Goal: Contribute content: Contribute content

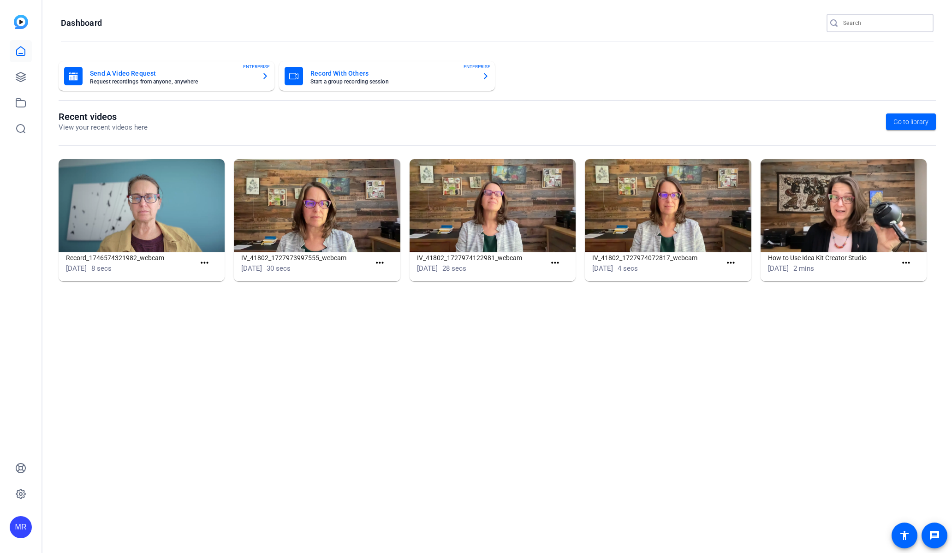
click at [857, 19] on input "Search" at bounding box center [884, 23] width 83 height 11
click at [863, 26] on input "Search" at bounding box center [884, 23] width 83 height 11
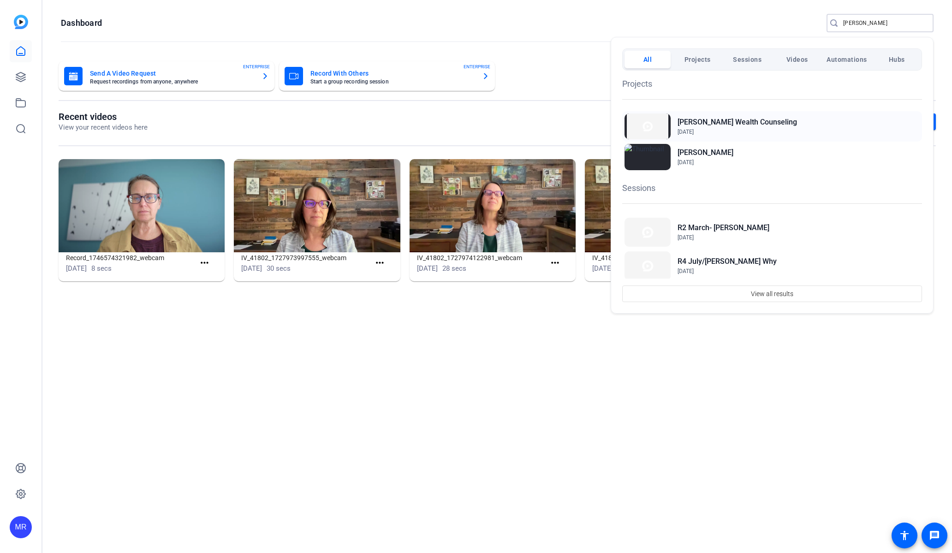
type input "jess"
click at [732, 123] on h2 "[PERSON_NAME] Wealth Counseling" at bounding box center [737, 122] width 119 height 11
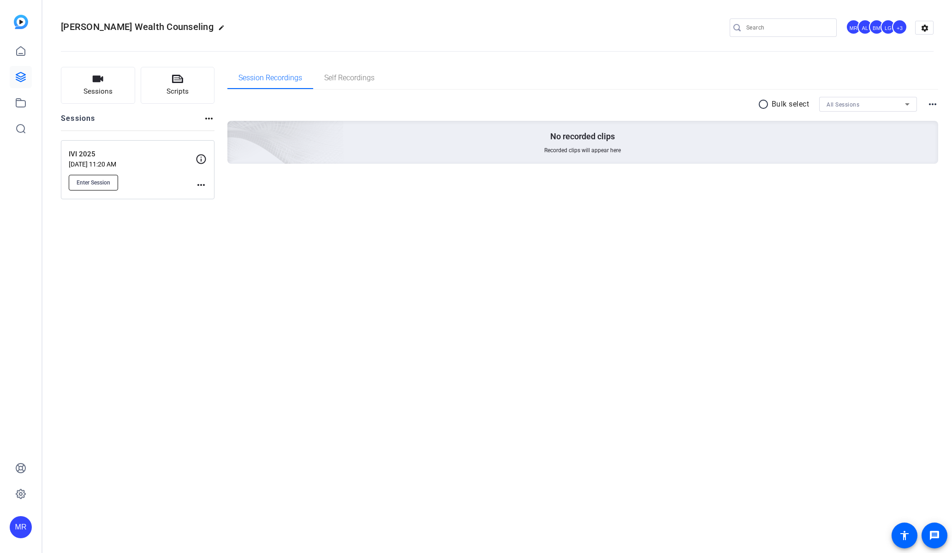
click at [93, 183] on span "Enter Session" at bounding box center [94, 182] width 34 height 7
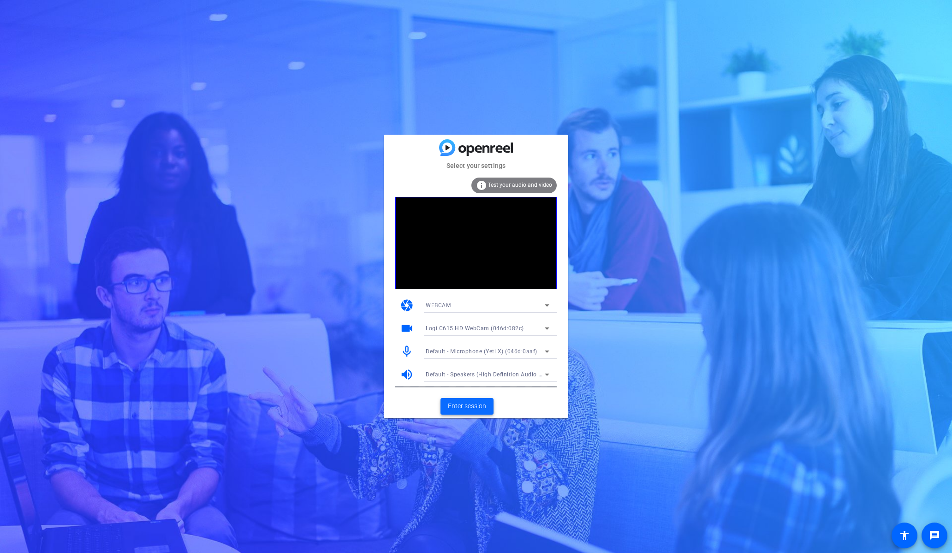
click at [478, 407] on span "Enter session" at bounding box center [467, 406] width 38 height 10
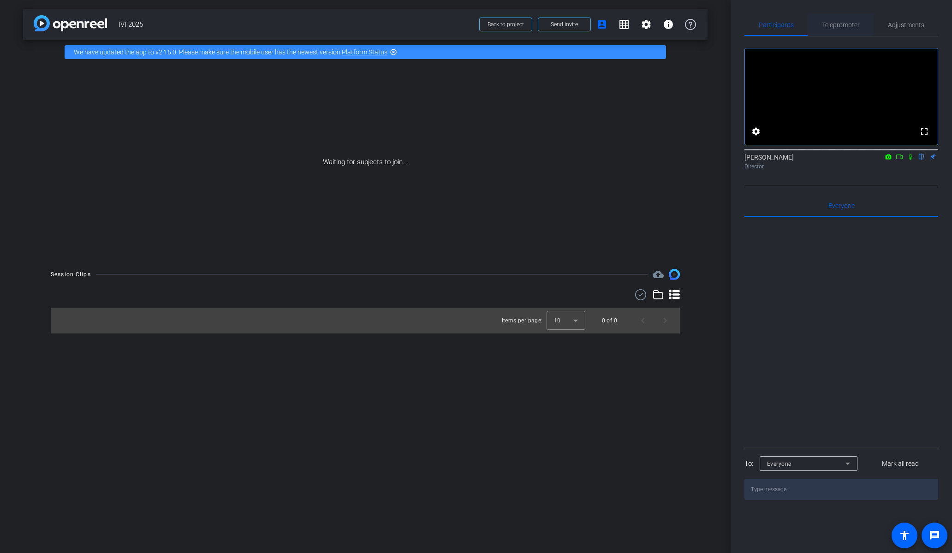
click at [845, 29] on span "Teleprompter" at bounding box center [841, 25] width 38 height 22
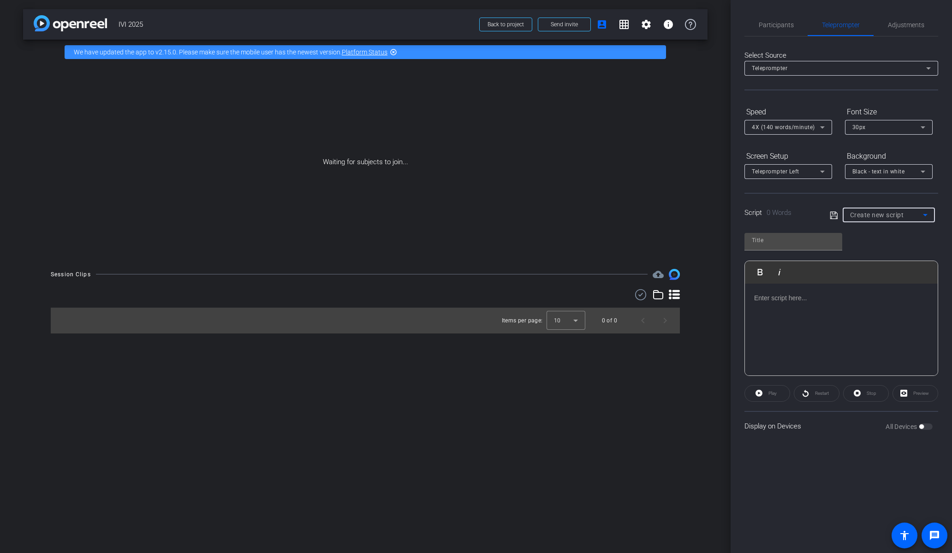
click at [854, 220] on div "Create new script" at bounding box center [886, 214] width 73 height 11
click at [878, 249] on span "Get More Referrals" at bounding box center [876, 248] width 53 height 11
type input "Get More Referrals"
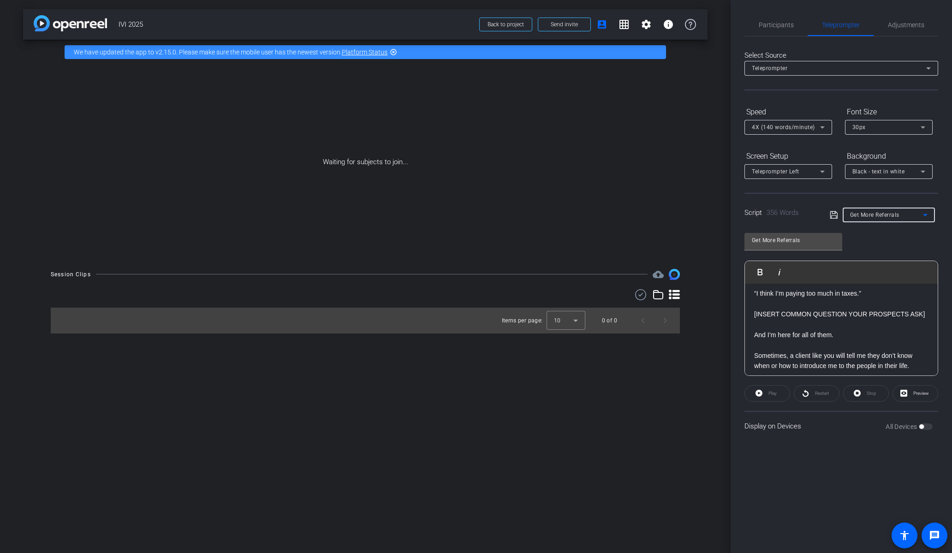
scroll to position [277, 0]
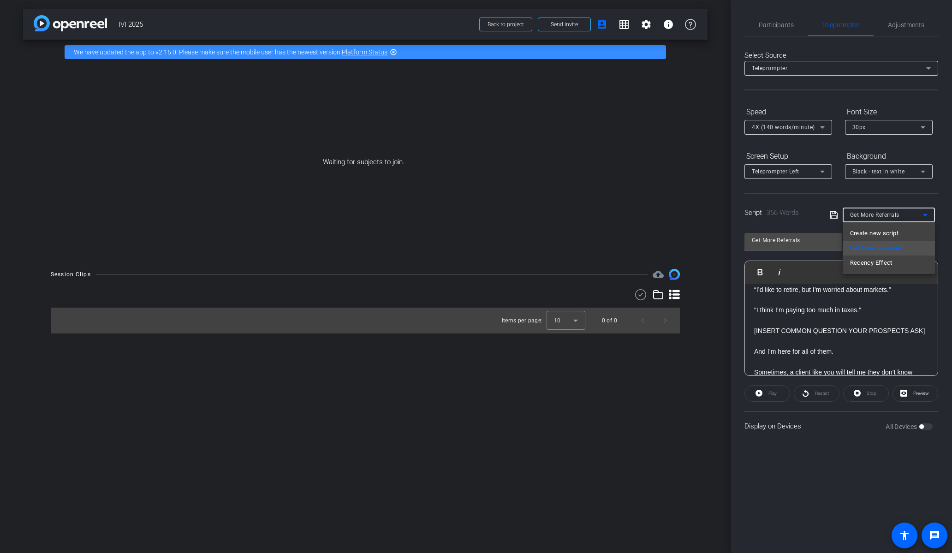
click at [563, 27] on div at bounding box center [476, 276] width 952 height 553
click at [563, 27] on span "Send invite" at bounding box center [564, 24] width 27 height 7
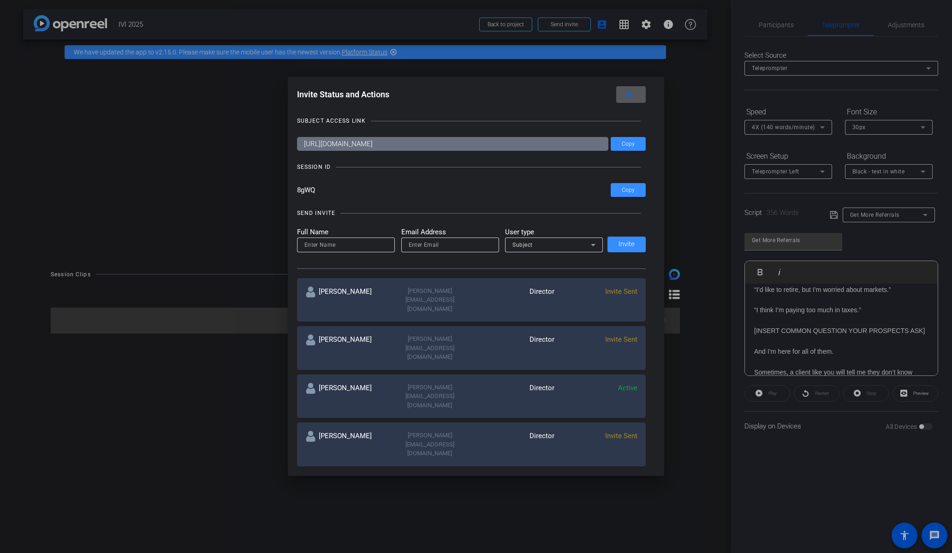
click at [626, 96] on mat-icon "close" at bounding box center [630, 95] width 12 height 12
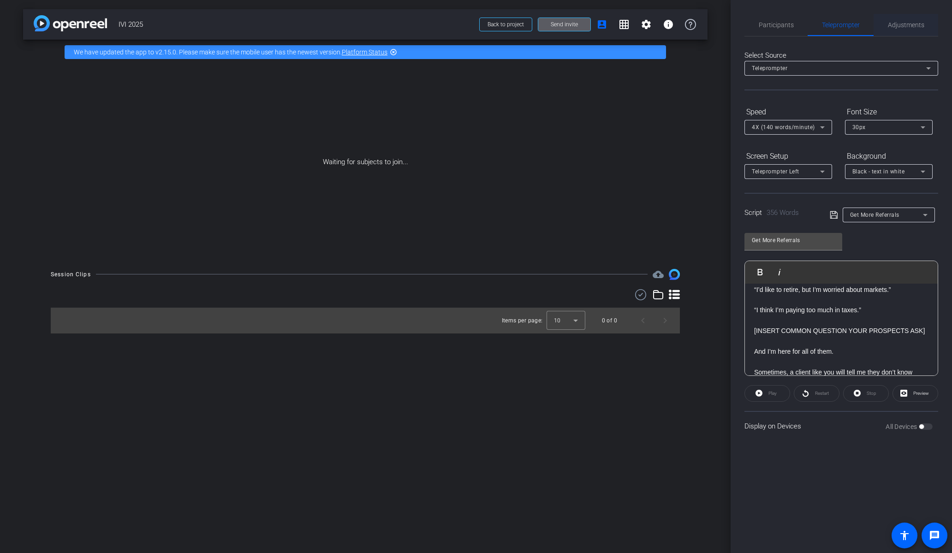
click at [896, 23] on span "Adjustments" at bounding box center [906, 25] width 36 height 6
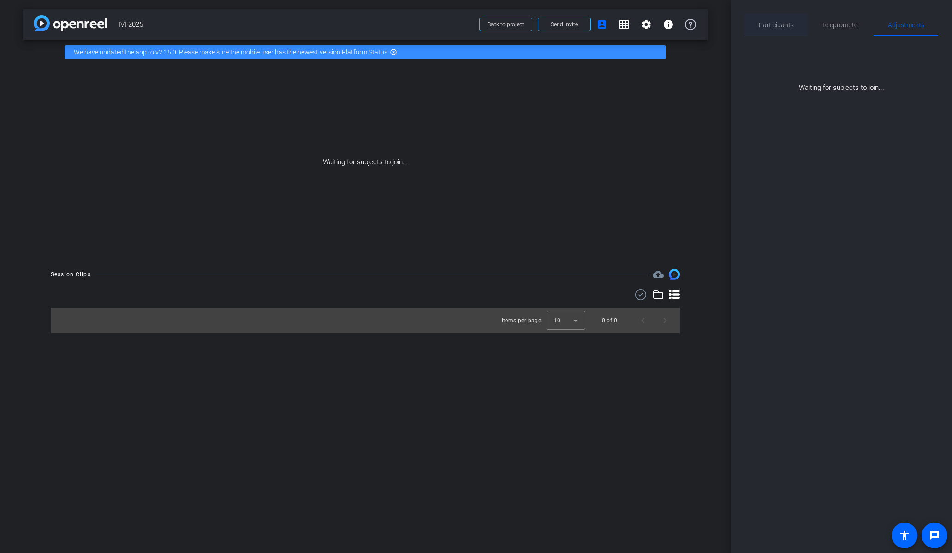
click at [790, 30] on span "Participants" at bounding box center [776, 25] width 35 height 22
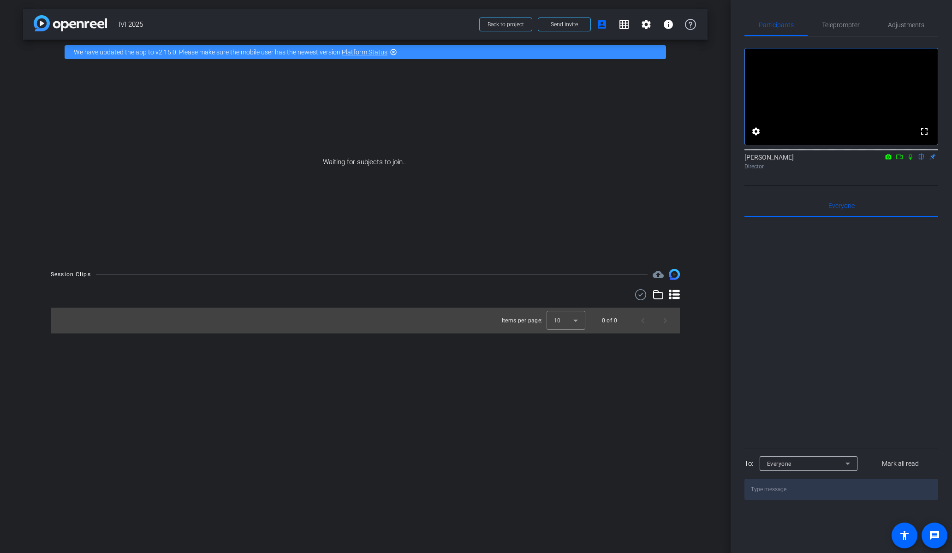
click at [899, 159] on icon at bounding box center [899, 157] width 6 height 5
click at [922, 160] on icon at bounding box center [922, 157] width 4 height 6
click at [911, 160] on icon at bounding box center [910, 157] width 7 height 6
click at [912, 160] on icon at bounding box center [910, 157] width 7 height 6
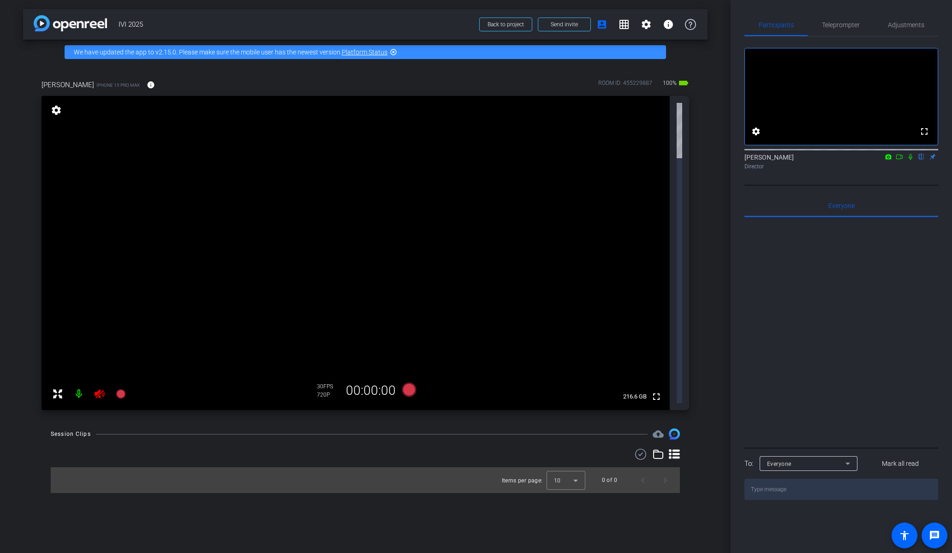
click at [101, 388] on icon at bounding box center [99, 393] width 11 height 11
click at [147, 83] on mat-icon "info" at bounding box center [151, 85] width 8 height 8
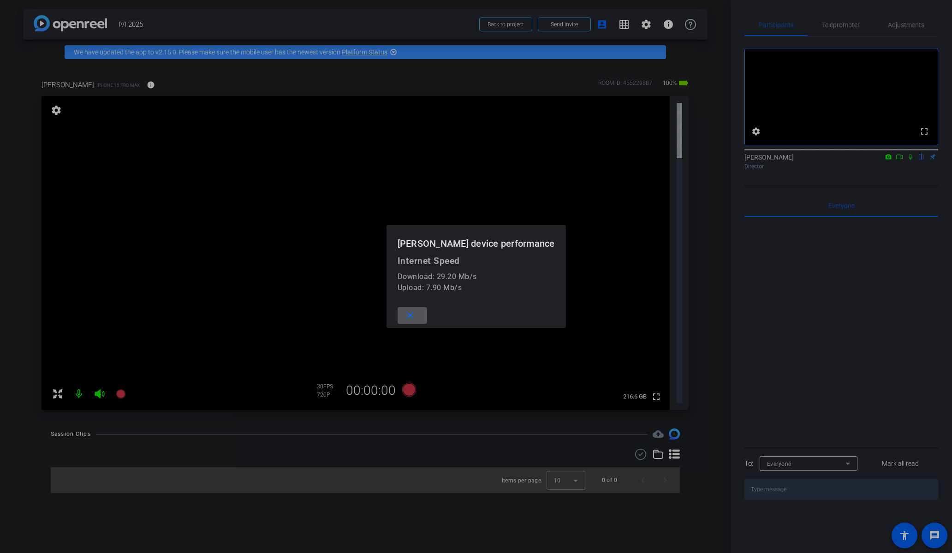
click at [423, 314] on span at bounding box center [413, 315] width 30 height 22
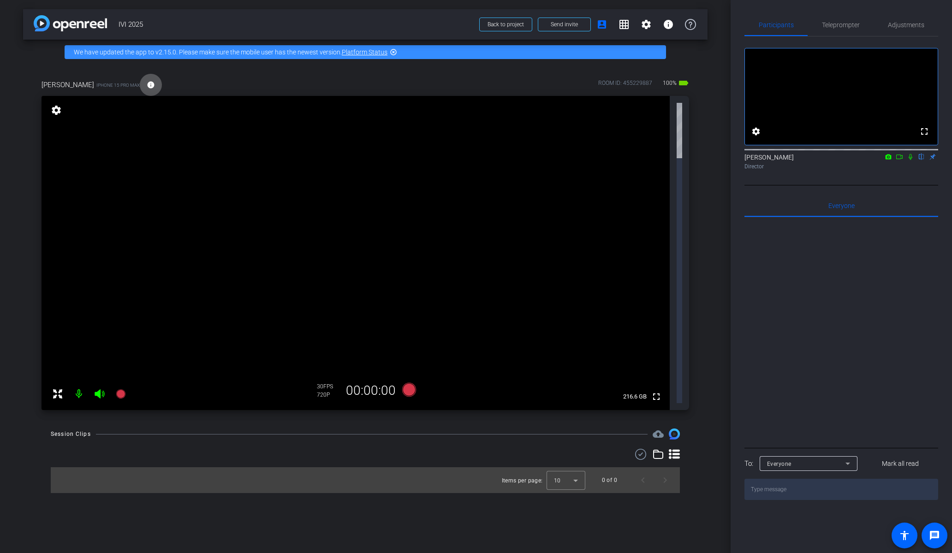
click at [96, 82] on span "iPhone 15 Pro Max" at bounding box center [117, 85] width 43 height 7
click at [140, 87] on span at bounding box center [151, 85] width 22 height 22
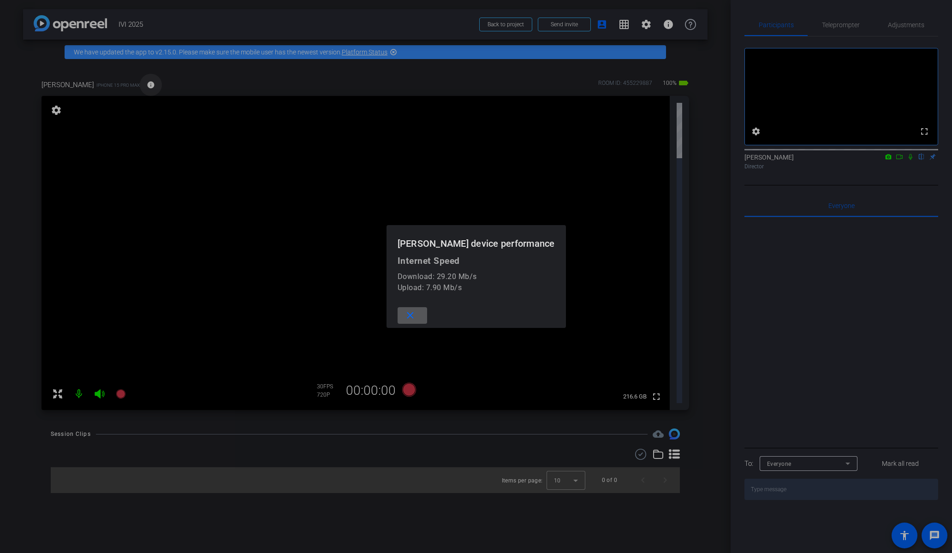
click at [127, 87] on div at bounding box center [476, 276] width 952 height 553
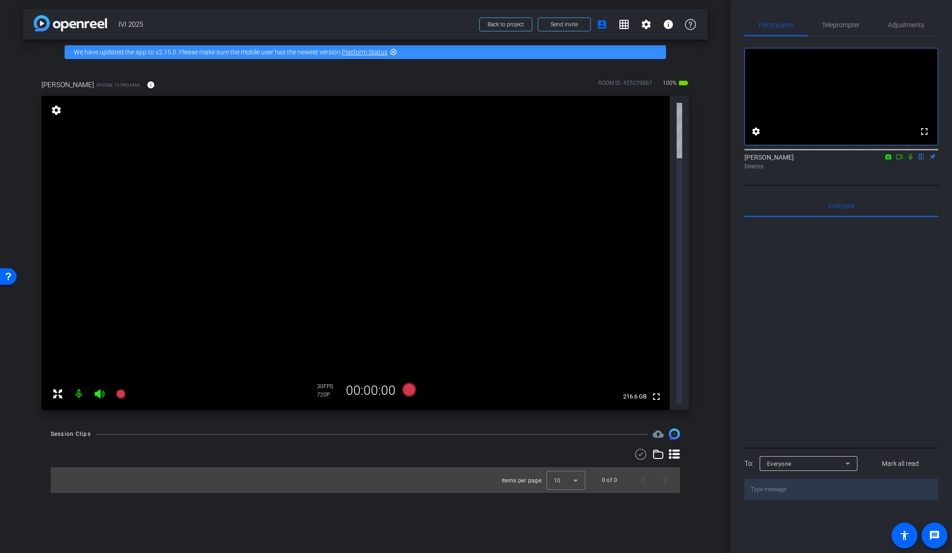
click at [898, 36] on div "Participants Teleprompter Adjustments" at bounding box center [841, 25] width 194 height 23
click at [892, 24] on span "Adjustments" at bounding box center [906, 25] width 36 height 6
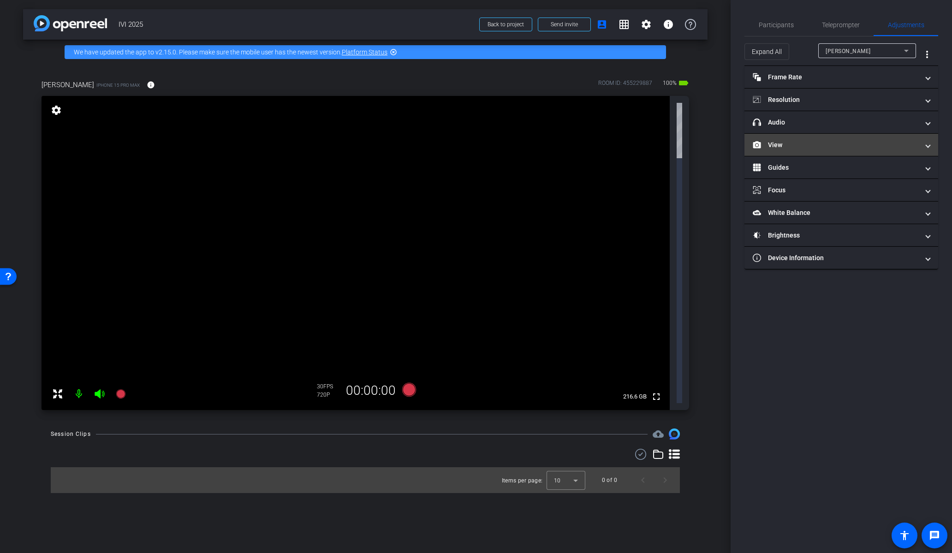
click at [800, 150] on mat-expansion-panel-header "View" at bounding box center [841, 145] width 194 height 22
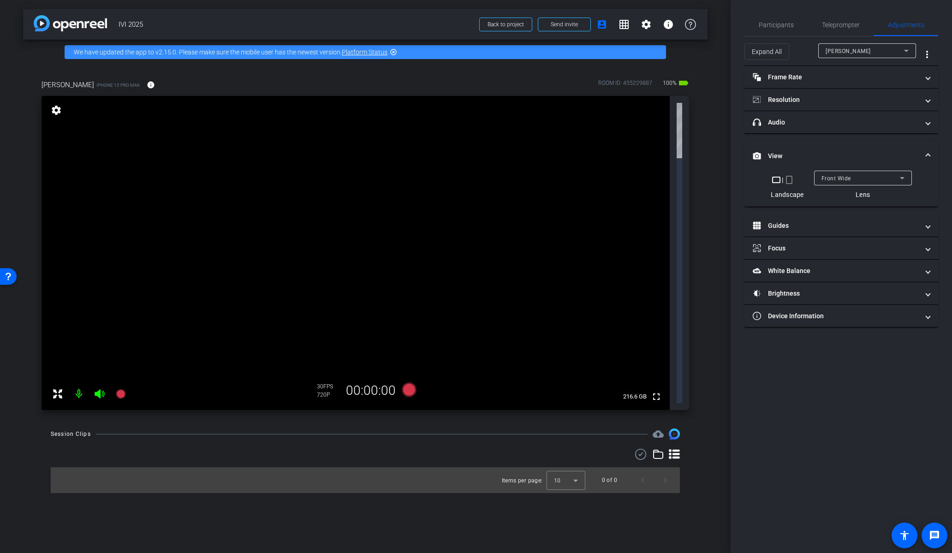
click at [793, 181] on mat-icon "crop_portrait" at bounding box center [789, 179] width 11 height 11
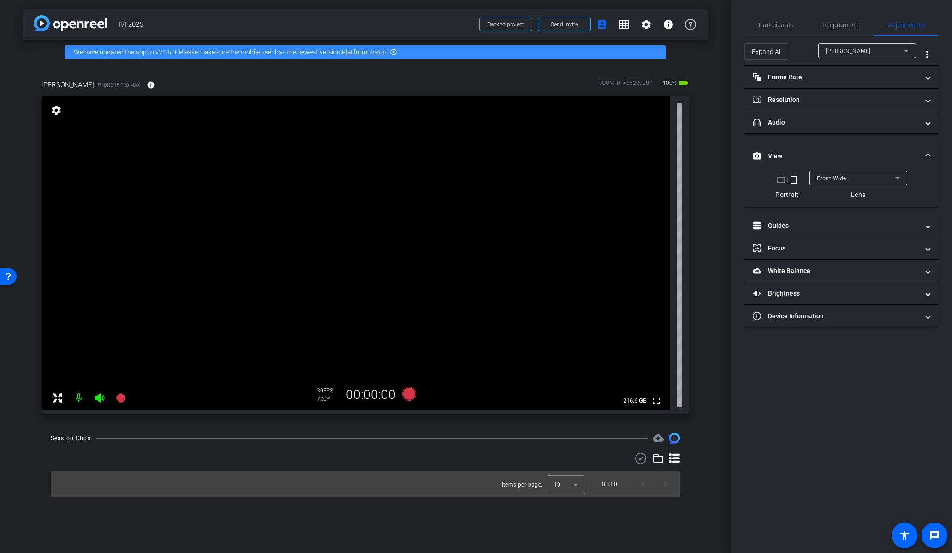
click at [780, 181] on mat-icon "crop_landscape" at bounding box center [780, 179] width 11 height 11
click at [147, 87] on mat-icon "info" at bounding box center [151, 85] width 8 height 8
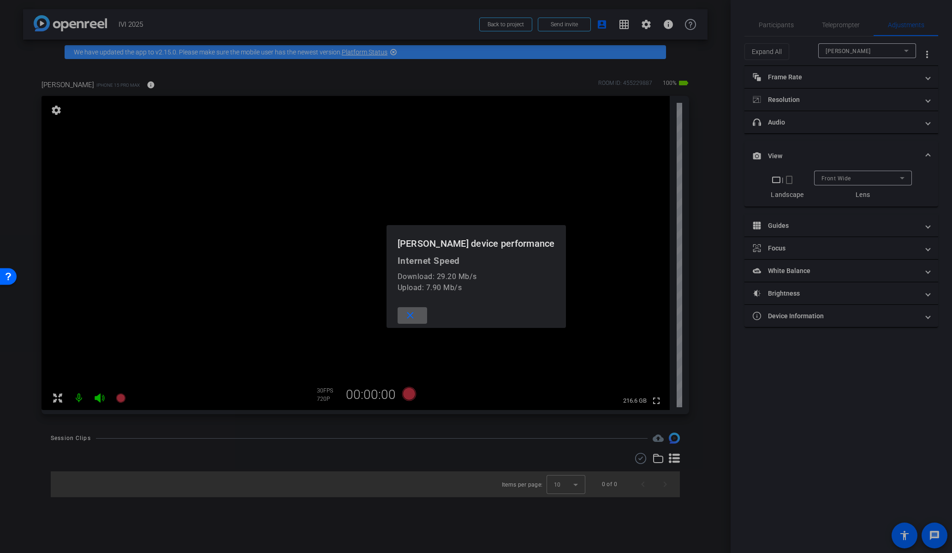
click at [427, 315] on span at bounding box center [413, 315] width 30 height 22
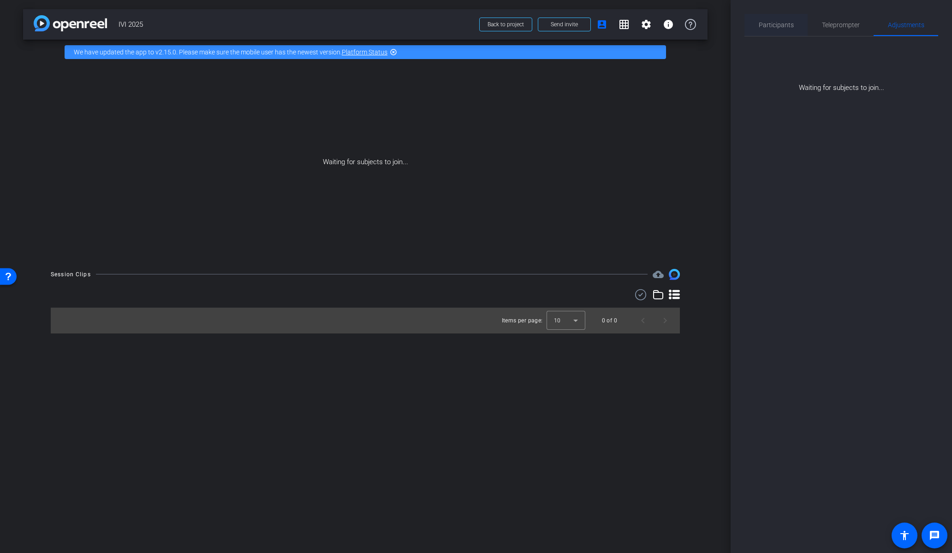
click at [785, 32] on span "Participants" at bounding box center [776, 25] width 35 height 22
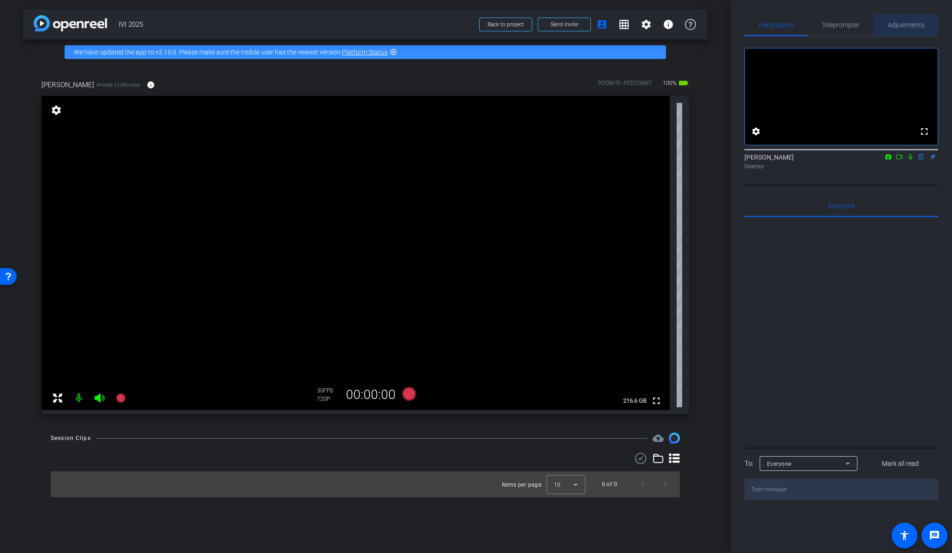
click at [886, 24] on div "Adjustments" at bounding box center [906, 25] width 65 height 22
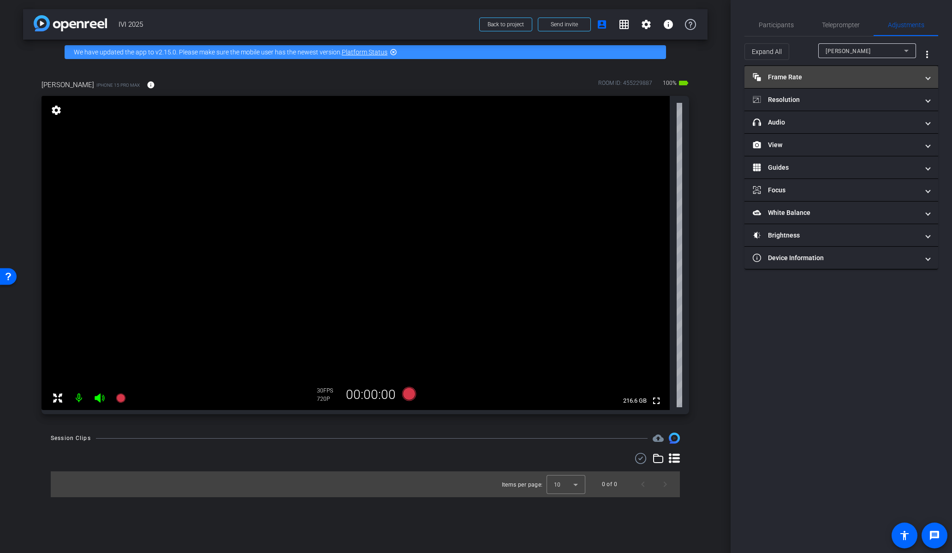
click at [809, 82] on mat-panel-title "Frame Rate Frame Rate" at bounding box center [836, 77] width 166 height 10
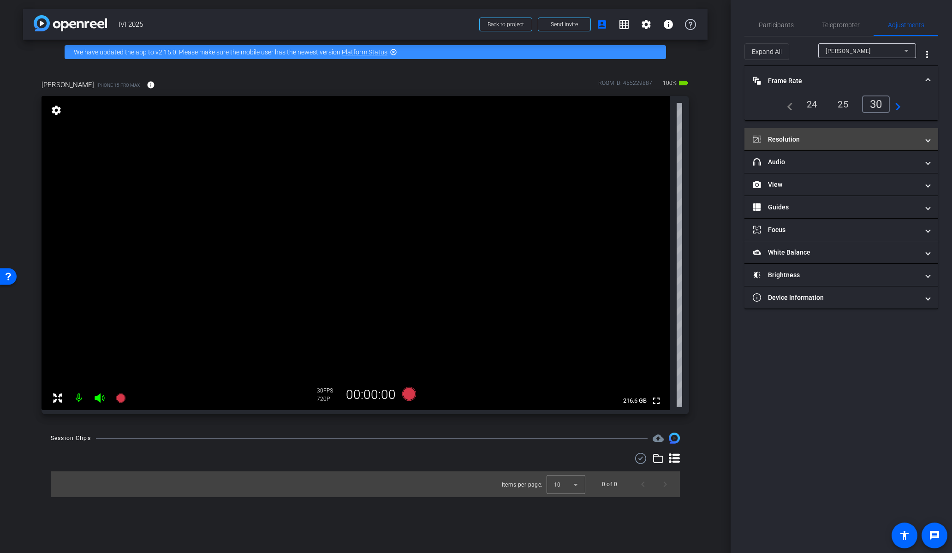
click at [803, 136] on mat-panel-title "Resolution" at bounding box center [836, 140] width 166 height 10
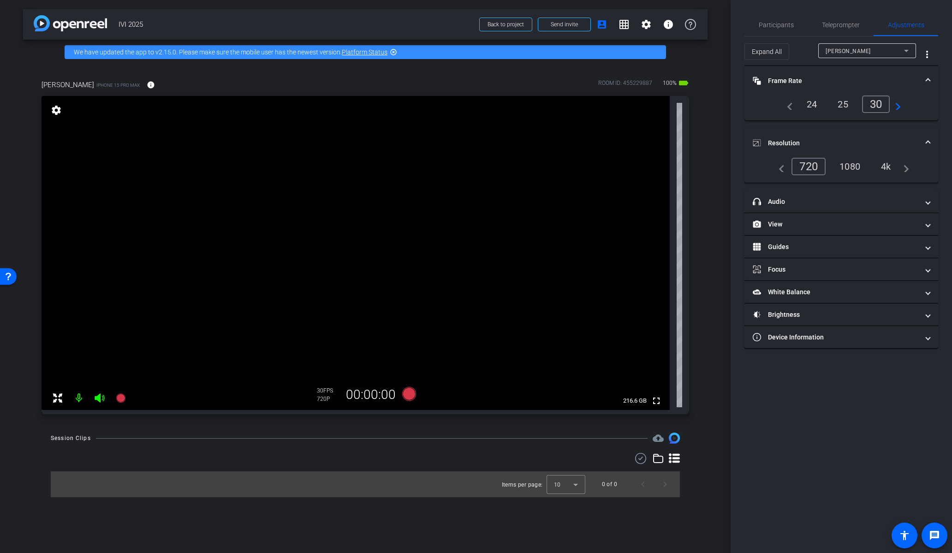
click at [852, 166] on div "1080" at bounding box center [850, 167] width 35 height 16
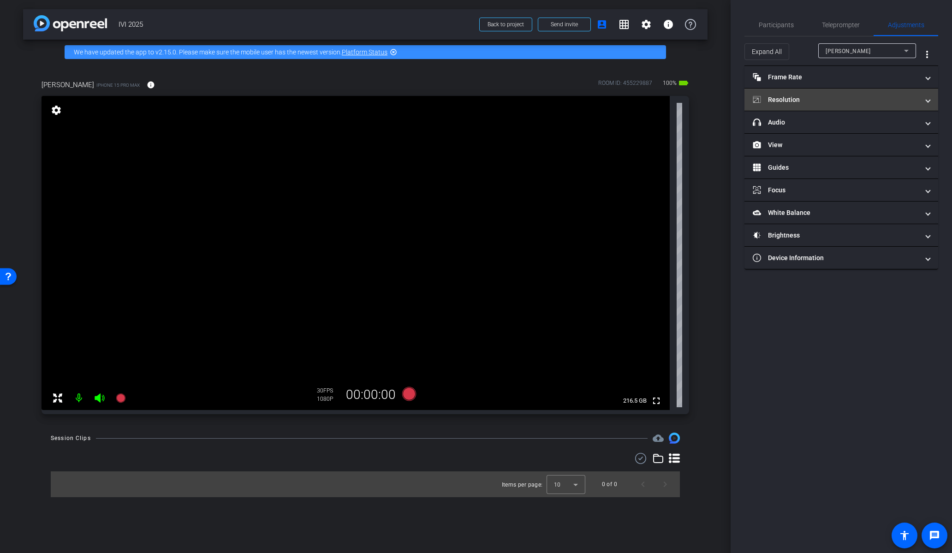
click at [813, 99] on mat-panel-title "Resolution" at bounding box center [836, 100] width 166 height 10
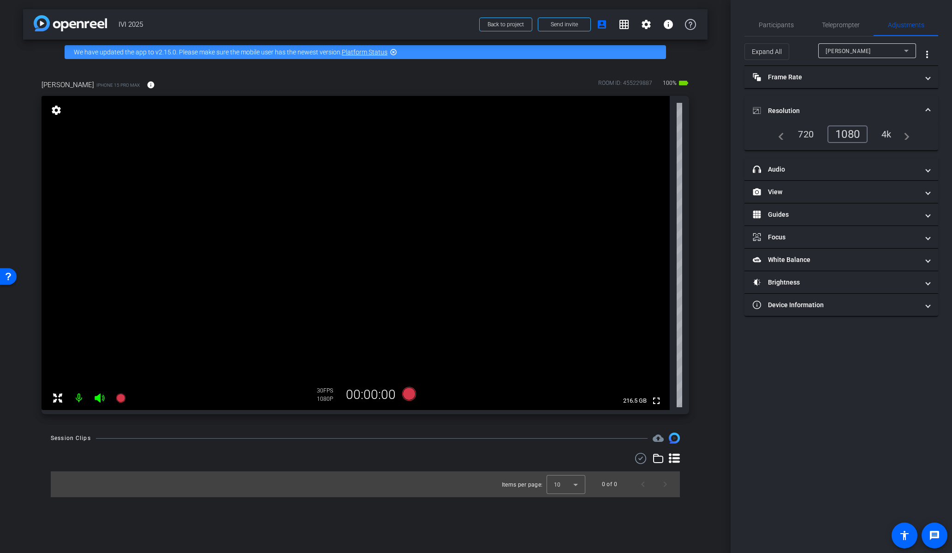
click at [884, 135] on div "4k" at bounding box center [886, 134] width 24 height 16
click at [811, 84] on mat-expansion-panel-header "Frame Rate Frame Rate" at bounding box center [841, 77] width 194 height 22
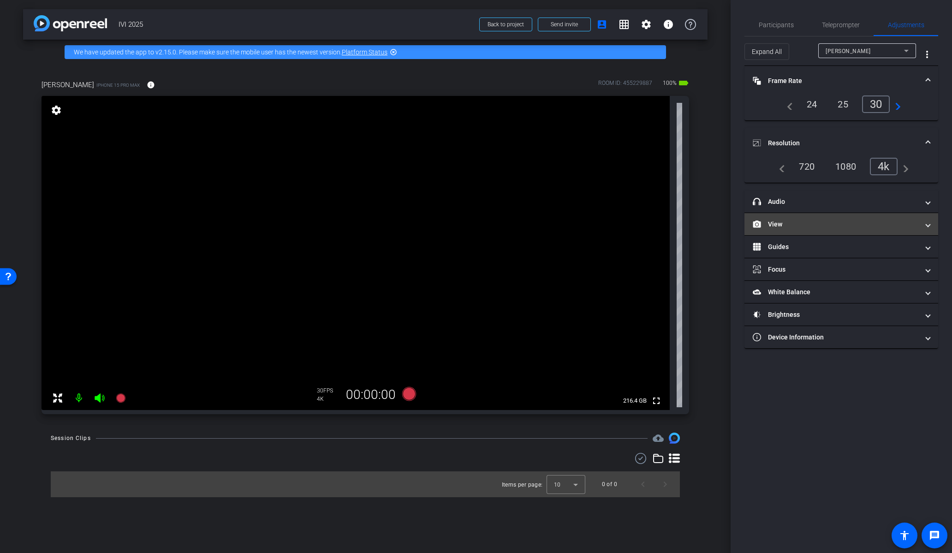
click at [818, 225] on mat-panel-title "View" at bounding box center [836, 225] width 166 height 10
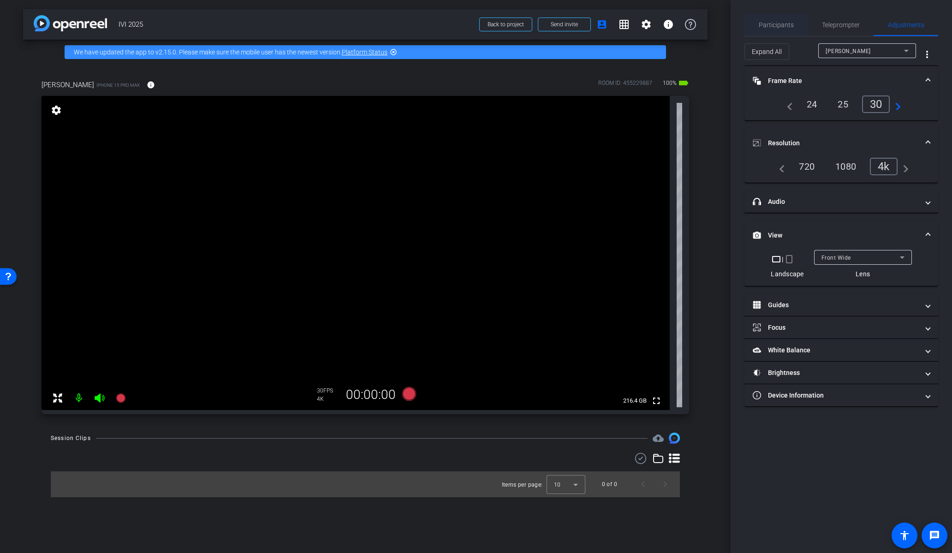
click at [792, 28] on span "Participants" at bounding box center [776, 25] width 35 height 6
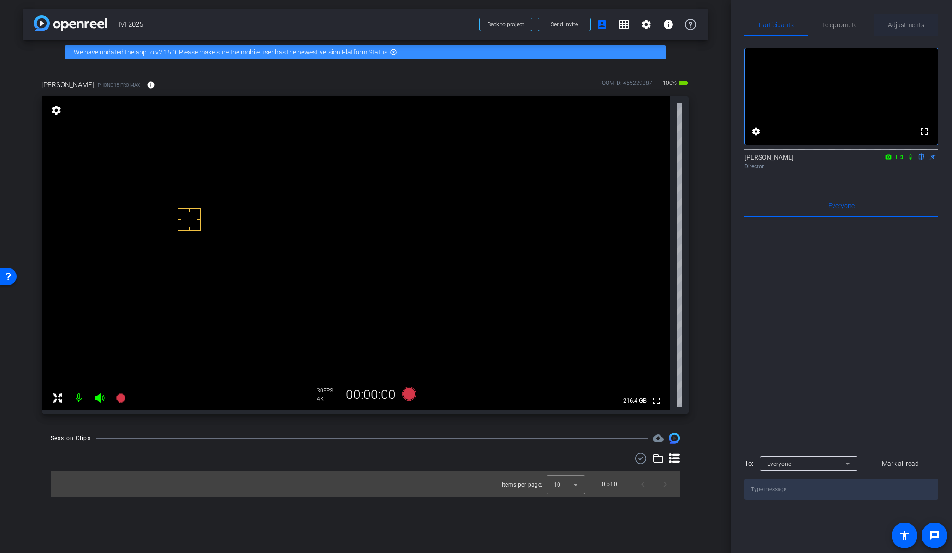
click at [916, 25] on span "Adjustments" at bounding box center [906, 25] width 36 height 6
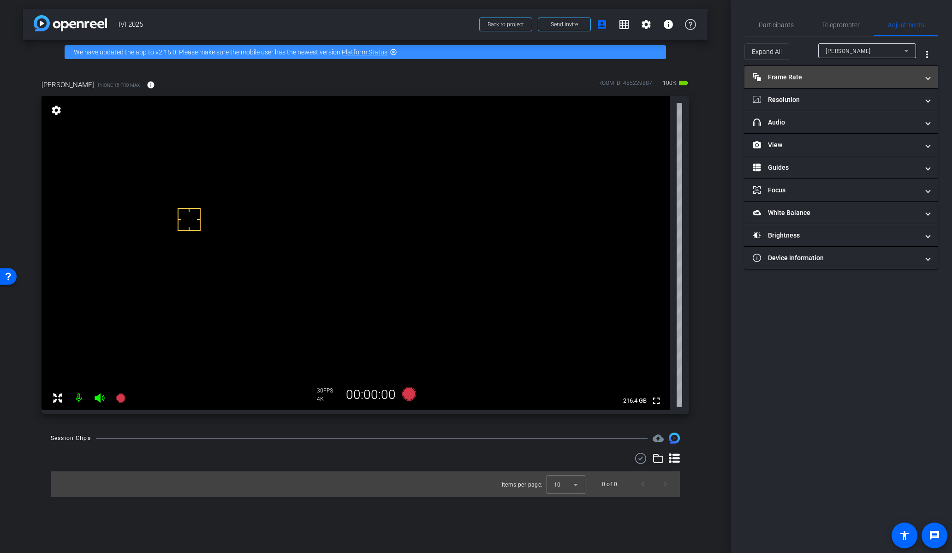
click at [818, 78] on mat-panel-title "Frame Rate Frame Rate" at bounding box center [836, 77] width 166 height 10
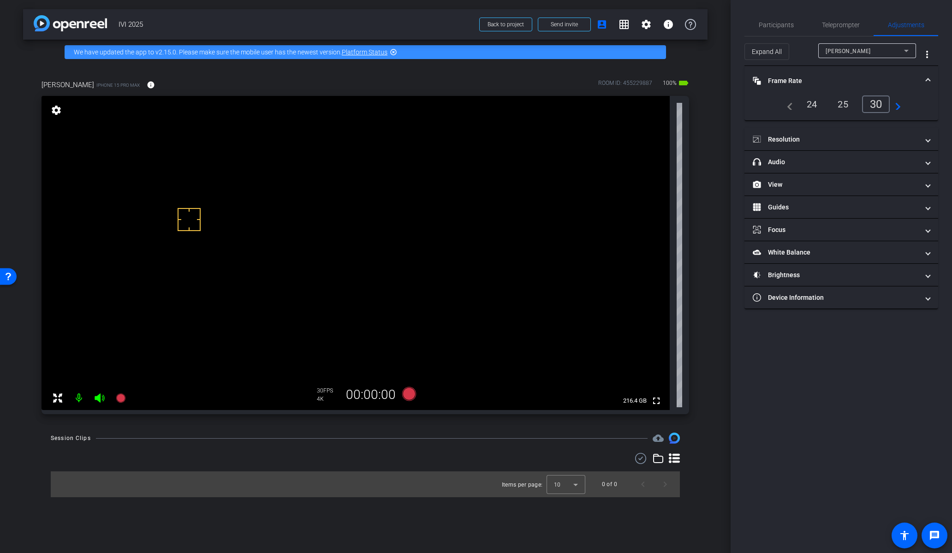
click at [812, 106] on div "24" at bounding box center [812, 104] width 24 height 16
click at [900, 106] on mat-icon "navigate_next" at bounding box center [895, 104] width 11 height 11
click at [880, 100] on div "60" at bounding box center [876, 103] width 24 height 16
click at [840, 108] on div "30" at bounding box center [843, 104] width 24 height 16
click at [773, 185] on mat-panel-title "View" at bounding box center [836, 185] width 166 height 10
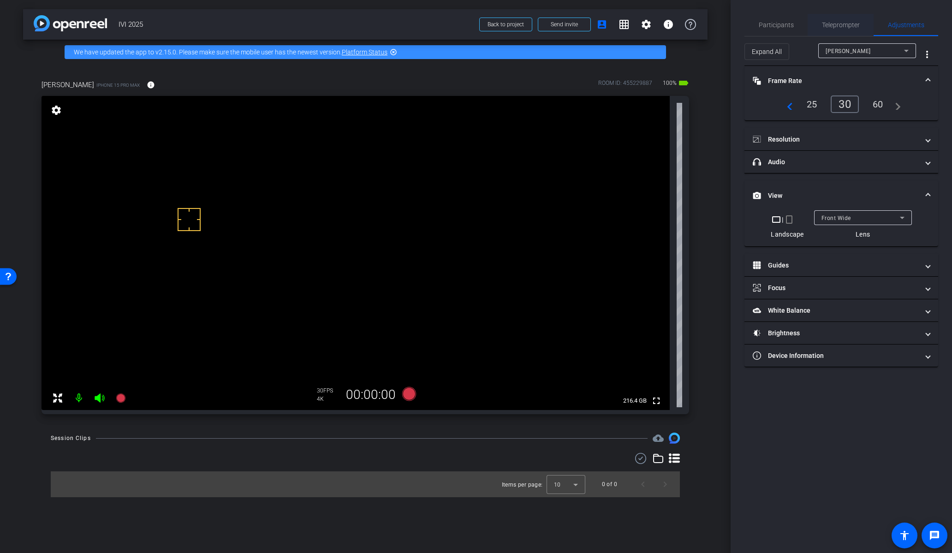
click at [833, 22] on span "Teleprompter" at bounding box center [841, 25] width 38 height 6
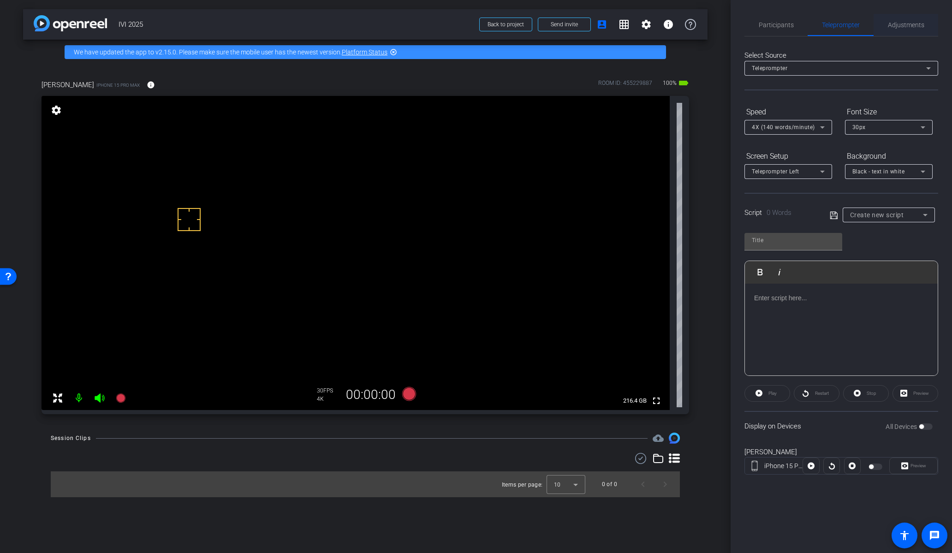
click at [905, 30] on span "Adjustments" at bounding box center [906, 25] width 36 height 22
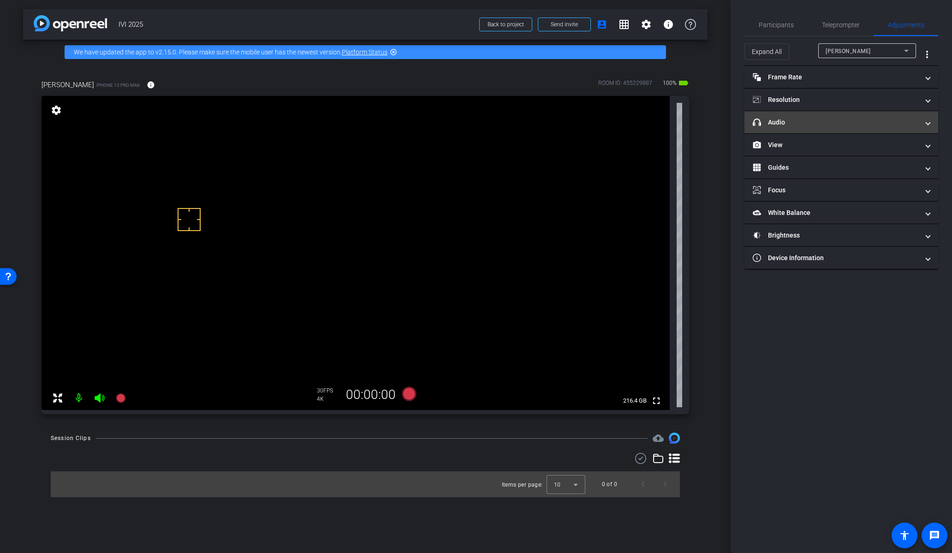
click at [838, 121] on mat-panel-title "headphone icon Audio" at bounding box center [836, 123] width 166 height 10
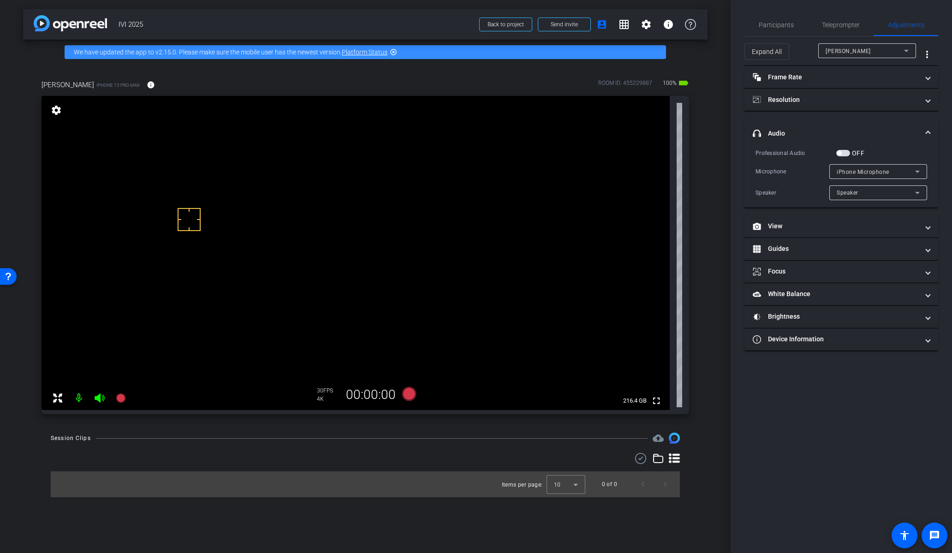
click at [840, 152] on span "button" at bounding box center [839, 153] width 5 height 5
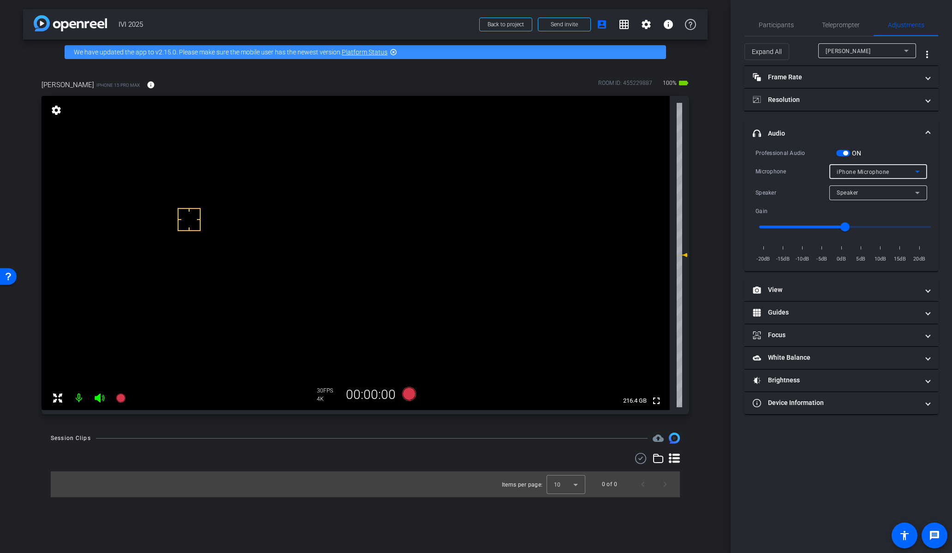
click at [858, 173] on span "iPhone Microphone" at bounding box center [863, 172] width 53 height 6
click at [869, 203] on span "USBAudio1.0" at bounding box center [855, 204] width 36 height 11
click at [830, 27] on span "Teleprompter" at bounding box center [841, 25] width 38 height 6
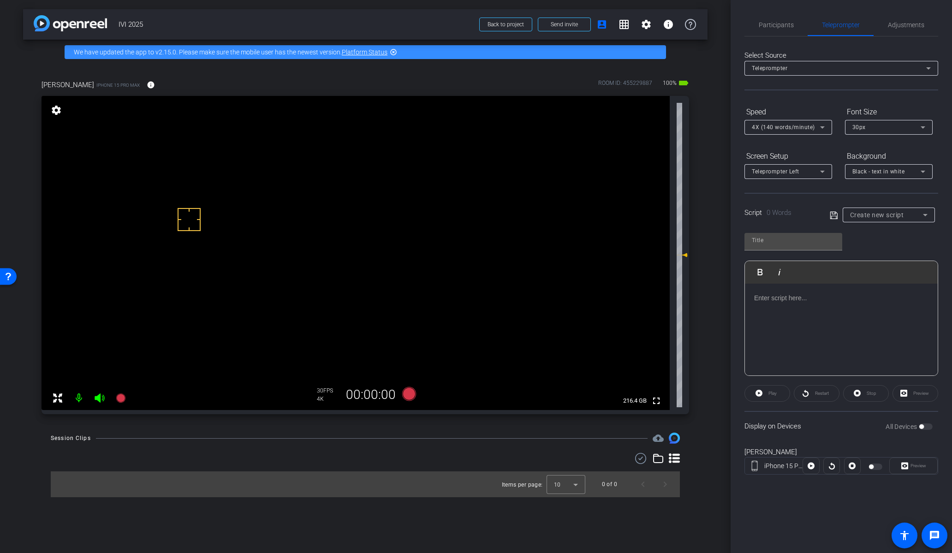
click at [867, 218] on span "Create new script" at bounding box center [877, 214] width 54 height 7
click at [884, 246] on span "Get More Referrals" at bounding box center [876, 248] width 53 height 11
type input "Get More Referrals"
click at [922, 426] on span "button" at bounding box center [921, 426] width 5 height 5
click at [915, 464] on span "Preview" at bounding box center [918, 465] width 16 height 5
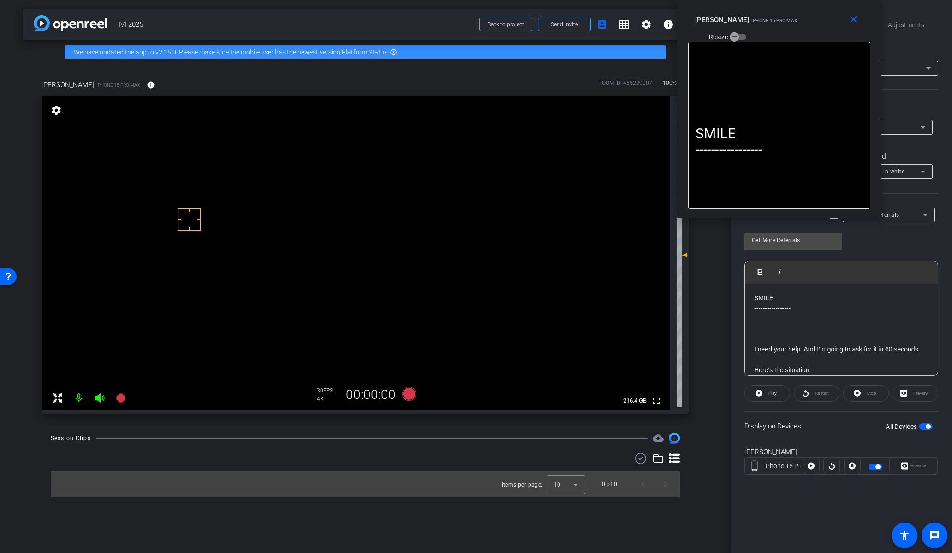
drag, startPoint x: 452, startPoint y: 190, endPoint x: 755, endPoint y: 20, distance: 347.5
click at [755, 20] on span "iPhone 15 Pro Max" at bounding box center [774, 20] width 46 height 5
click at [768, 396] on span "Play" at bounding box center [771, 393] width 11 height 13
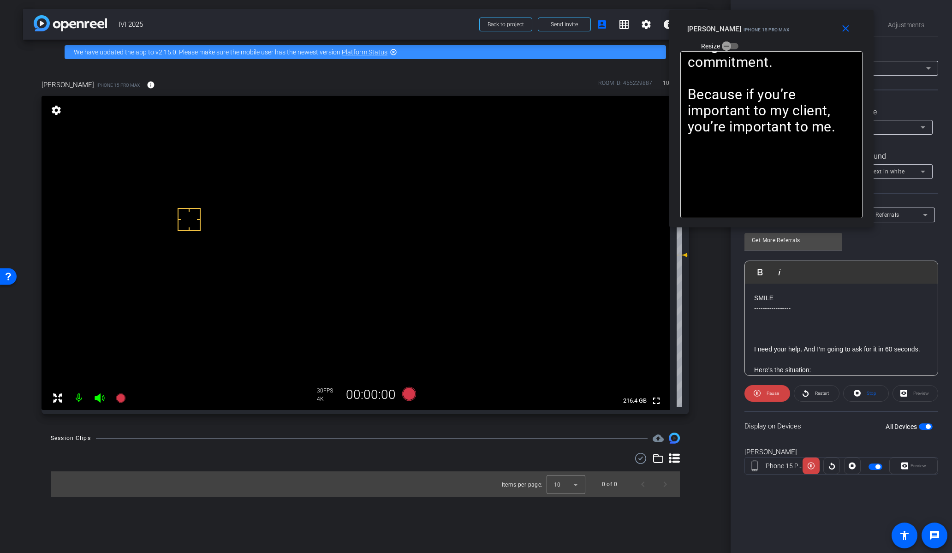
drag, startPoint x: 752, startPoint y: 17, endPoint x: 744, endPoint y: 26, distance: 12.1
click at [744, 26] on div "Jessen iPhone 15 Pro Max" at bounding box center [738, 28] width 102 height 11
click at [756, 393] on icon at bounding box center [757, 393] width 7 height 7
click at [756, 394] on icon at bounding box center [758, 393] width 7 height 7
click at [846, 28] on mat-icon "close" at bounding box center [846, 29] width 12 height 12
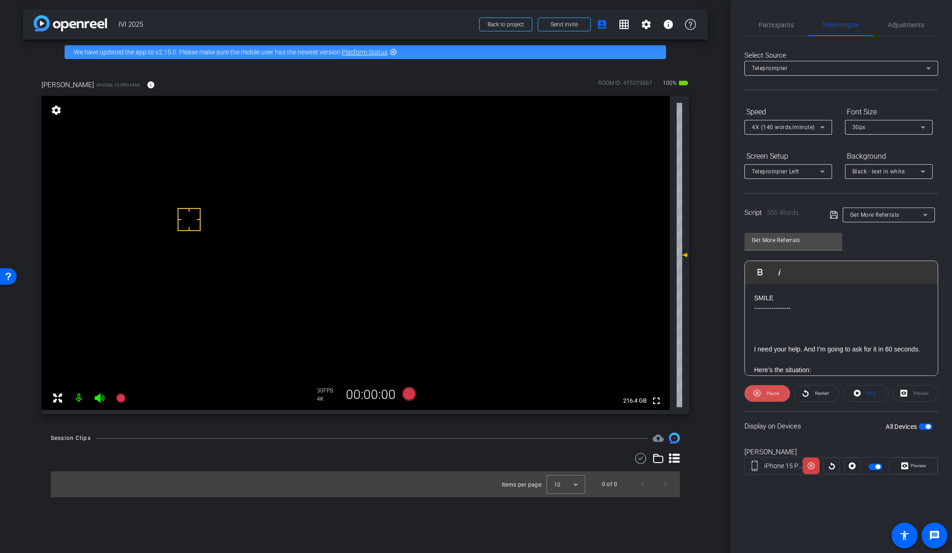
click at [763, 395] on span at bounding box center [767, 393] width 46 height 22
click at [885, 126] on div "30px" at bounding box center [886, 127] width 68 height 12
click at [880, 177] on mat-option "40px" at bounding box center [889, 175] width 88 height 15
click at [928, 428] on span "button" at bounding box center [928, 426] width 5 height 5
click at [927, 428] on span "button" at bounding box center [926, 426] width 14 height 6
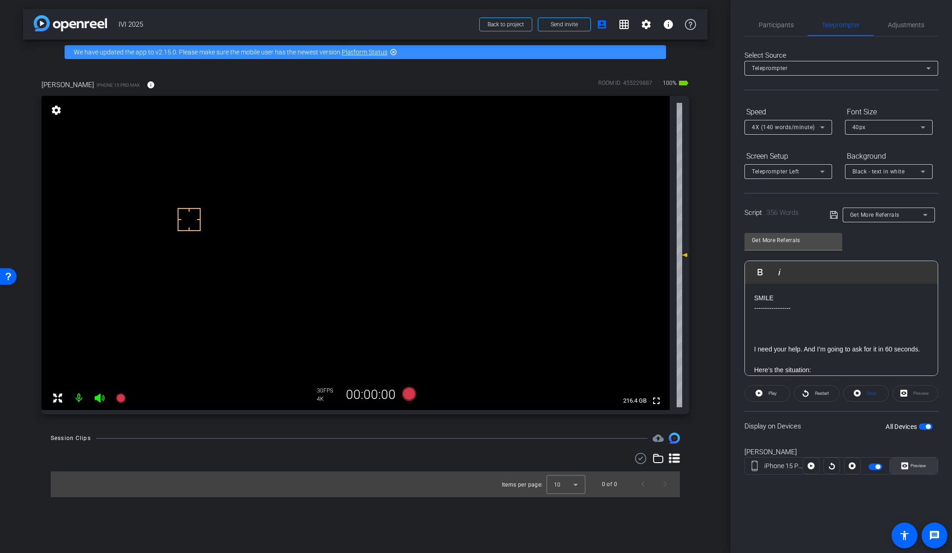
click at [913, 466] on span "Preview" at bounding box center [918, 465] width 16 height 5
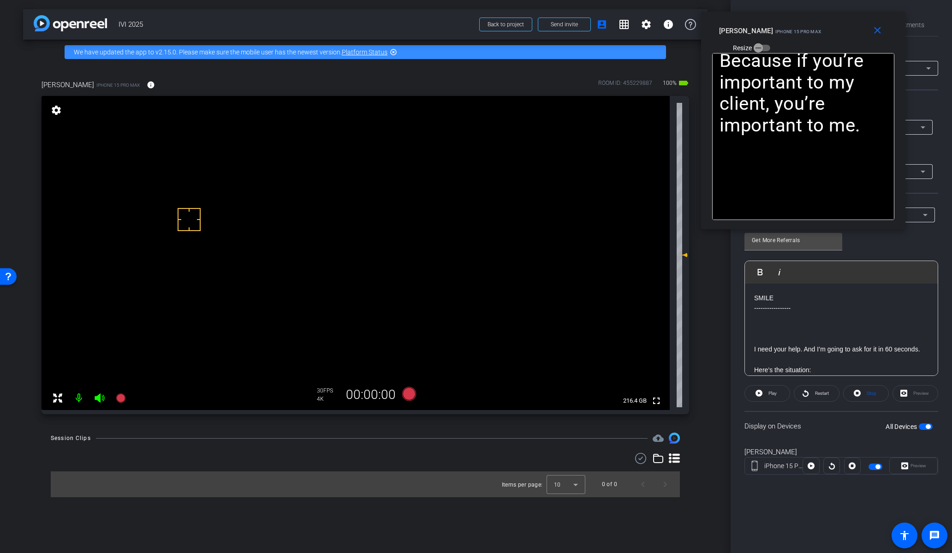
drag, startPoint x: 441, startPoint y: 183, endPoint x: 810, endPoint y: 189, distance: 368.6
click at [768, 32] on div "Jessen iPhone 15 Pro Max" at bounding box center [770, 29] width 102 height 11
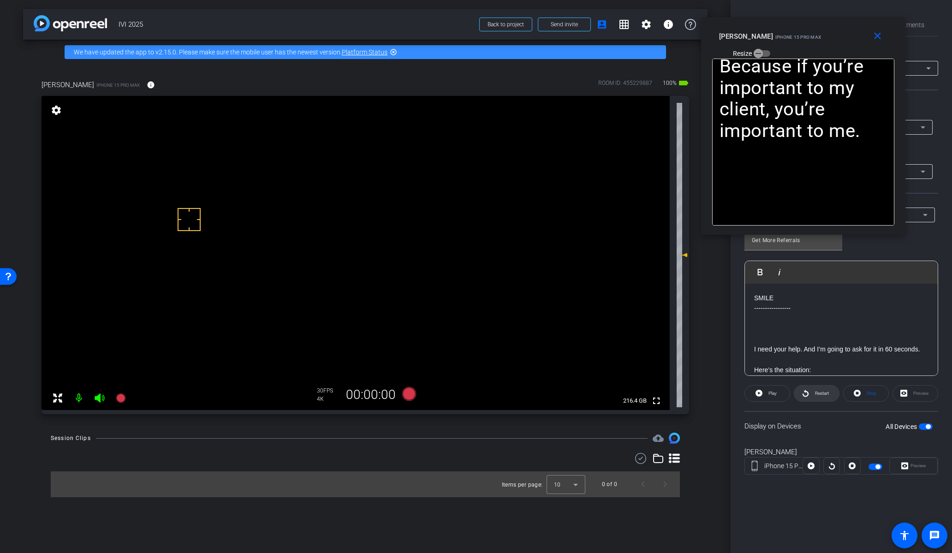
click at [807, 392] on icon at bounding box center [806, 393] width 6 height 7
click at [905, 465] on div "Preview" at bounding box center [913, 466] width 48 height 17
click at [880, 41] on mat-icon "close" at bounding box center [878, 36] width 12 height 12
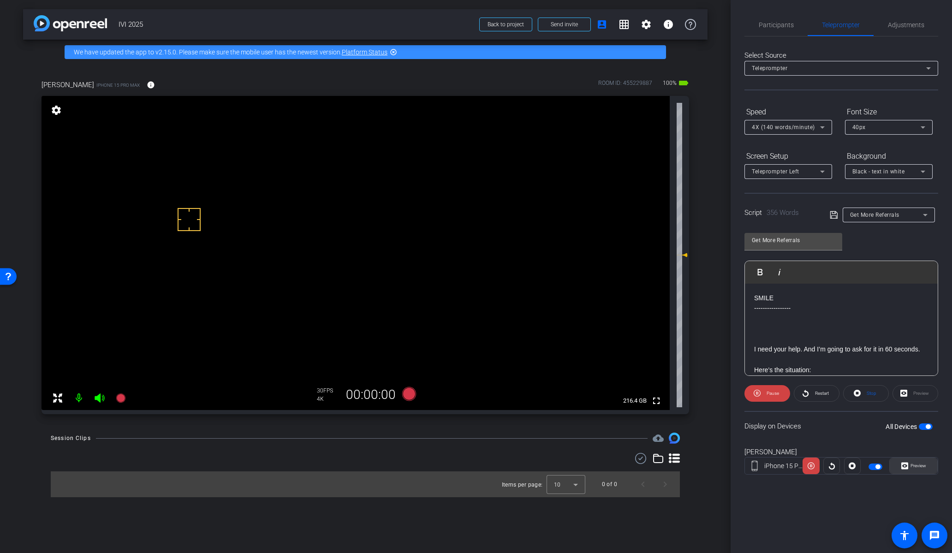
click at [919, 464] on span "Preview" at bounding box center [918, 465] width 16 height 5
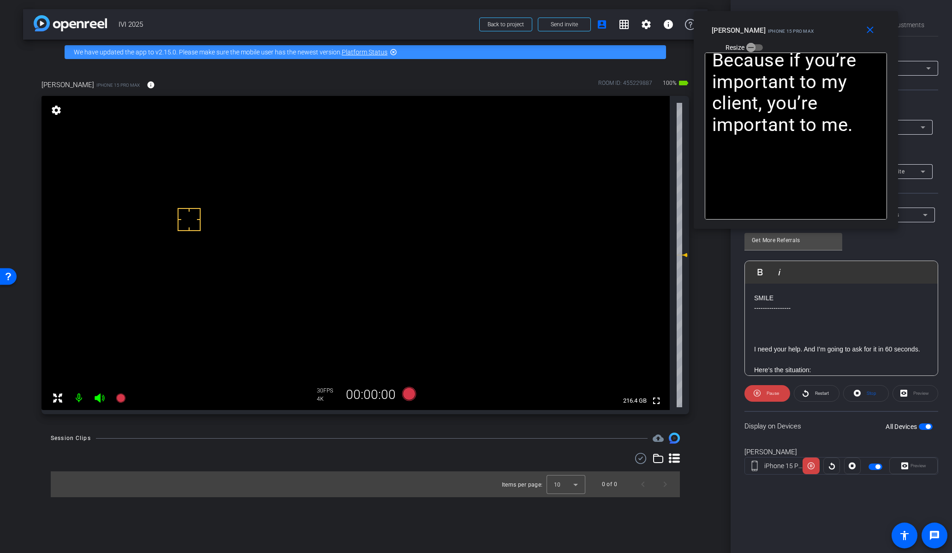
drag, startPoint x: 474, startPoint y: 181, endPoint x: 793, endPoint y: 24, distance: 356.0
click at [763, 40] on mat-slide-toggle "Resize" at bounding box center [738, 47] width 52 height 15
click at [755, 393] on icon at bounding box center [757, 393] width 7 height 12
click at [758, 395] on icon at bounding box center [758, 393] width 7 height 7
click at [772, 392] on span "Pause" at bounding box center [773, 393] width 12 height 5
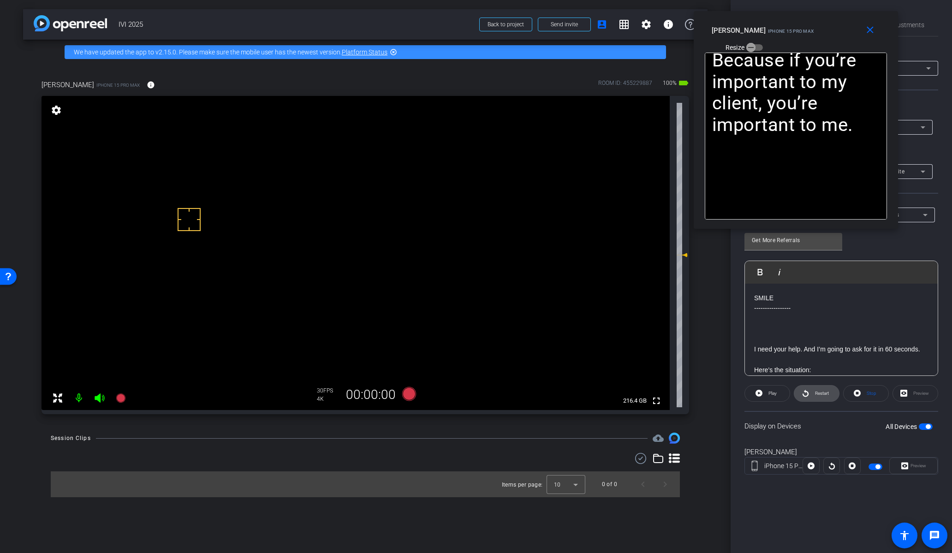
click at [816, 393] on span "Restart" at bounding box center [822, 393] width 14 height 5
click at [773, 394] on span "Pause" at bounding box center [773, 393] width 12 height 5
click at [872, 30] on mat-icon "close" at bounding box center [870, 30] width 12 height 12
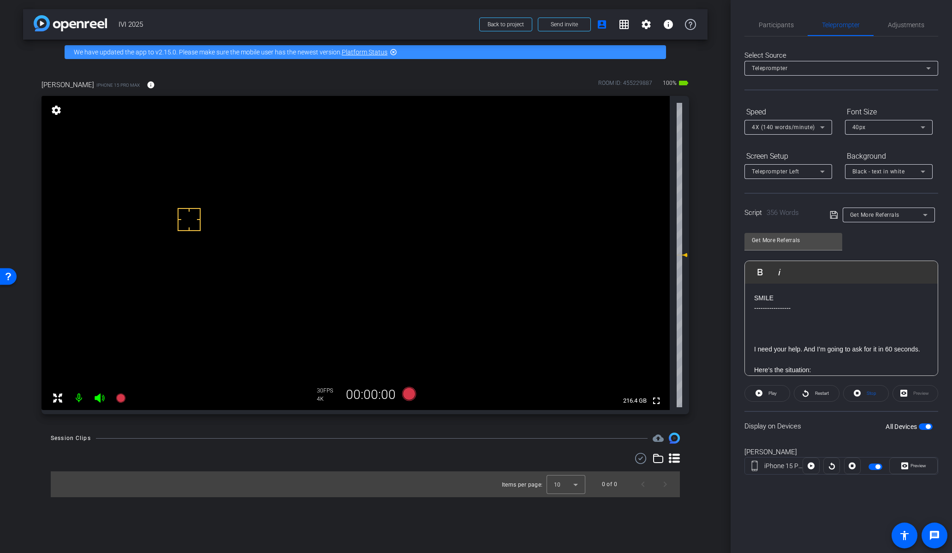
click at [876, 217] on span "Get More Referrals" at bounding box center [874, 215] width 49 height 6
click at [879, 246] on span "Get More Referrals" at bounding box center [876, 248] width 53 height 11
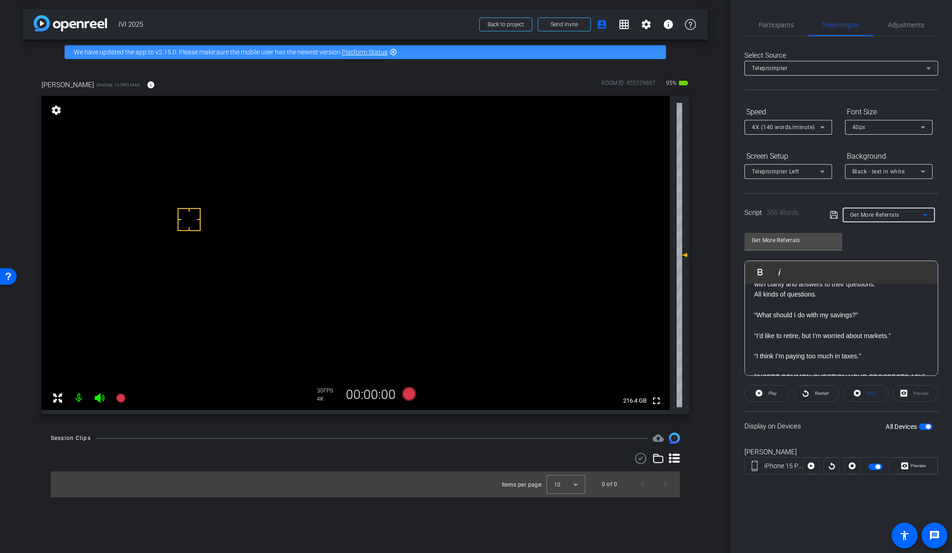
scroll to position [277, 0]
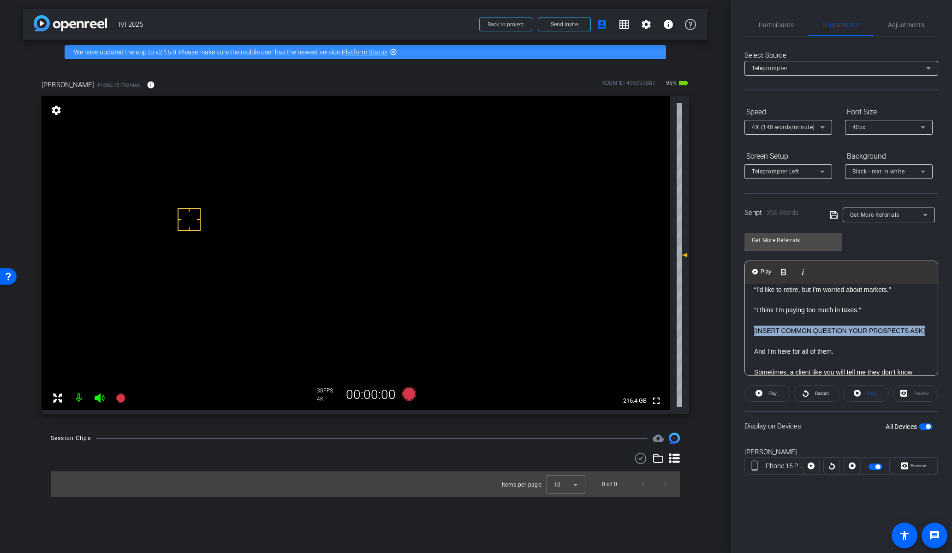
drag, startPoint x: 774, startPoint y: 342, endPoint x: 751, endPoint y: 324, distance: 28.6
click at [753, 327] on div "SMILE ----------------- I need your help. And I’m going to ask for it in 60 sec…" at bounding box center [841, 398] width 193 height 783
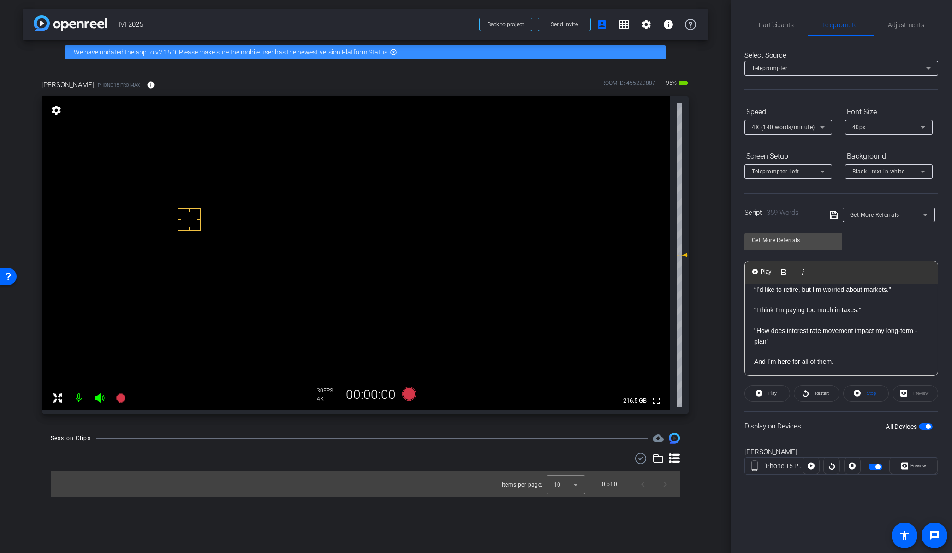
click at [918, 331] on p ""How does interest rate movement impact my long-term -plan"" at bounding box center [841, 336] width 174 height 21
click at [793, 339] on p ""How does interest rate movement impact my long-term plan"" at bounding box center [841, 336] width 174 height 21
click at [815, 357] on p ""How does interest rate movement impact my long-term plan?"" at bounding box center [841, 352] width 174 height 21
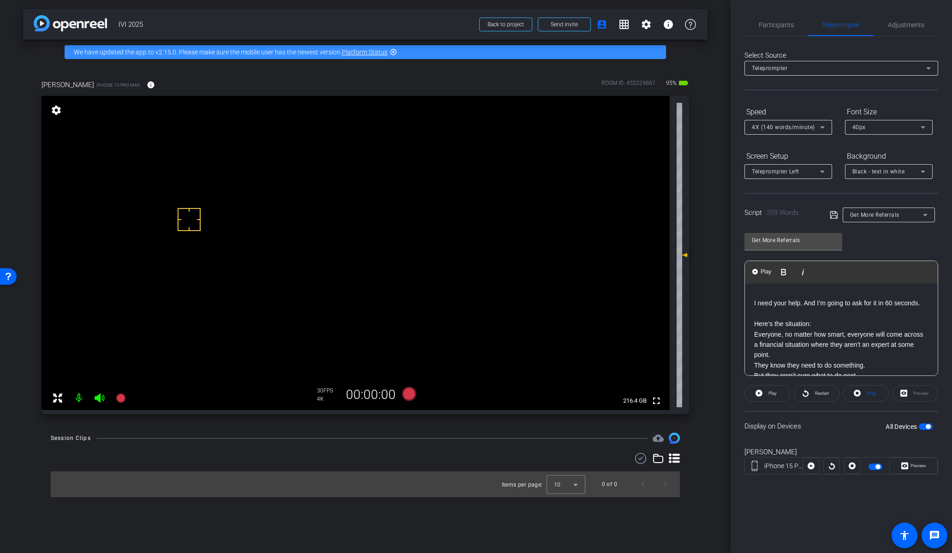
scroll to position [0, 0]
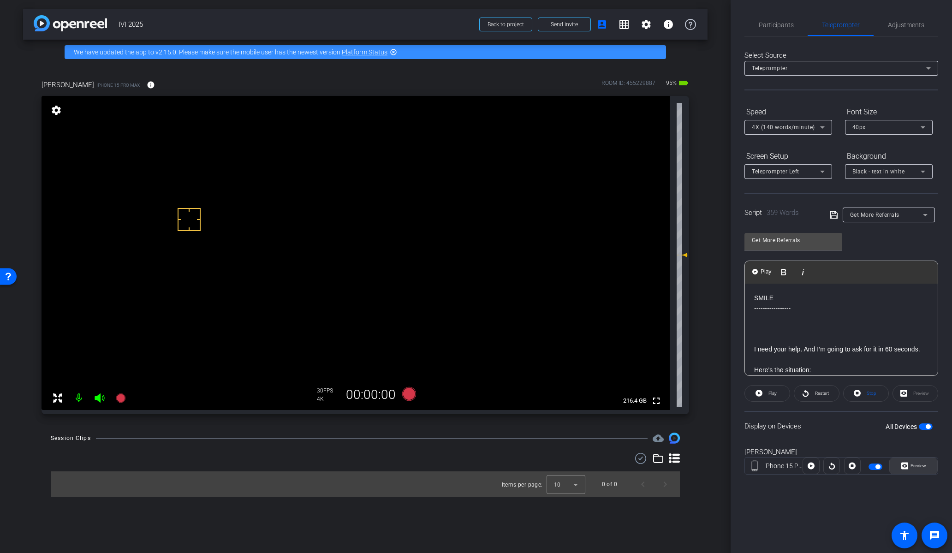
click at [912, 466] on span "Preview" at bounding box center [918, 465] width 16 height 5
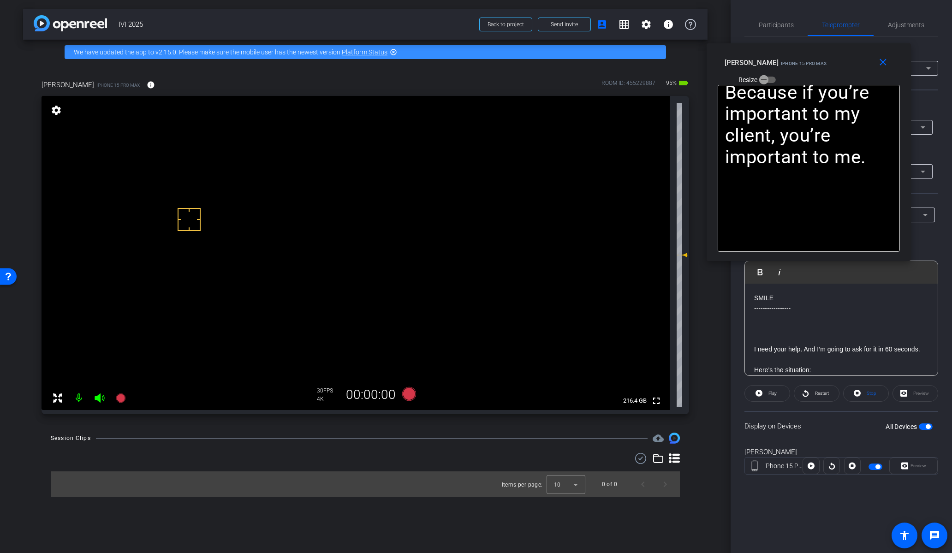
drag, startPoint x: 412, startPoint y: 182, endPoint x: 723, endPoint y: 68, distance: 331.4
click at [739, 56] on div "Jessen iPhone 15 Pro Max" at bounding box center [776, 61] width 102 height 11
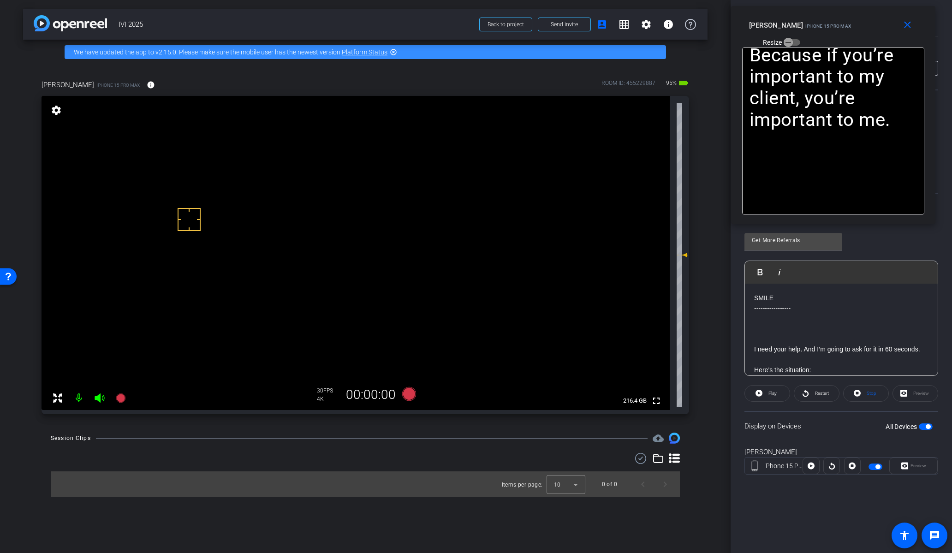
drag, startPoint x: 738, startPoint y: 54, endPoint x: 767, endPoint y: 18, distance: 47.2
click at [767, 18] on div "Jessen iPhone 15 Pro Max Resize" at bounding box center [836, 33] width 175 height 33
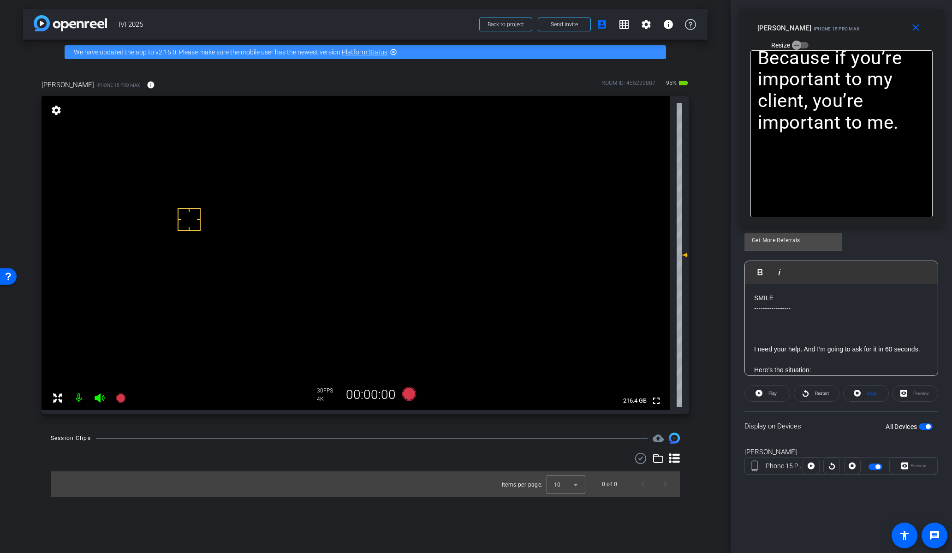
drag, startPoint x: 755, startPoint y: 16, endPoint x: 763, endPoint y: 19, distance: 8.8
click at [763, 19] on div "close Jessen iPhone 15 Pro Max Resize" at bounding box center [841, 30] width 204 height 42
click at [793, 22] on div "Jessen iPhone 15 Pro Max" at bounding box center [808, 27] width 102 height 11
click at [815, 25] on div "Jessen iPhone 15 Pro Max" at bounding box center [807, 27] width 102 height 11
click at [816, 24] on div "Jessen iPhone 15 Pro Max" at bounding box center [807, 27] width 102 height 11
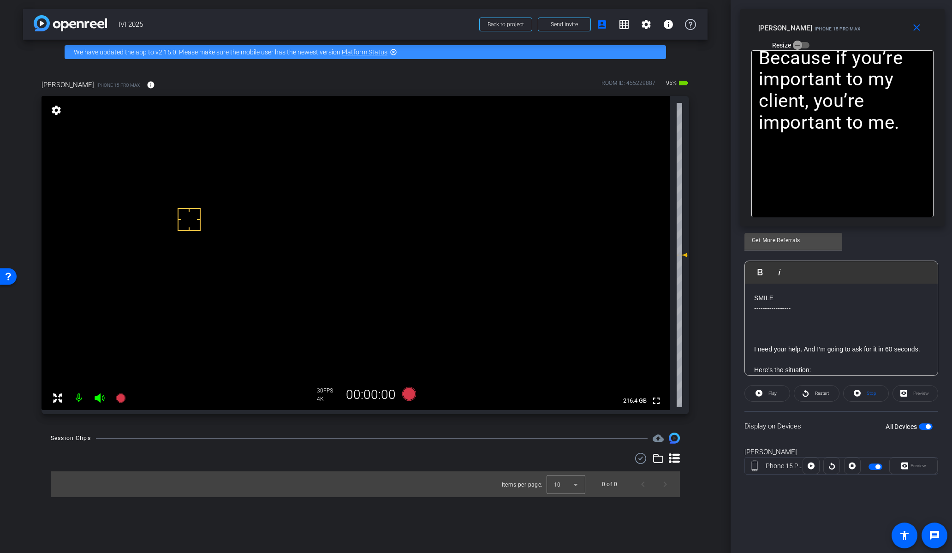
click at [817, 22] on div "Jessen iPhone 15 Pro Max" at bounding box center [809, 27] width 102 height 11
click at [821, 22] on div "Jessen iPhone 15 Pro Max" at bounding box center [808, 25] width 102 height 11
click at [412, 398] on icon at bounding box center [409, 394] width 14 height 14
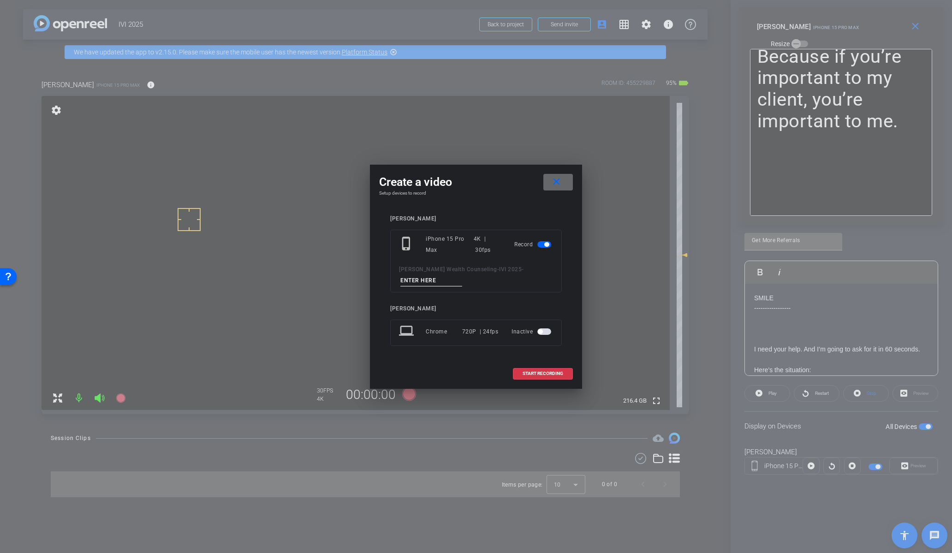
click at [556, 181] on mat-icon "close" at bounding box center [557, 182] width 12 height 12
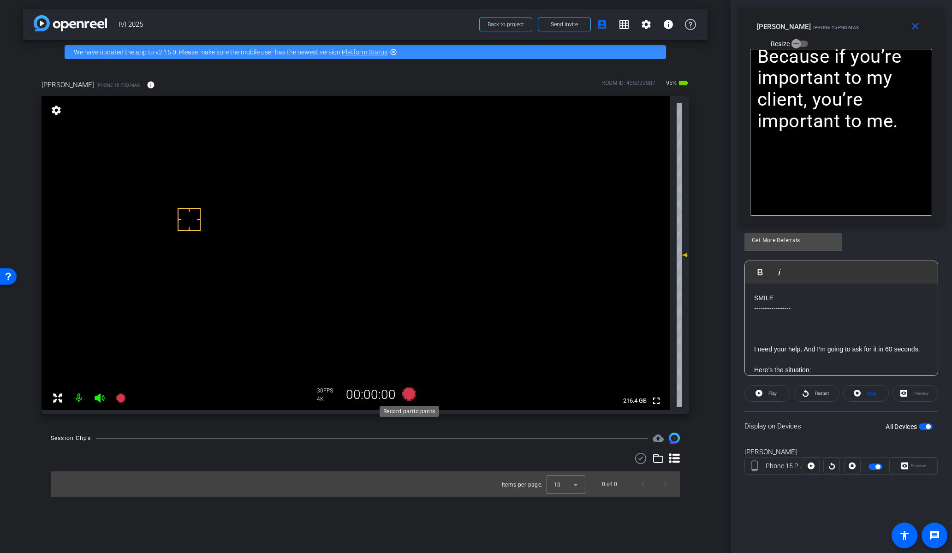
click at [414, 394] on icon at bounding box center [409, 394] width 14 height 14
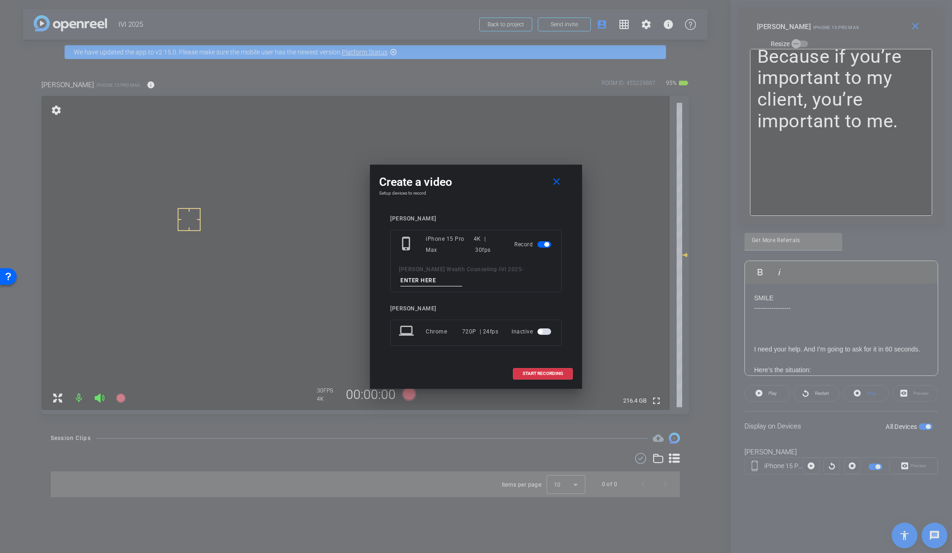
click at [442, 280] on input at bounding box center [431, 281] width 62 height 12
type input "Mic Test"
click at [541, 373] on span "START RECORDING" at bounding box center [543, 373] width 41 height 5
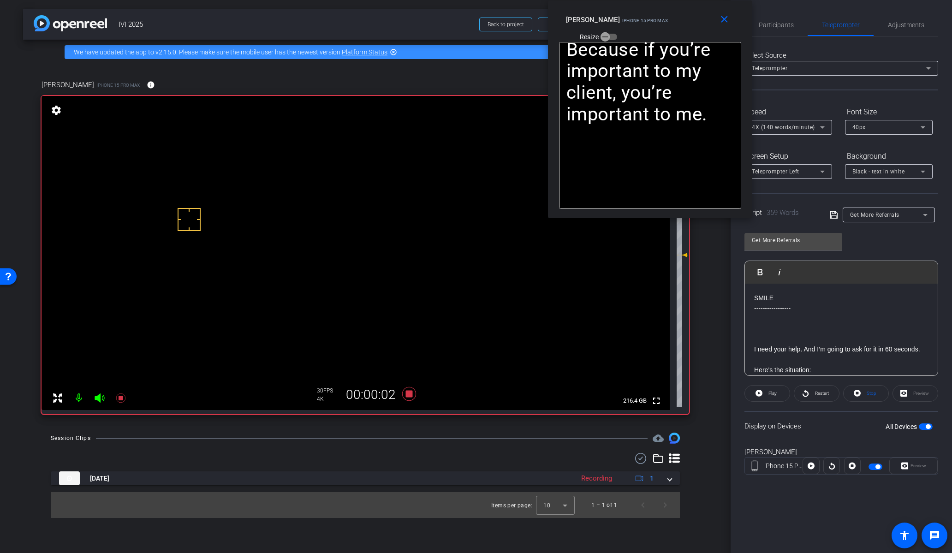
drag, startPoint x: 807, startPoint y: 30, endPoint x: 616, endPoint y: 23, distance: 191.1
click at [622, 23] on span "iPhone 15 Pro Max" at bounding box center [645, 20] width 46 height 5
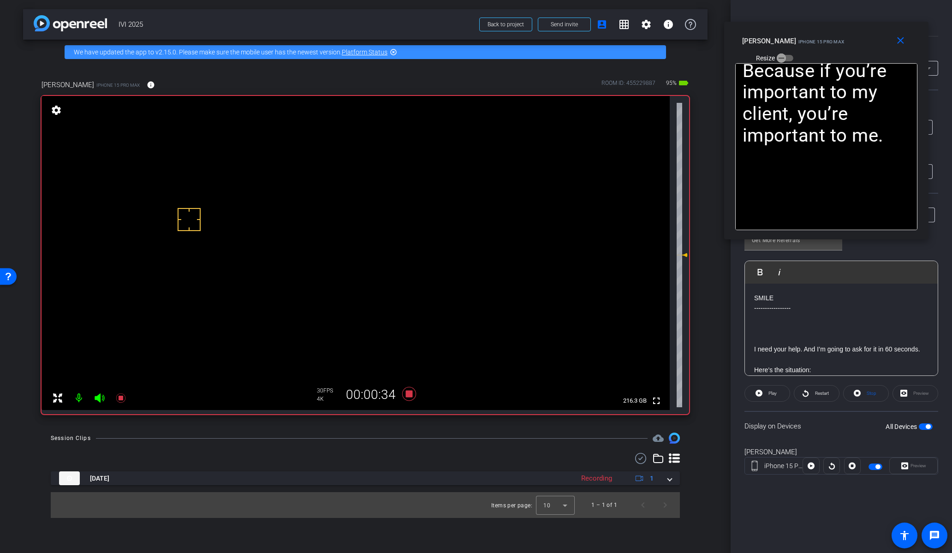
drag, startPoint x: 705, startPoint y: 31, endPoint x: 881, endPoint y: 53, distance: 177.5
click at [881, 53] on div "close Jessen iPhone 15 Pro Max Resize" at bounding box center [826, 43] width 204 height 42
click at [410, 391] on icon at bounding box center [409, 394] width 14 height 14
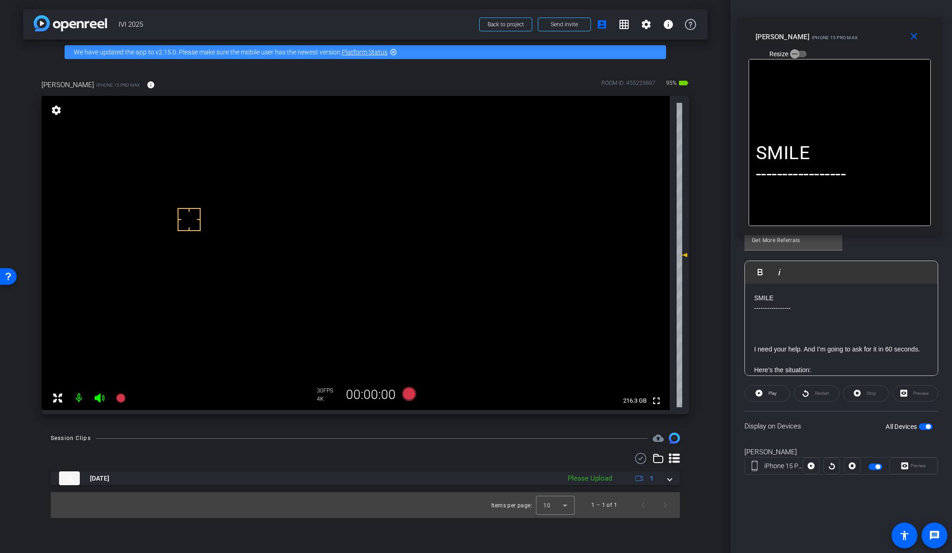
drag, startPoint x: 806, startPoint y: 36, endPoint x: 827, endPoint y: 41, distance: 21.4
click at [821, 31] on div "Jessen iPhone 15 Pro Max" at bounding box center [806, 35] width 102 height 11
click at [407, 392] on icon at bounding box center [409, 394] width 14 height 14
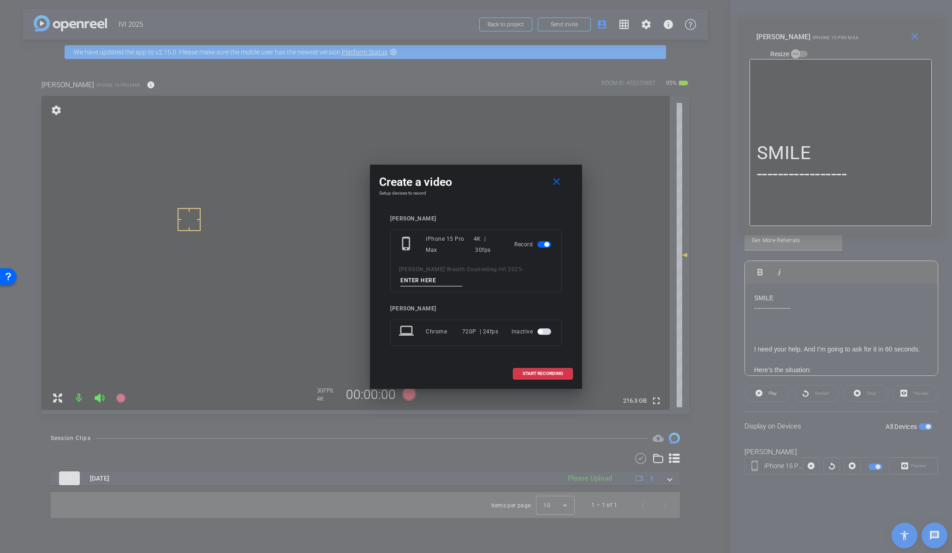
click at [439, 280] on input at bounding box center [431, 281] width 62 height 12
click at [417, 281] on input "Tk_1_Referrals" at bounding box center [431, 281] width 62 height 12
type input "Tk_1_Referrals"
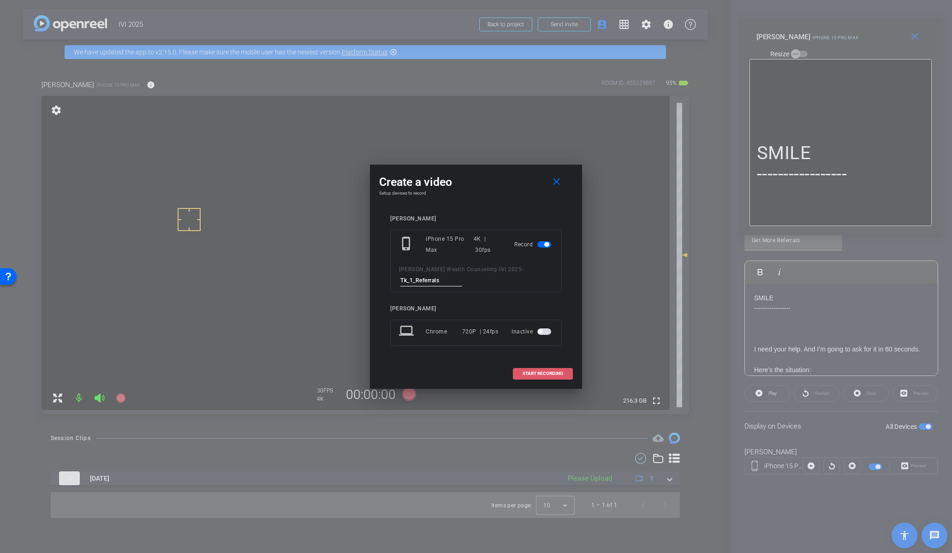
click at [541, 373] on span "START RECORDING" at bounding box center [543, 373] width 41 height 5
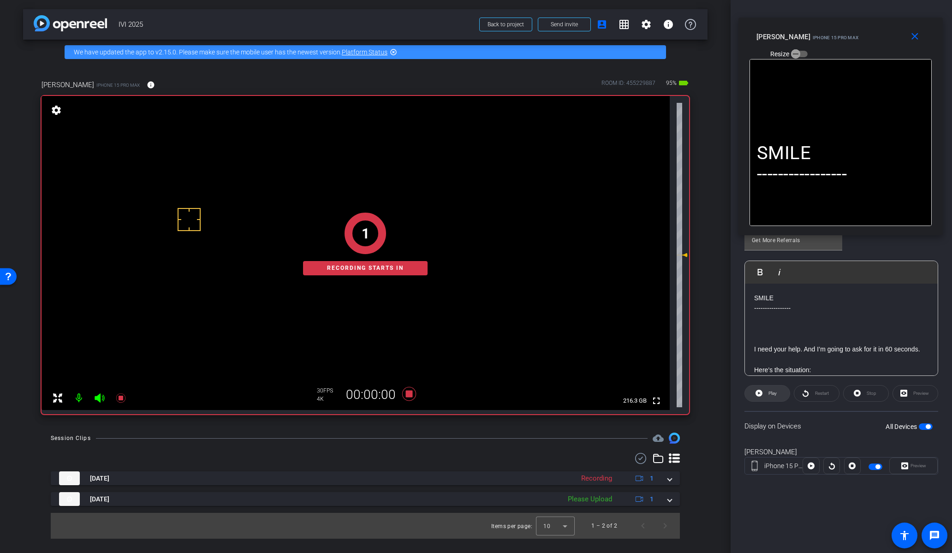
click at [768, 397] on span "Play" at bounding box center [771, 393] width 11 height 13
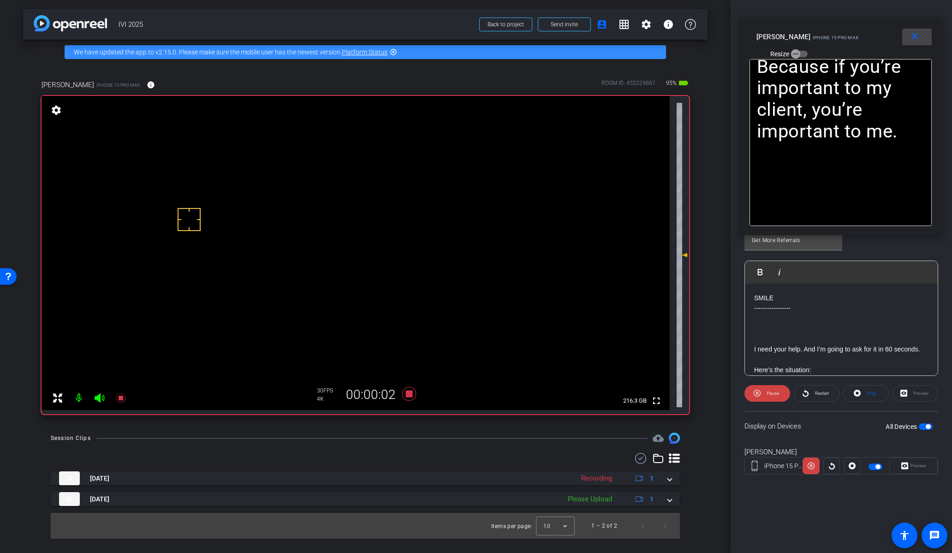
drag, startPoint x: 923, startPoint y: 38, endPoint x: 931, endPoint y: 188, distance: 150.5
click at [923, 39] on span at bounding box center [917, 37] width 30 height 22
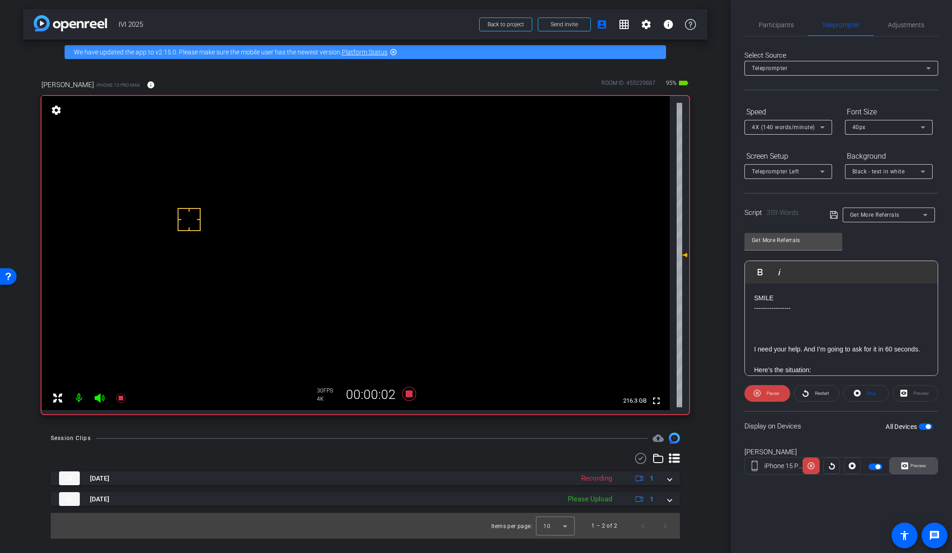
click at [916, 465] on span "Preview" at bounding box center [918, 465] width 16 height 5
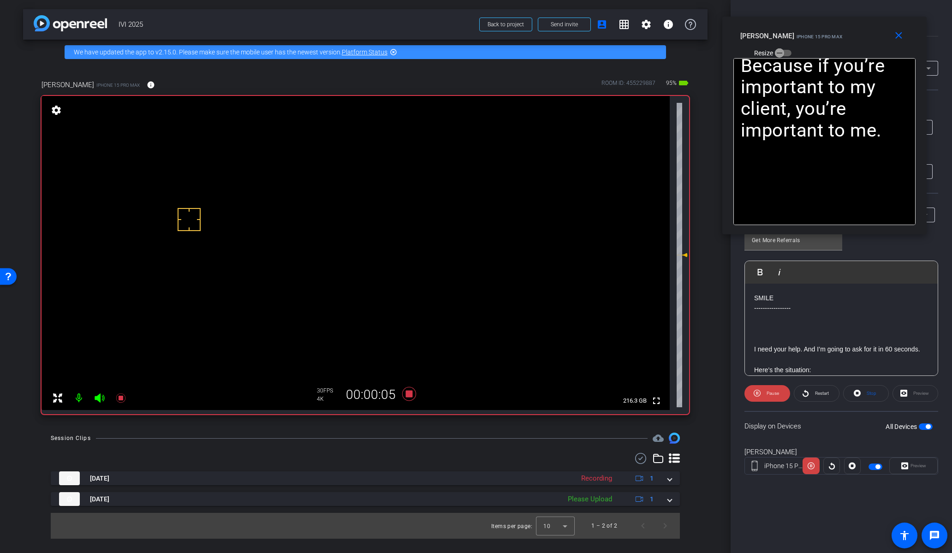
drag, startPoint x: 462, startPoint y: 181, endPoint x: 789, endPoint y: 59, distance: 349.2
click at [810, 31] on div "Jessen iPhone 15 Pro Max" at bounding box center [791, 35] width 102 height 11
click at [767, 392] on span "Pause" at bounding box center [771, 393] width 15 height 13
click at [767, 393] on span "Play" at bounding box center [771, 393] width 11 height 13
click at [767, 393] on span "Pause" at bounding box center [773, 393] width 12 height 5
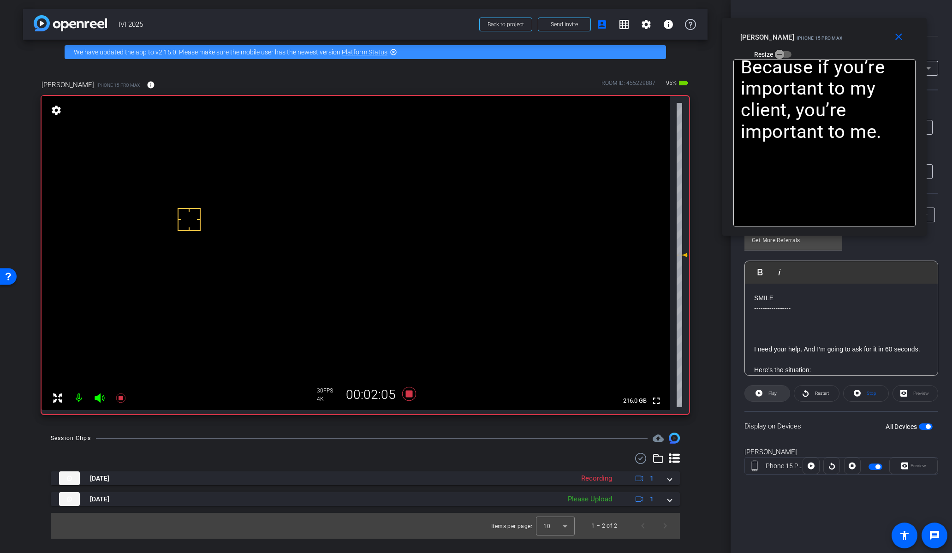
click at [767, 394] on span "Play" at bounding box center [771, 393] width 11 height 13
click at [413, 394] on icon at bounding box center [409, 394] width 22 height 17
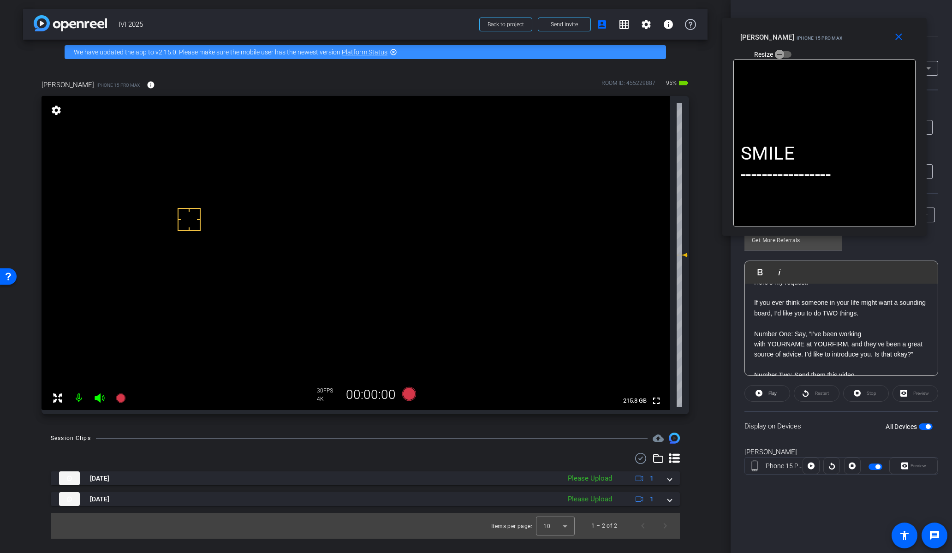
scroll to position [491, 0]
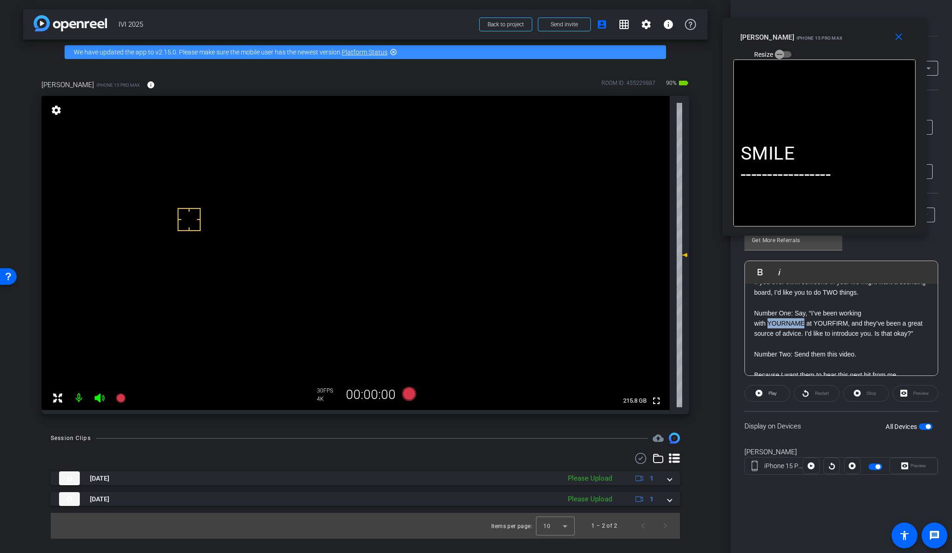
drag, startPoint x: 804, startPoint y: 331, endPoint x: 768, endPoint y: 333, distance: 36.1
click at [768, 333] on p "Number One: Say, “I’ve been working with YOURNAME at YOURFIRM, and they’ve been…" at bounding box center [841, 323] width 174 height 31
drag, startPoint x: 788, startPoint y: 333, endPoint x: 754, endPoint y: 334, distance: 34.1
click at [754, 334] on div "SMILE ----------------- I need your help. And I’m going to ask for it in 60 sec…" at bounding box center [841, 189] width 193 height 793
click at [899, 35] on mat-icon "close" at bounding box center [899, 37] width 12 height 12
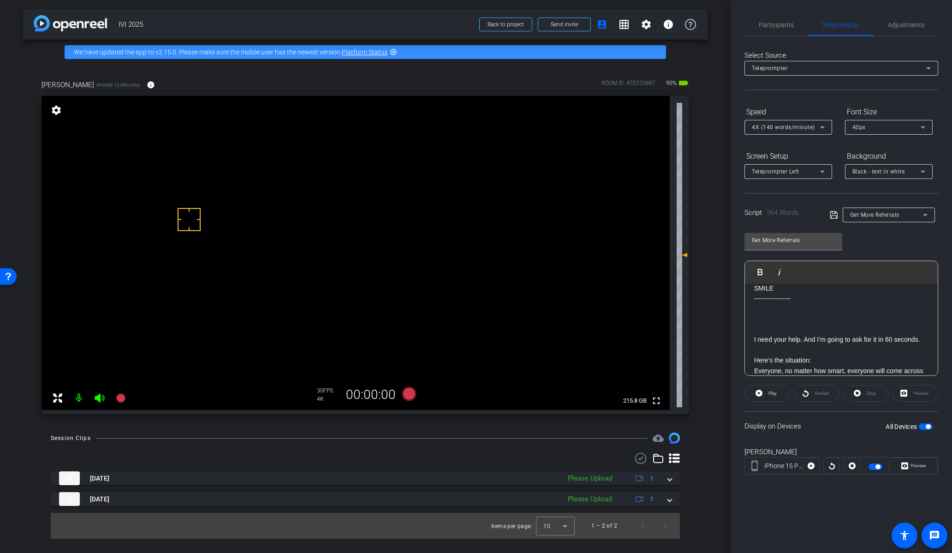
scroll to position [0, 0]
click at [333, 196] on div at bounding box center [333, 195] width 23 height 23
click at [414, 232] on video at bounding box center [356, 253] width 628 height 314
click at [358, 219] on video at bounding box center [356, 253] width 628 height 314
drag, startPoint x: 668, startPoint y: 499, endPoint x: 676, endPoint y: 499, distance: 7.4
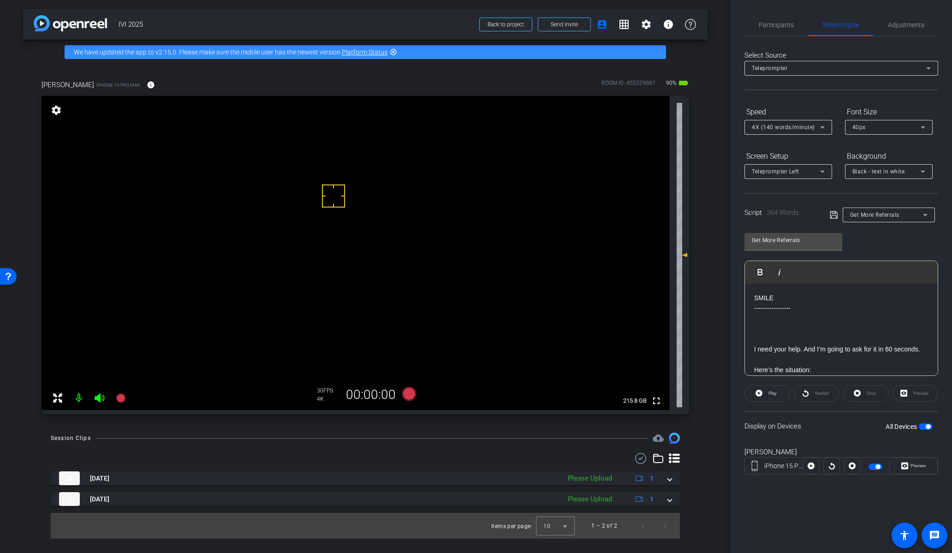
click at [668, 499] on span at bounding box center [670, 499] width 4 height 10
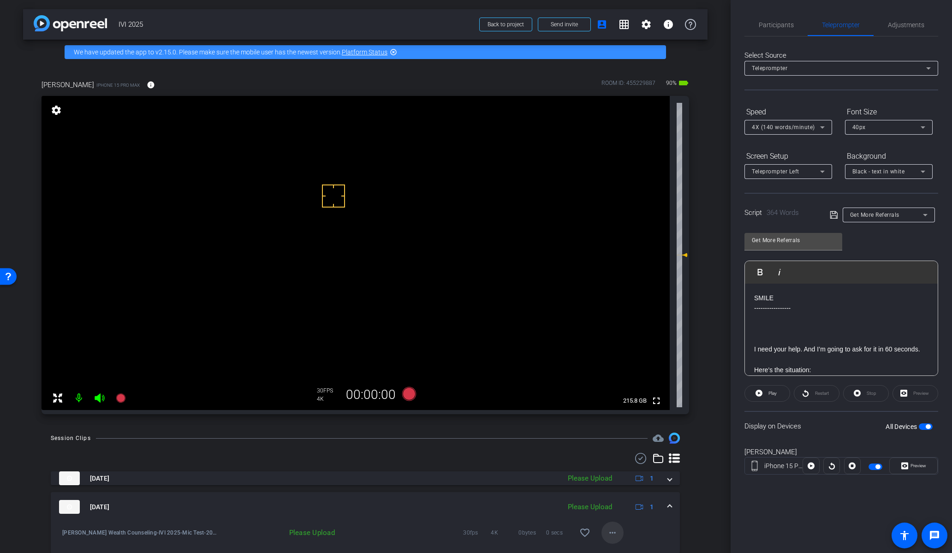
click at [607, 536] on mat-icon "more_horiz" at bounding box center [612, 532] width 11 height 11
click at [625, 493] on span "Upload" at bounding box center [623, 490] width 37 height 11
click at [667, 481] on mat-expansion-panel-header "Oct 14, 2025 Please Upload 1" at bounding box center [365, 478] width 629 height 14
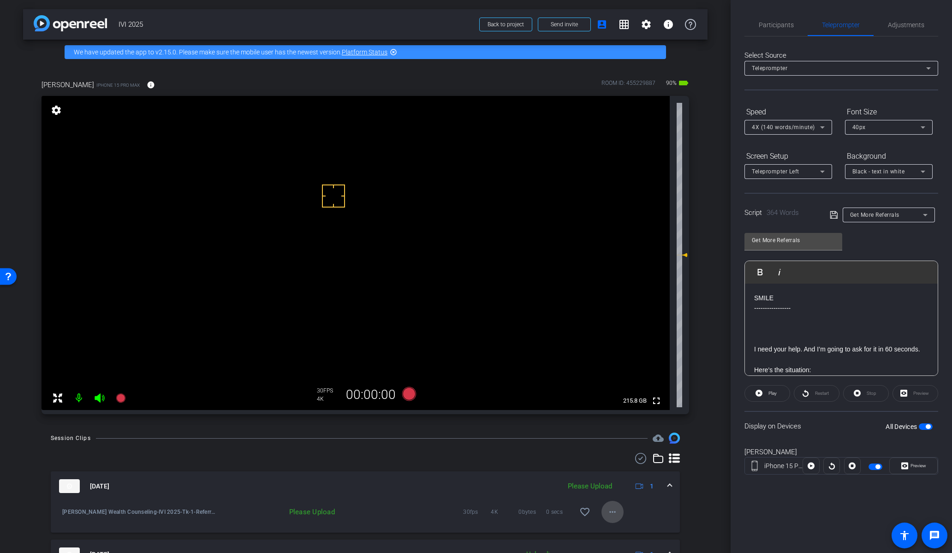
click at [607, 515] on mat-icon "more_horiz" at bounding box center [612, 511] width 11 height 11
click at [627, 471] on span "Upload" at bounding box center [623, 469] width 37 height 11
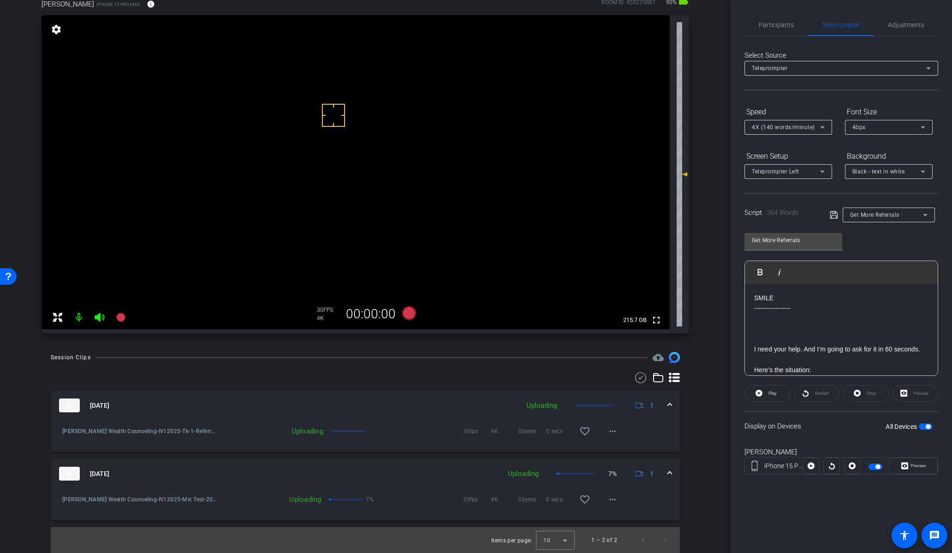
click at [668, 473] on span at bounding box center [670, 474] width 4 height 10
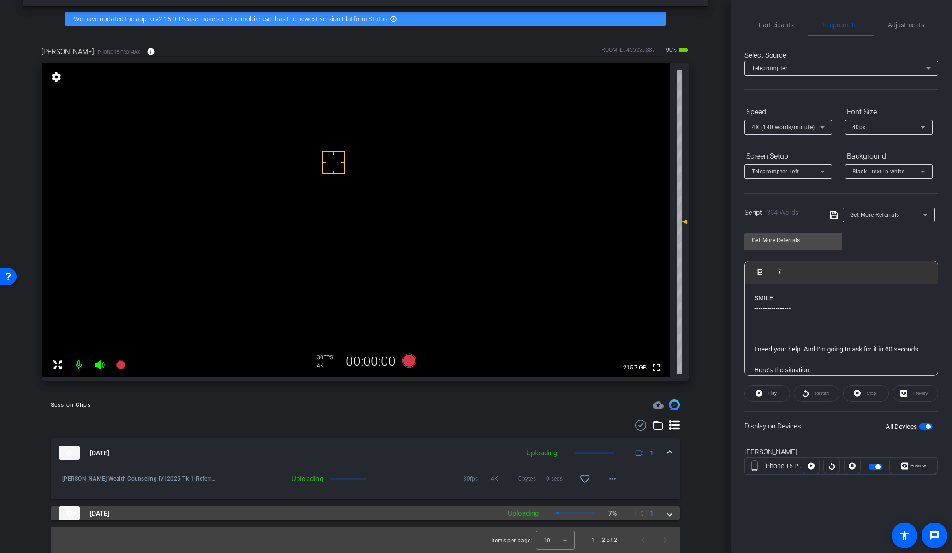
scroll to position [33, 0]
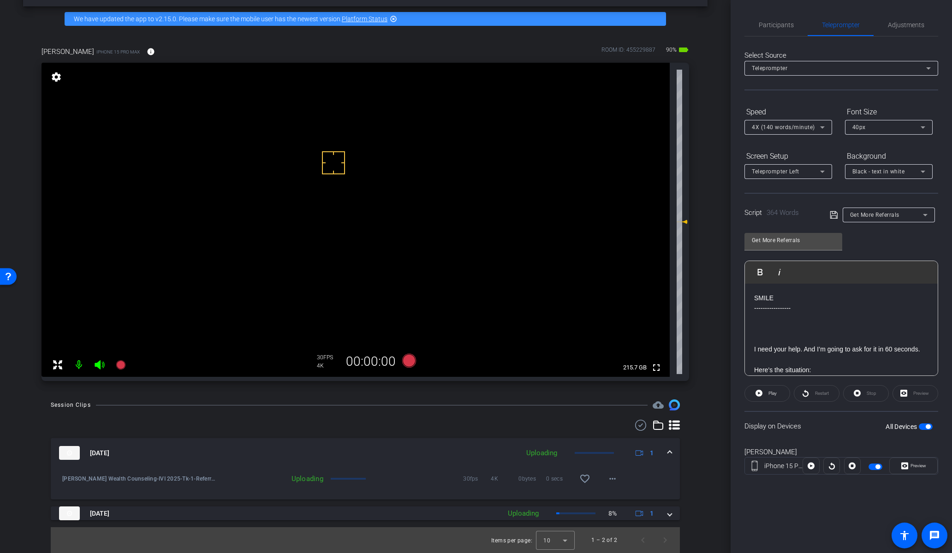
click at [668, 452] on span at bounding box center [670, 453] width 4 height 10
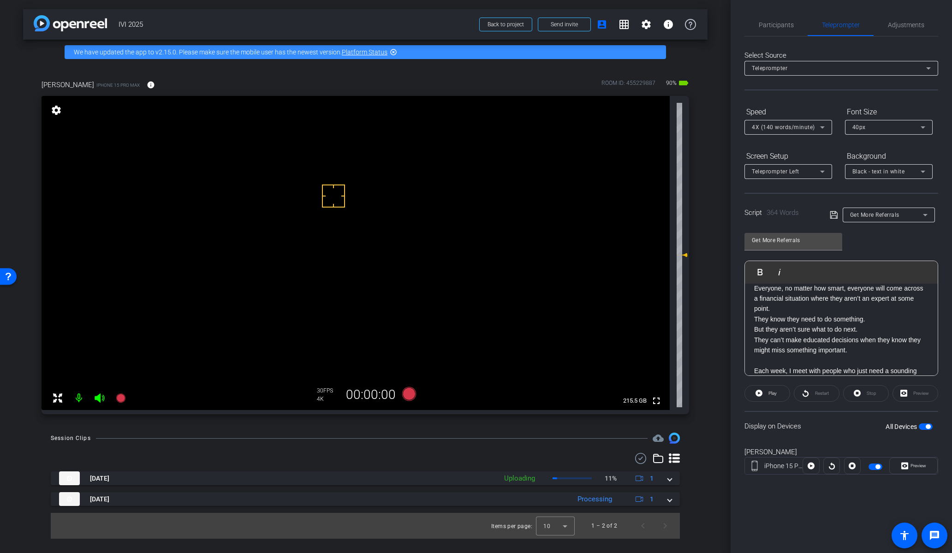
scroll to position [0, 0]
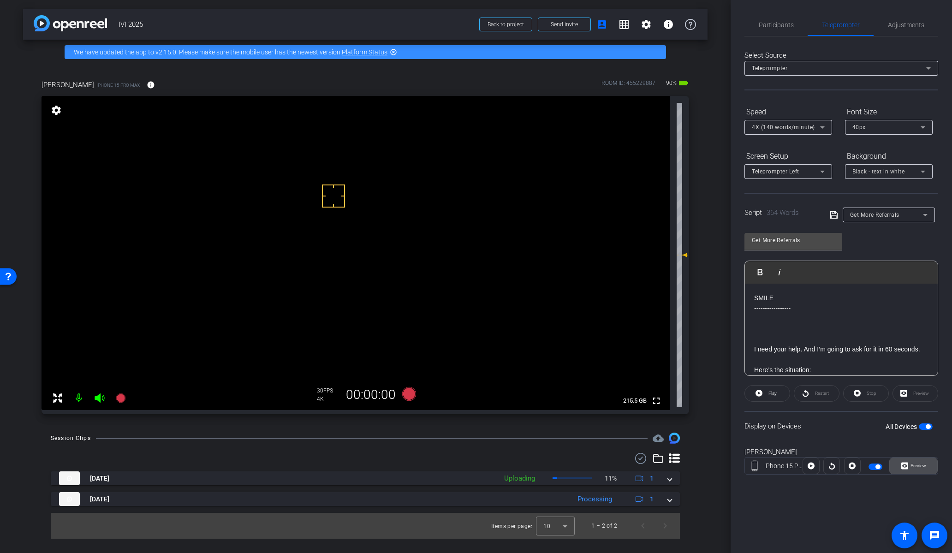
click at [906, 473] on span at bounding box center [914, 466] width 48 height 22
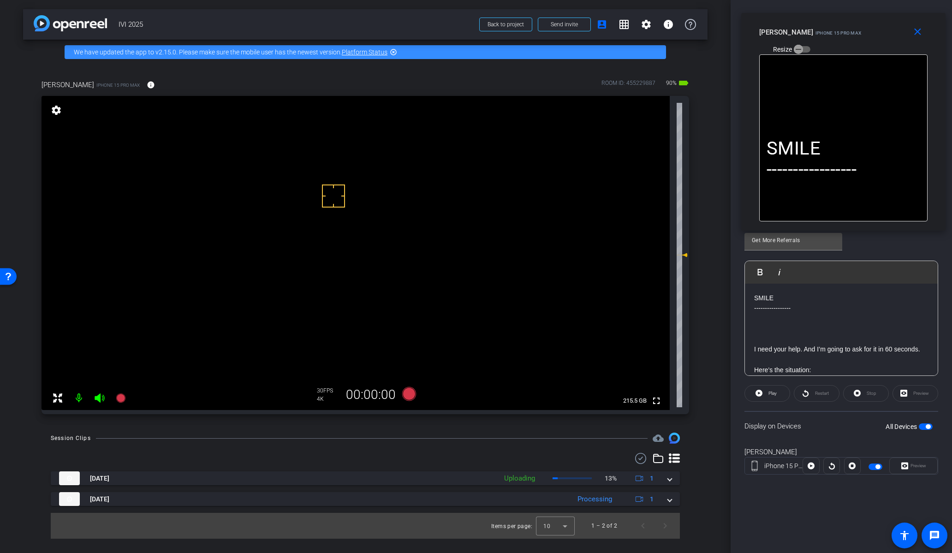
drag, startPoint x: 435, startPoint y: 174, endPoint x: 802, endPoint y: 19, distance: 398.5
click at [802, 19] on div "close Jessen iPhone 15 Pro Max Resize" at bounding box center [843, 34] width 204 height 42
click at [409, 394] on icon at bounding box center [409, 394] width 14 height 14
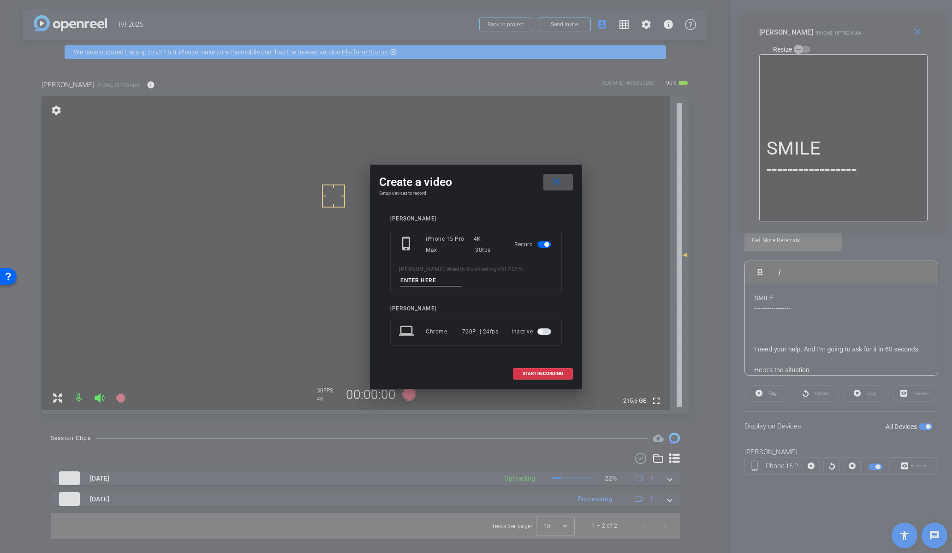
click at [425, 280] on input at bounding box center [431, 281] width 62 height 12
paste input "Tk_1_Referrals"
click at [412, 277] on input "Tk_1_Referrals" at bounding box center [431, 281] width 62 height 12
type input "Tk_2_Referrals"
click at [553, 373] on span "START RECORDING" at bounding box center [543, 373] width 41 height 5
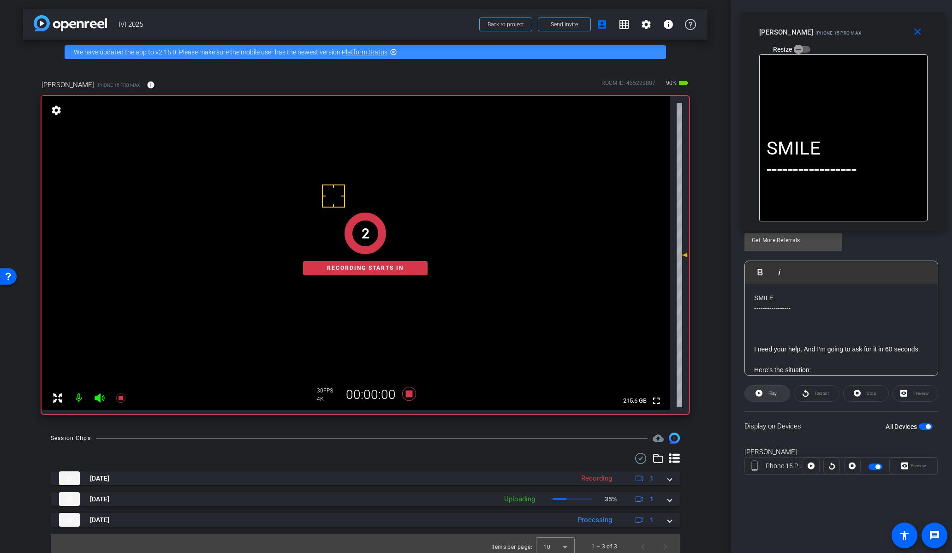
click at [752, 393] on span at bounding box center [767, 393] width 45 height 22
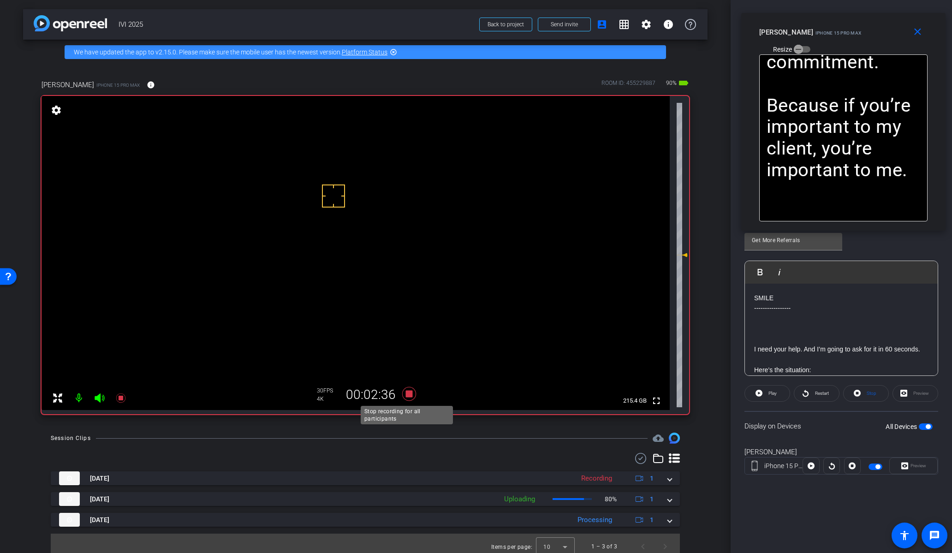
click at [406, 393] on icon at bounding box center [409, 394] width 14 height 14
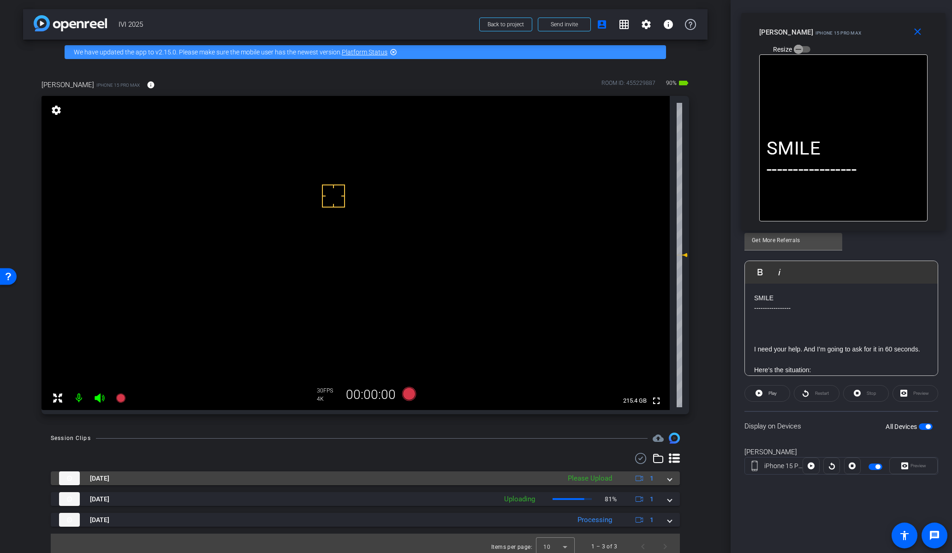
click at [668, 474] on span at bounding box center [670, 479] width 4 height 10
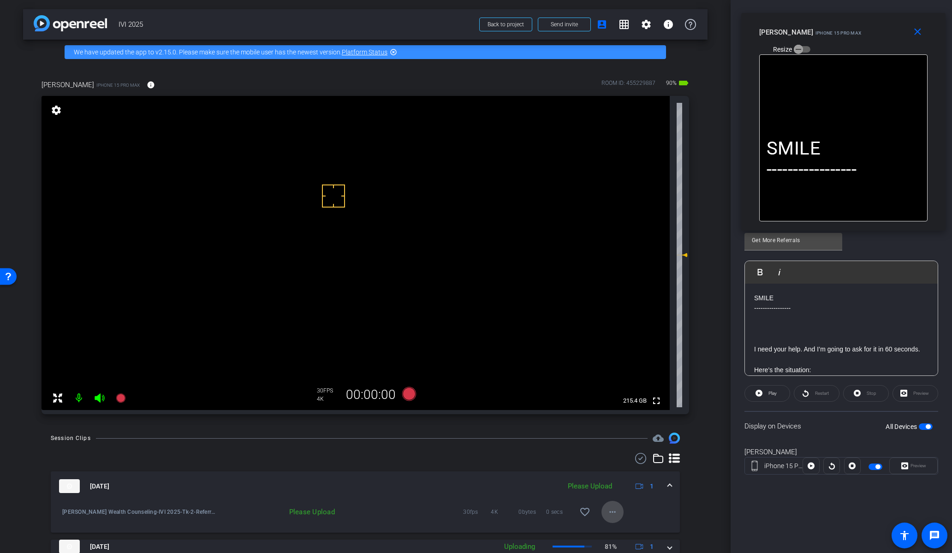
click at [607, 513] on mat-icon "more_horiz" at bounding box center [612, 511] width 11 height 11
click at [628, 474] on span "Upload" at bounding box center [623, 469] width 37 height 11
click at [667, 487] on mat-expansion-panel-header "[DATE] Uploading 1" at bounding box center [365, 486] width 629 height 30
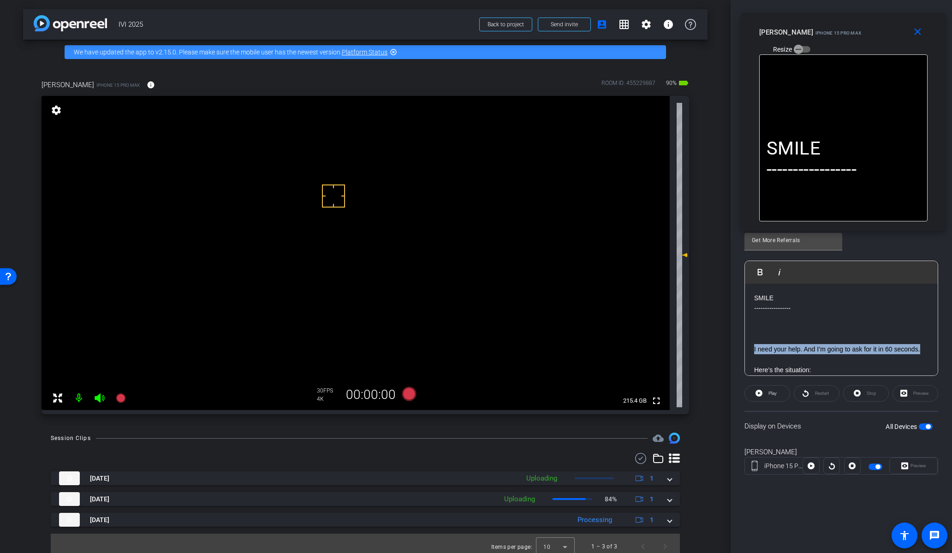
drag, startPoint x: 922, startPoint y: 348, endPoint x: 752, endPoint y: 352, distance: 169.8
click at [404, 397] on icon at bounding box center [409, 394] width 14 height 14
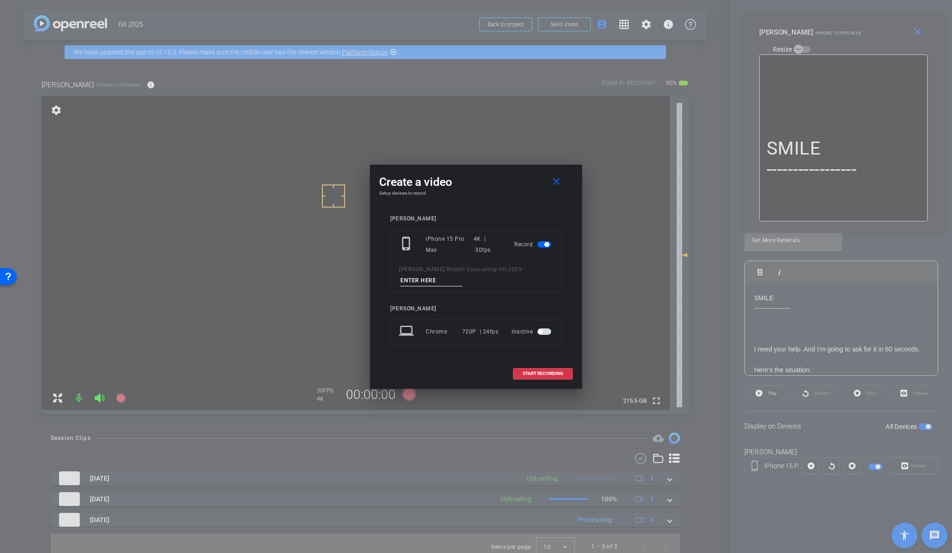
drag, startPoint x: 415, startPoint y: 280, endPoint x: 415, endPoint y: 291, distance: 10.2
click at [414, 281] on input at bounding box center [431, 281] width 62 height 12
paste input "Tk_1_Referrals"
click at [413, 281] on input "Tk_1_Referrals" at bounding box center [431, 281] width 62 height 12
type input "Tk_3_Referrals"
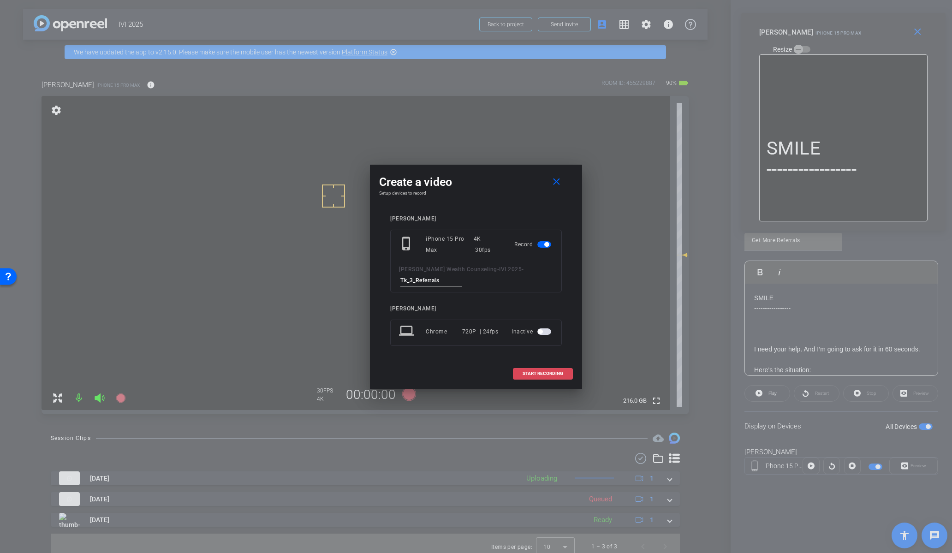
click at [552, 372] on span "START RECORDING" at bounding box center [543, 373] width 41 height 5
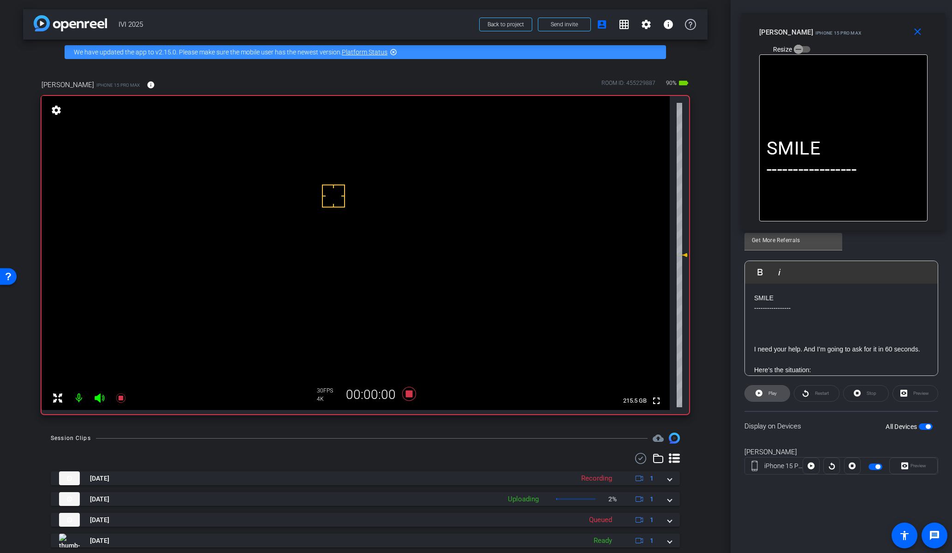
click at [768, 393] on span "Play" at bounding box center [771, 393] width 11 height 13
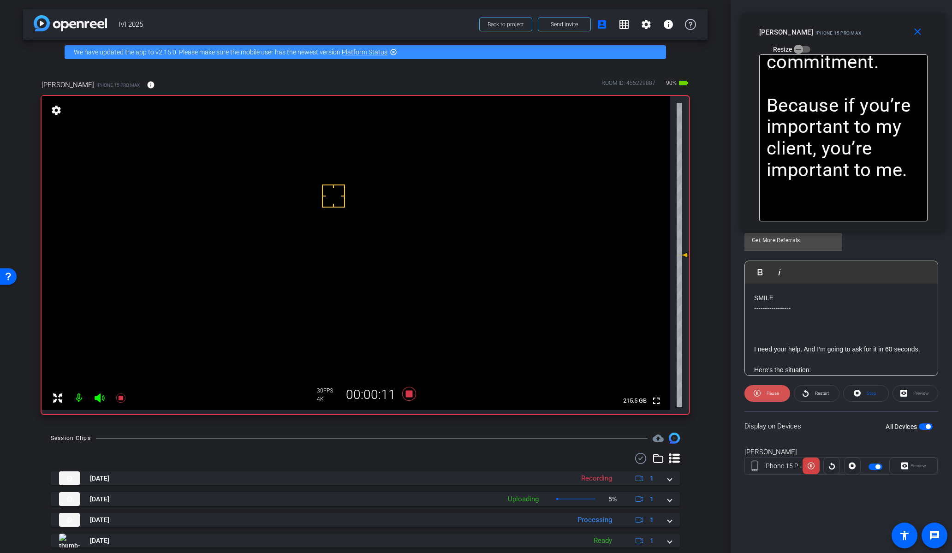
click at [765, 393] on span "Pause" at bounding box center [771, 393] width 15 height 13
click at [407, 392] on icon at bounding box center [409, 394] width 14 height 14
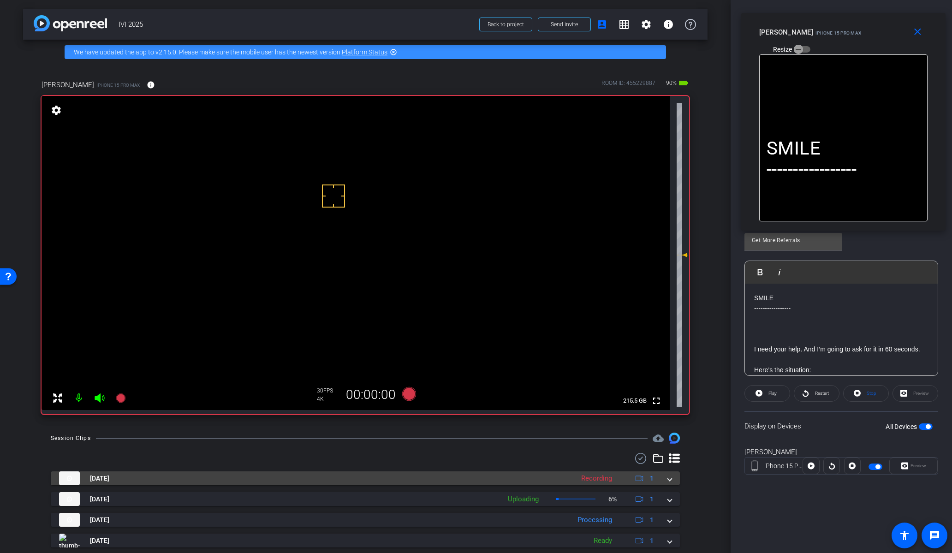
click at [669, 480] on mat-expansion-panel-header "Oct 14, 2025 Recording 1" at bounding box center [365, 478] width 629 height 14
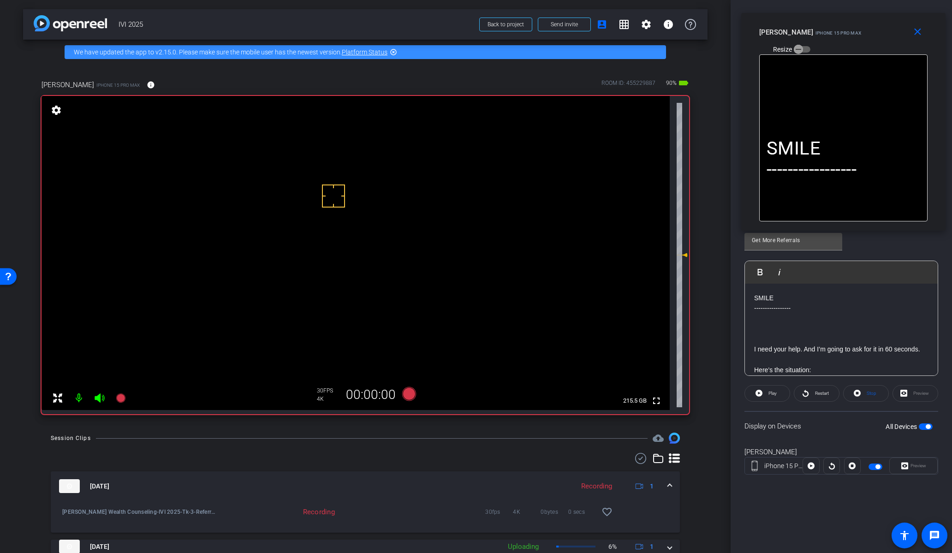
click at [669, 482] on mat-expansion-panel-header "Oct 14, 2025 Recording 1" at bounding box center [365, 486] width 629 height 30
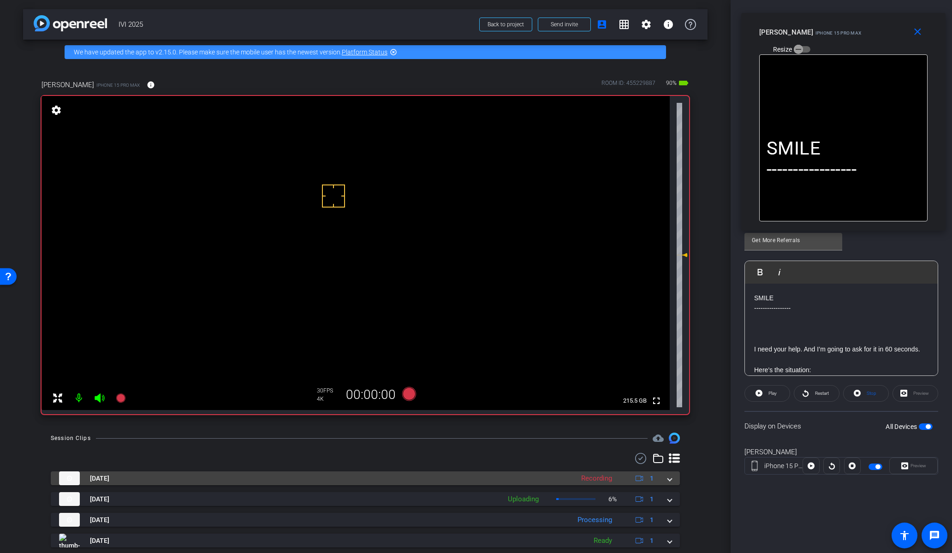
click at [668, 481] on span at bounding box center [670, 479] width 4 height 10
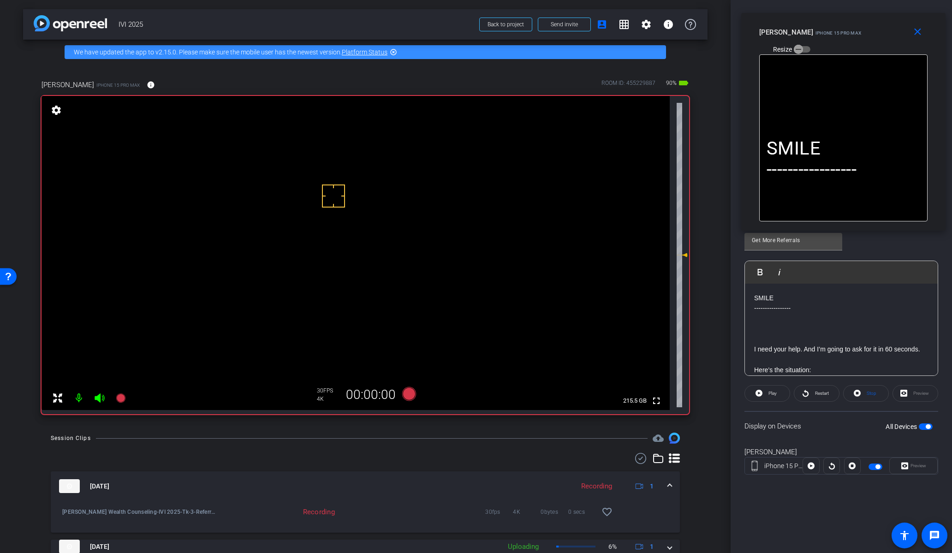
click at [668, 484] on span at bounding box center [670, 487] width 4 height 10
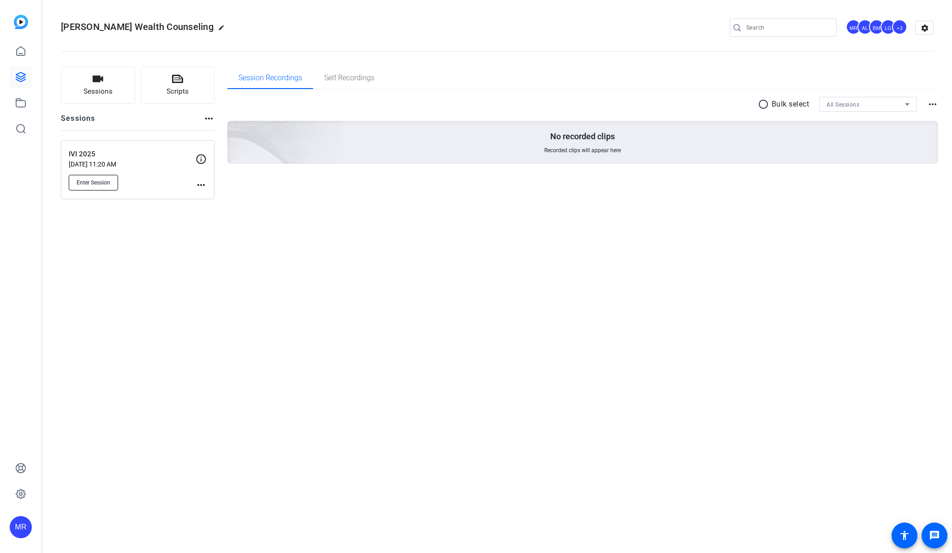
click at [111, 183] on button "Enter Session" at bounding box center [93, 183] width 49 height 16
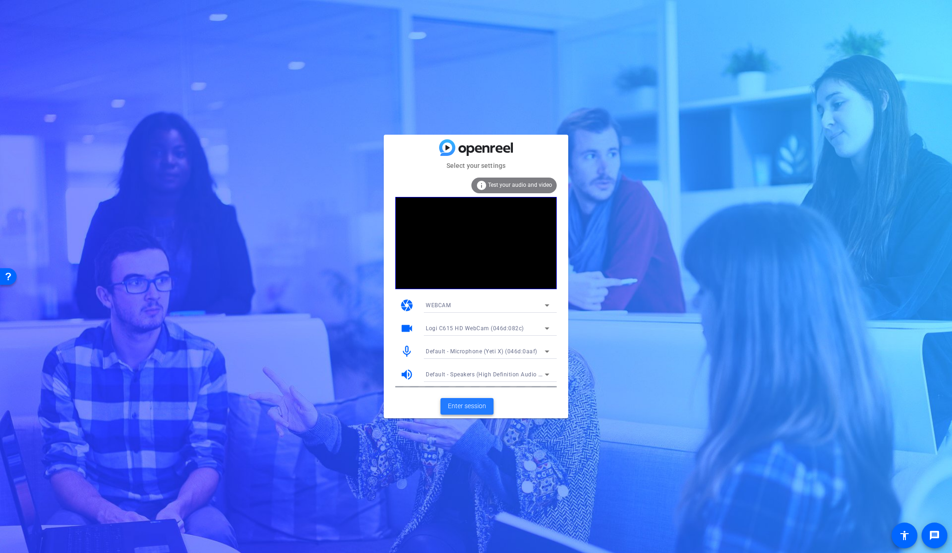
click at [466, 408] on span "Enter session" at bounding box center [467, 406] width 38 height 10
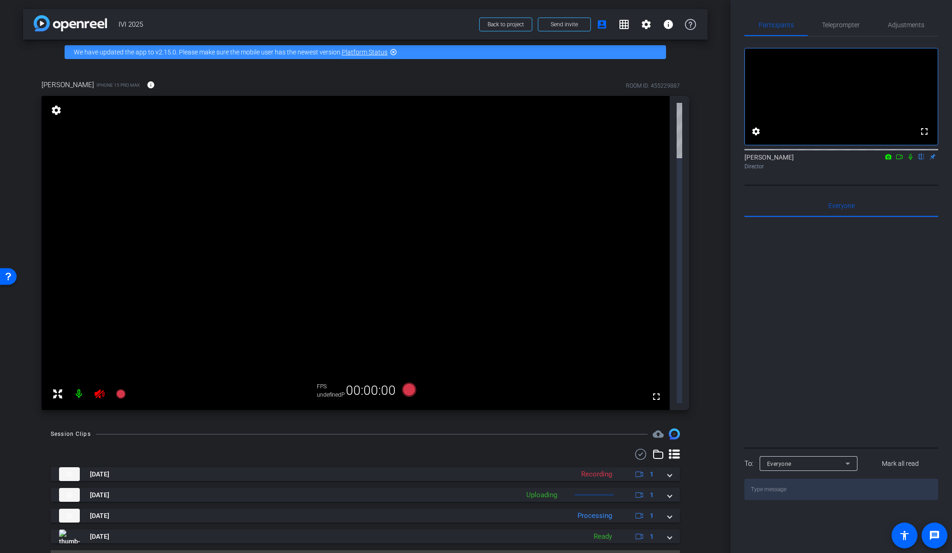
click at [101, 389] on icon at bounding box center [100, 393] width 10 height 9
click at [98, 385] on div at bounding box center [89, 394] width 82 height 18
click at [908, 23] on span "Adjustments" at bounding box center [906, 25] width 36 height 6
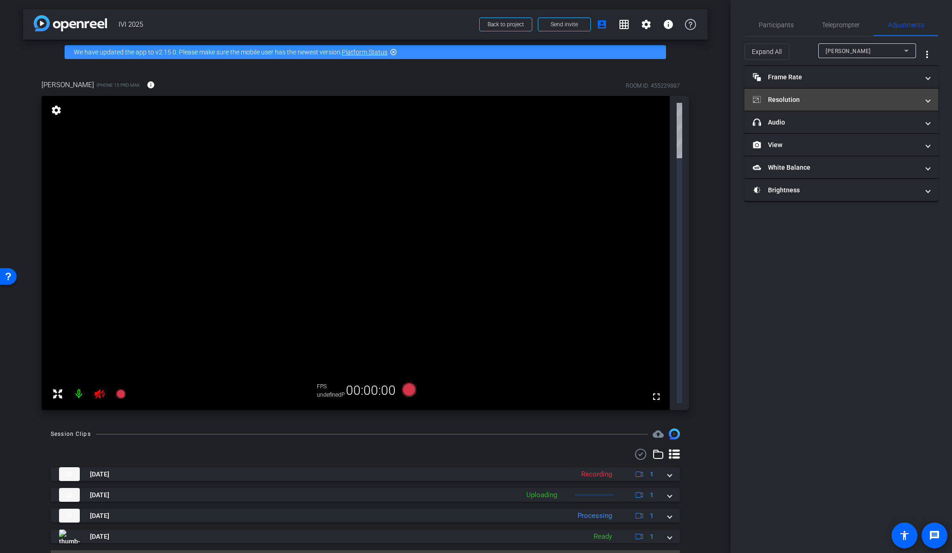
click at [822, 95] on mat-panel-title "Resolution" at bounding box center [836, 100] width 166 height 10
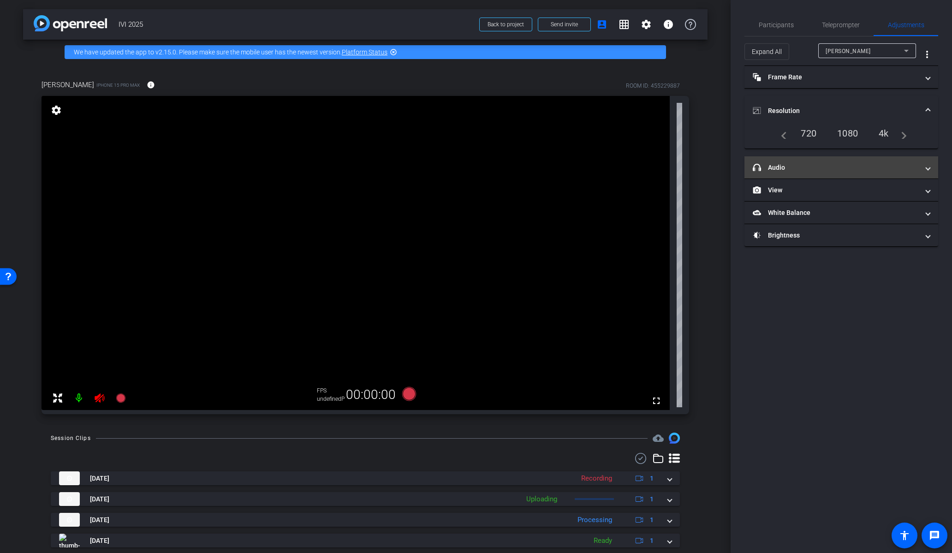
click at [872, 160] on mat-expansion-panel-header "headphone icon Audio" at bounding box center [841, 167] width 194 height 22
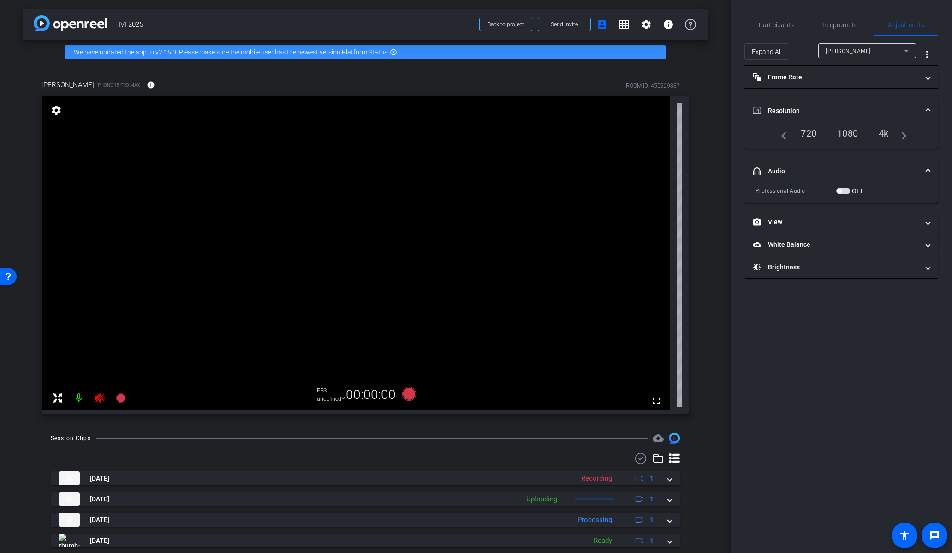
click at [885, 132] on div "4k" at bounding box center [884, 133] width 24 height 16
click at [100, 400] on icon at bounding box center [100, 397] width 10 height 9
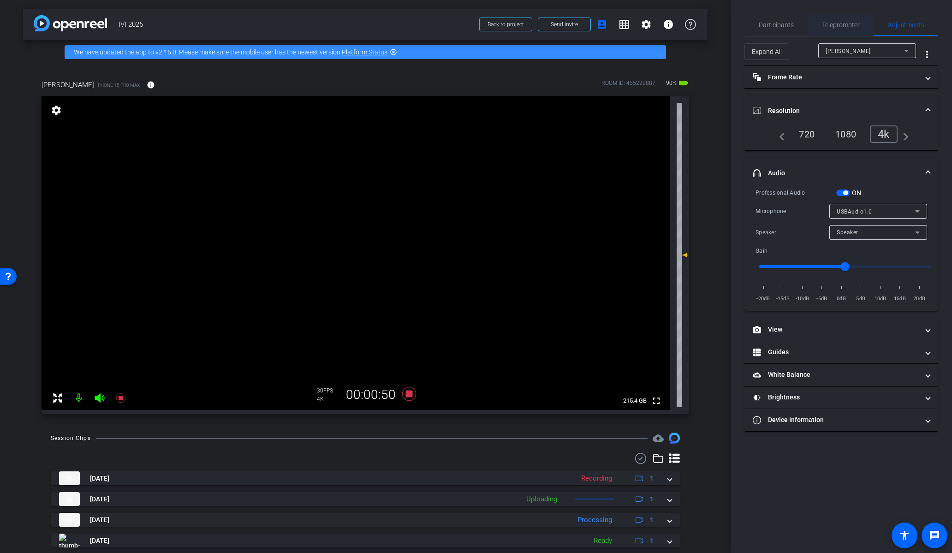
click at [851, 22] on span "Teleprompter" at bounding box center [841, 25] width 38 height 6
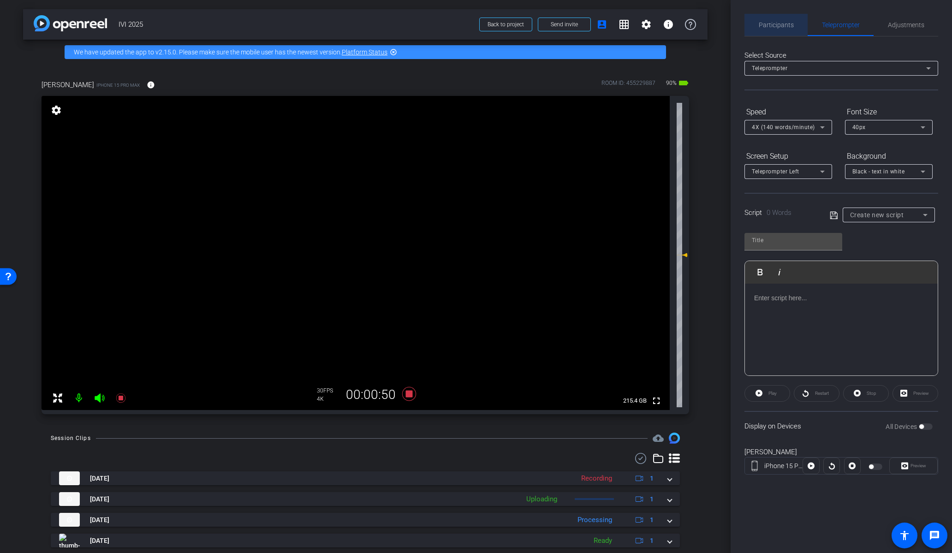
click at [784, 22] on span "Participants" at bounding box center [776, 25] width 35 height 6
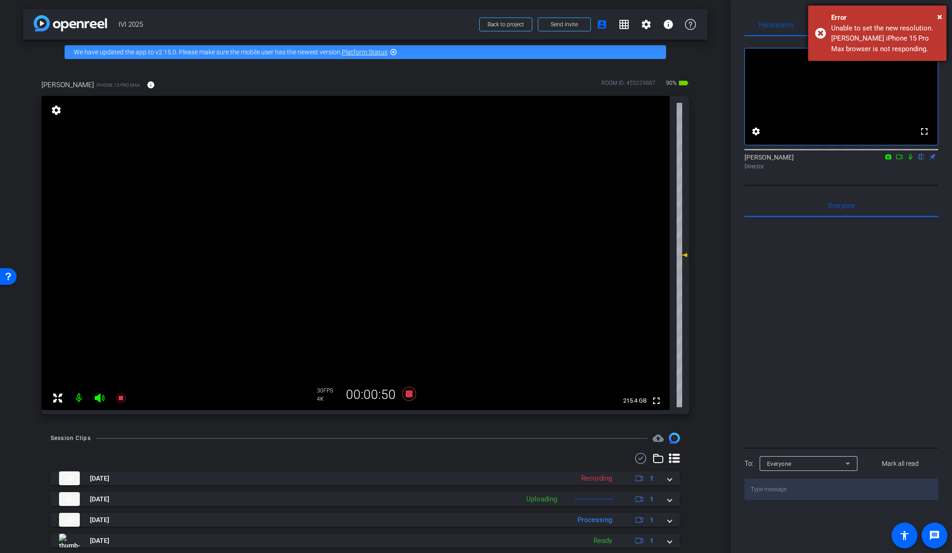
click at [935, 16] on div "Error" at bounding box center [885, 17] width 108 height 11
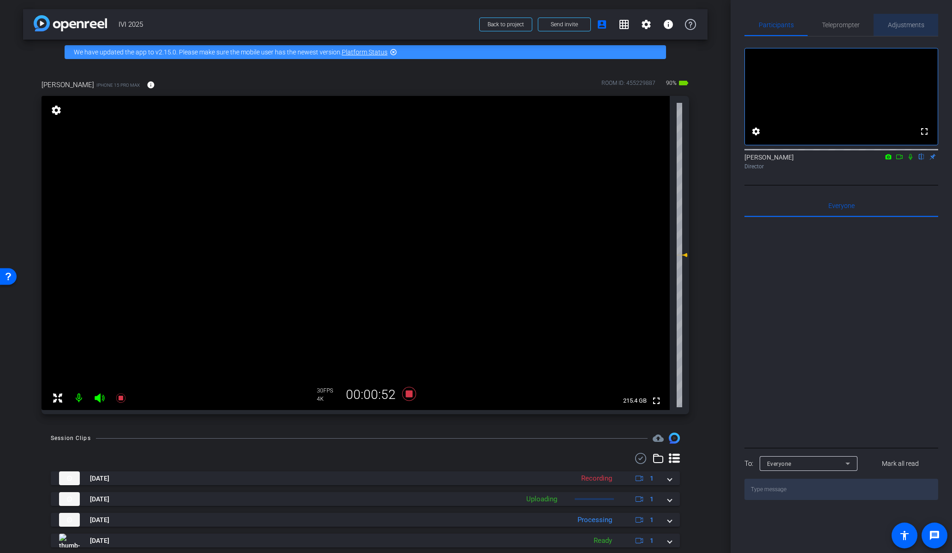
click at [905, 25] on span "Adjustments" at bounding box center [906, 25] width 36 height 6
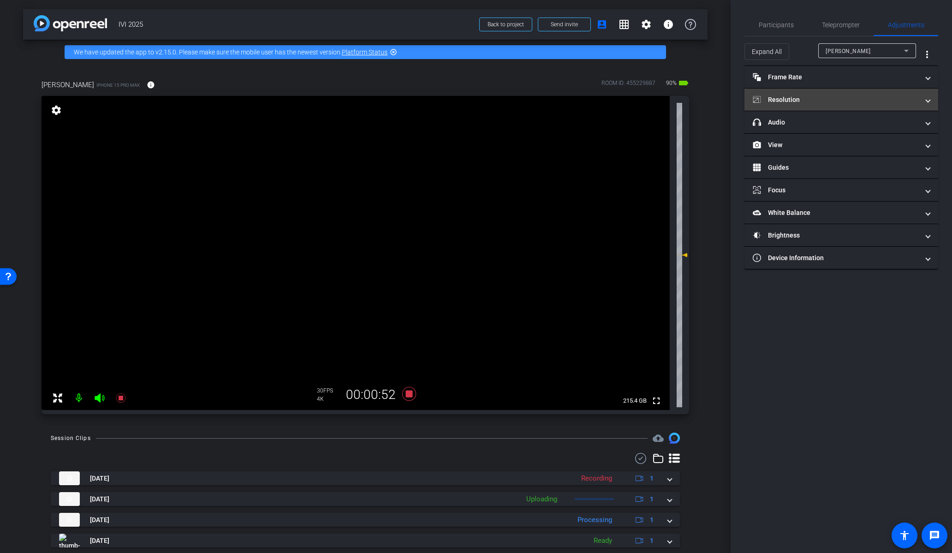
click at [808, 95] on mat-panel-title "Resolution" at bounding box center [836, 100] width 166 height 10
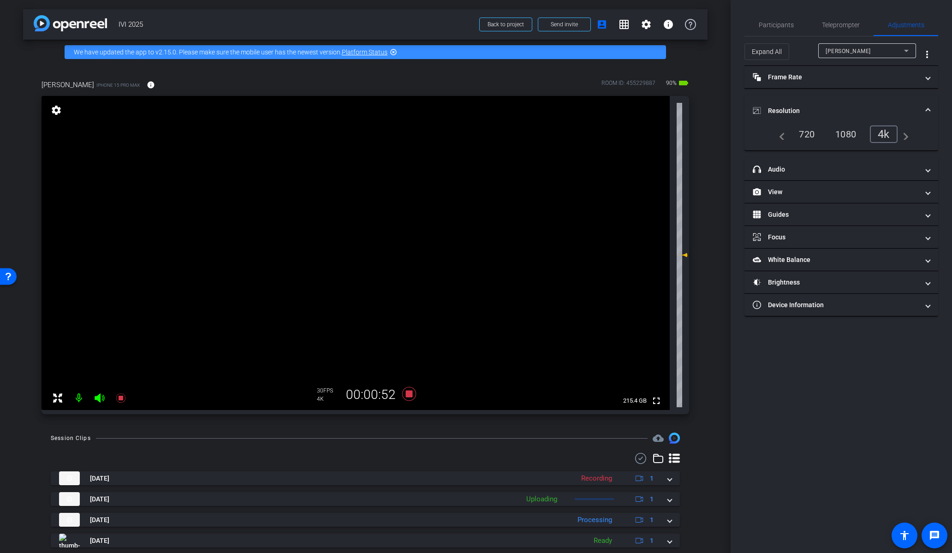
click at [843, 137] on div "1080" at bounding box center [845, 134] width 35 height 16
click at [844, 18] on span "Teleprompter" at bounding box center [841, 25] width 38 height 22
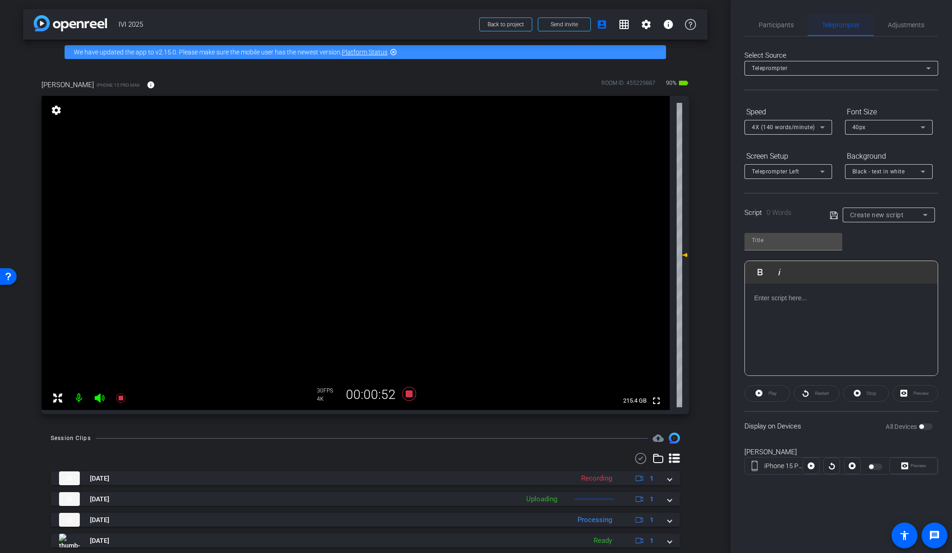
drag, startPoint x: 898, startPoint y: 24, endPoint x: 861, endPoint y: 23, distance: 36.9
click at [897, 24] on span "Adjustments" at bounding box center [906, 25] width 36 height 6
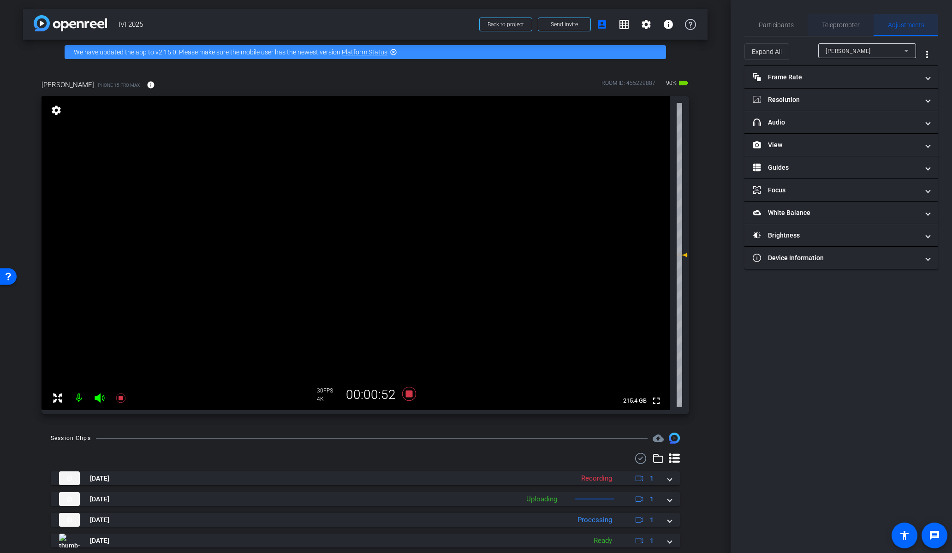
click at [851, 23] on span "Teleprompter" at bounding box center [841, 25] width 38 height 6
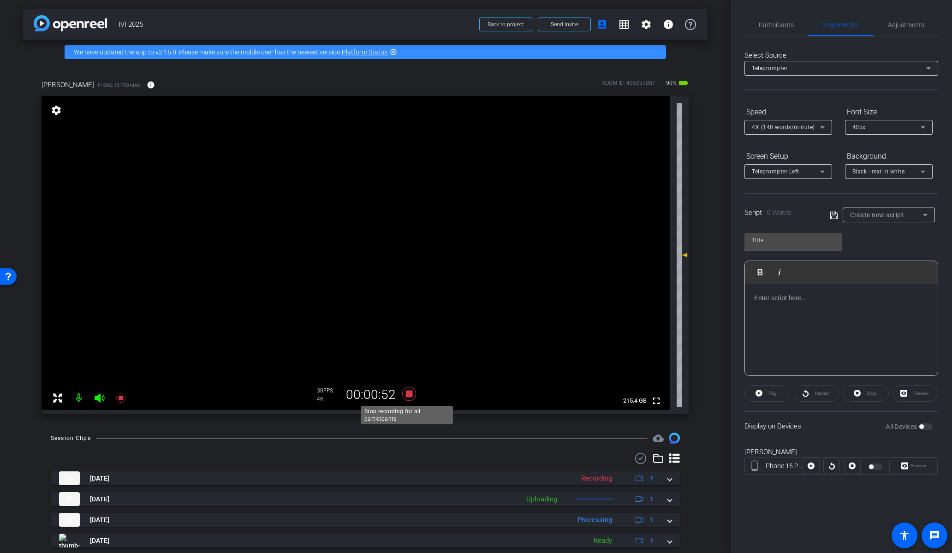
click at [409, 393] on icon at bounding box center [409, 394] width 14 height 14
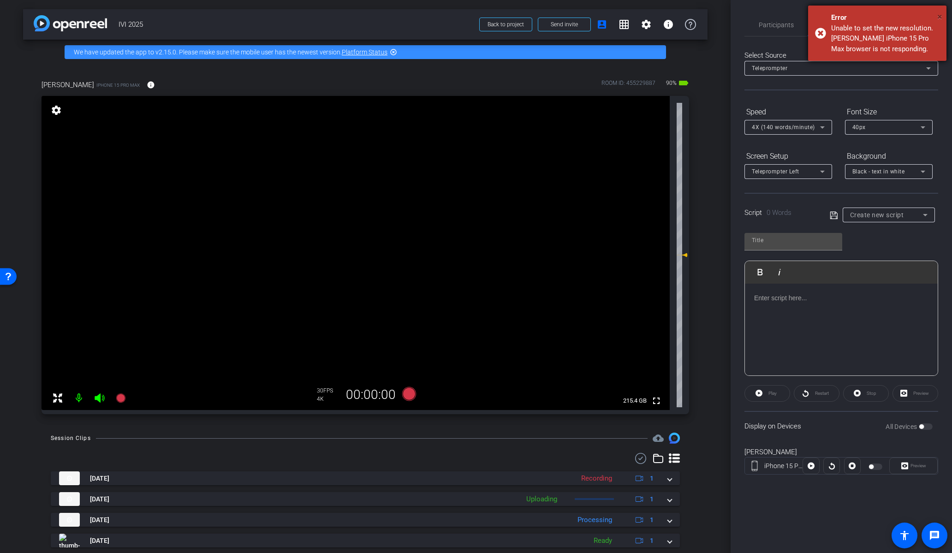
click at [940, 13] on span "×" at bounding box center [939, 16] width 5 height 11
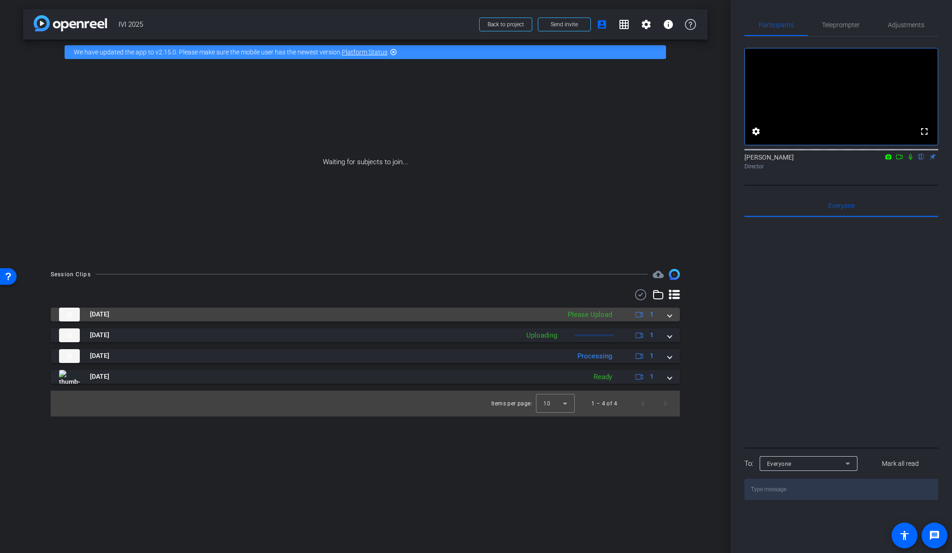
click at [672, 315] on mat-expansion-panel-header "[DATE] Please Upload 1" at bounding box center [365, 315] width 629 height 14
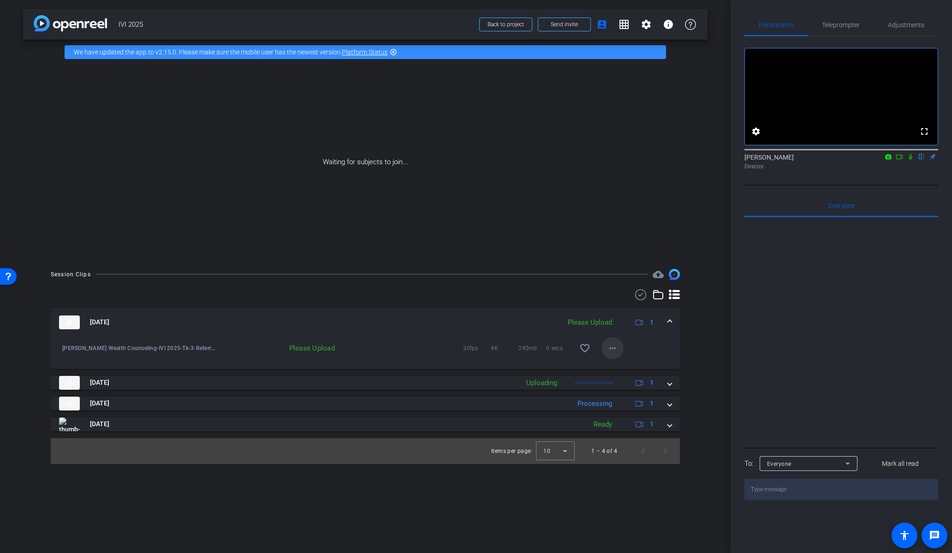
click at [617, 352] on mat-icon "more_horiz" at bounding box center [612, 348] width 11 height 11
click at [648, 340] on div at bounding box center [476, 276] width 952 height 553
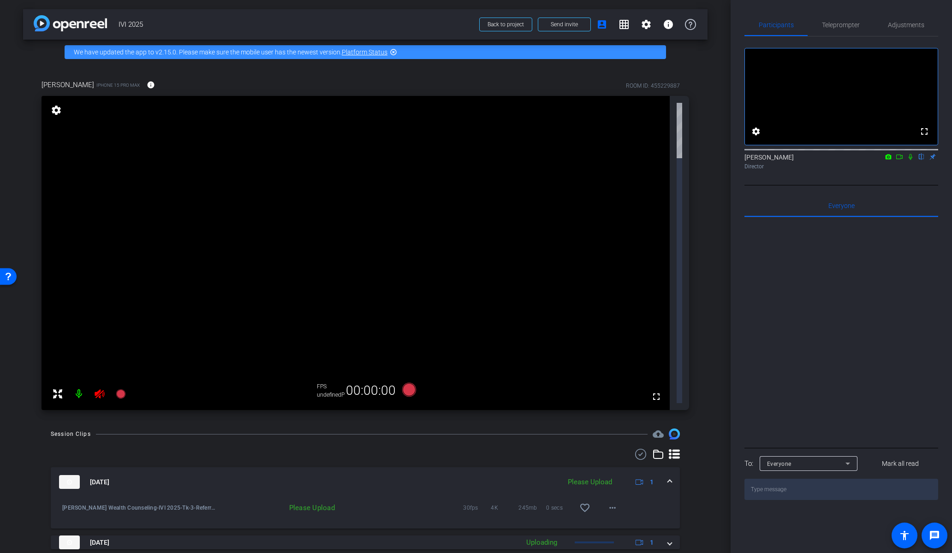
click at [675, 386] on div "arrow_back IVI 2025 Back to project Send invite account_box grid_on settings in…" at bounding box center [365, 276] width 731 height 553
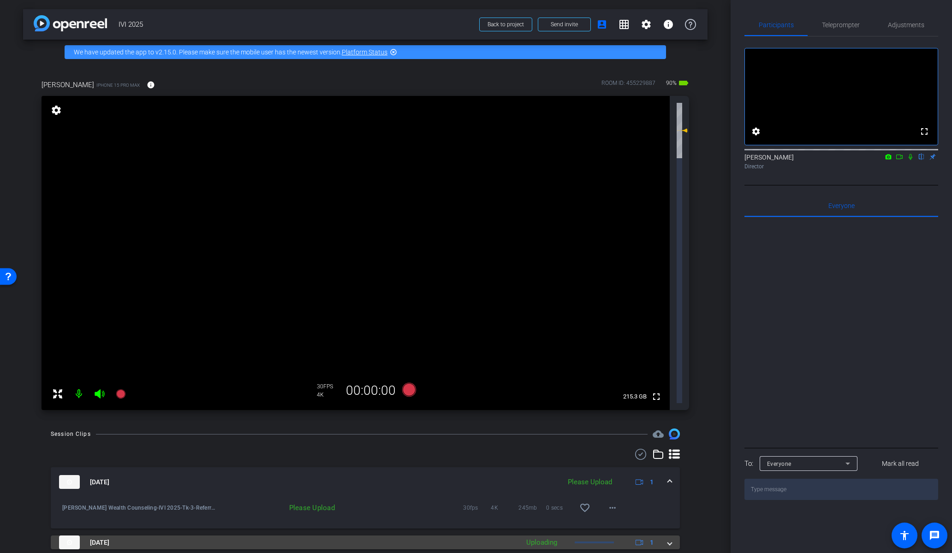
click at [666, 535] on div "[DATE] Uploading 1" at bounding box center [363, 542] width 609 height 14
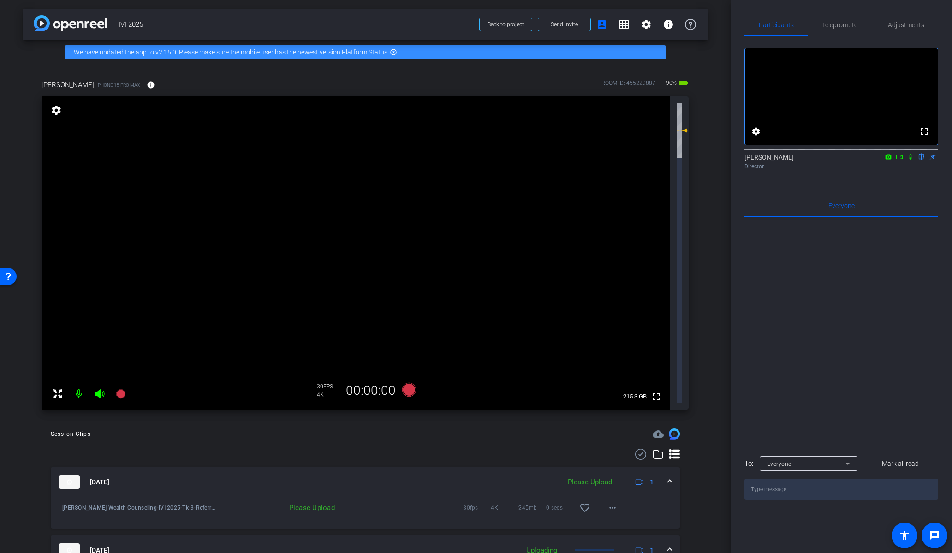
click at [671, 535] on mat-expansion-panel-header "Oct 14, 2025 Uploading 1" at bounding box center [365, 550] width 629 height 30
click at [616, 502] on mat-icon "more_horiz" at bounding box center [612, 507] width 11 height 11
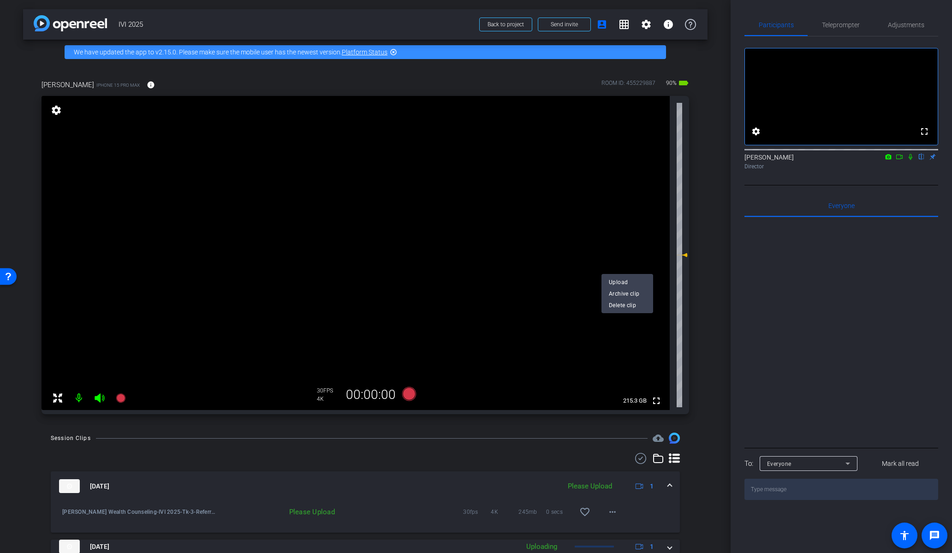
click at [696, 444] on div at bounding box center [476, 276] width 952 height 553
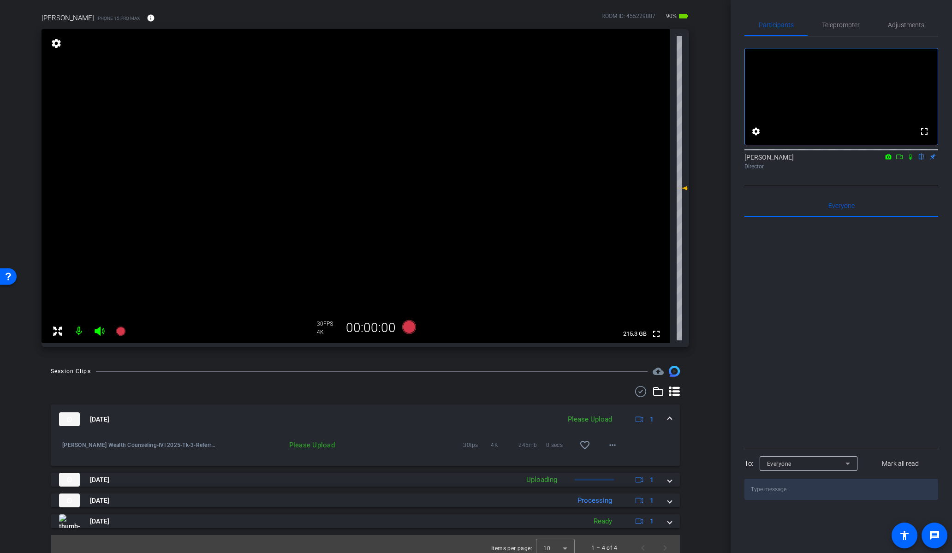
scroll to position [75, 0]
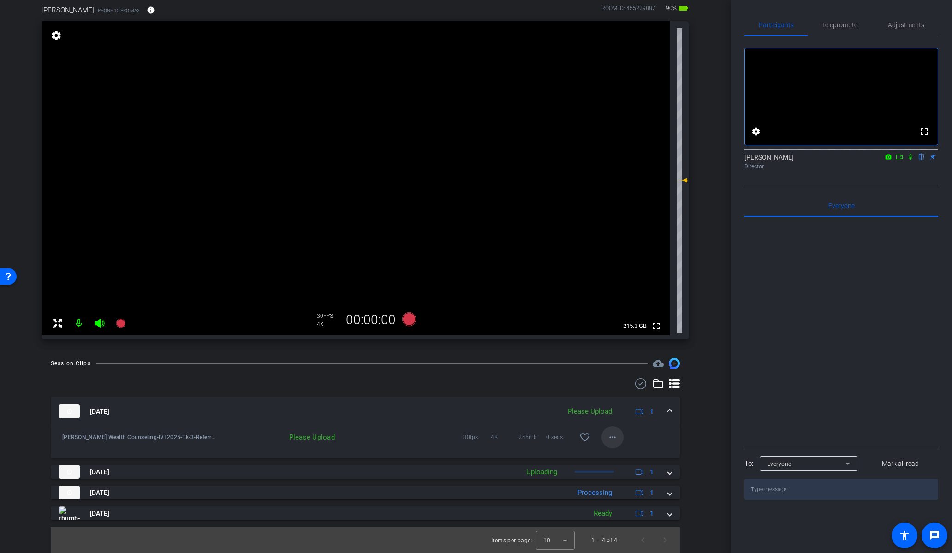
click at [614, 438] on mat-icon "more_horiz" at bounding box center [612, 437] width 11 height 11
click at [621, 459] on span "Upload" at bounding box center [623, 456] width 37 height 11
click at [669, 413] on mat-expansion-panel-header "Oct 14, 2025 Please Upload 1" at bounding box center [365, 412] width 629 height 30
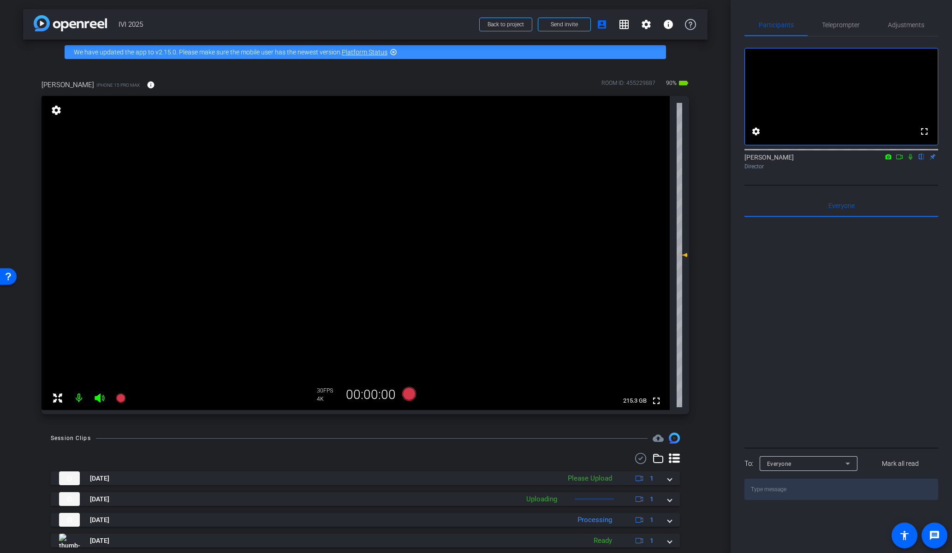
scroll to position [27, 0]
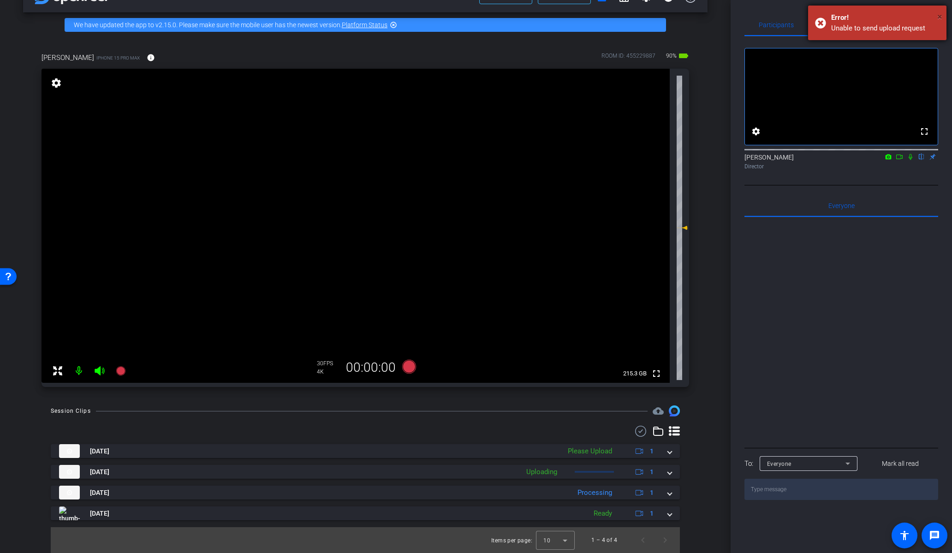
click at [940, 16] on span "×" at bounding box center [939, 16] width 5 height 11
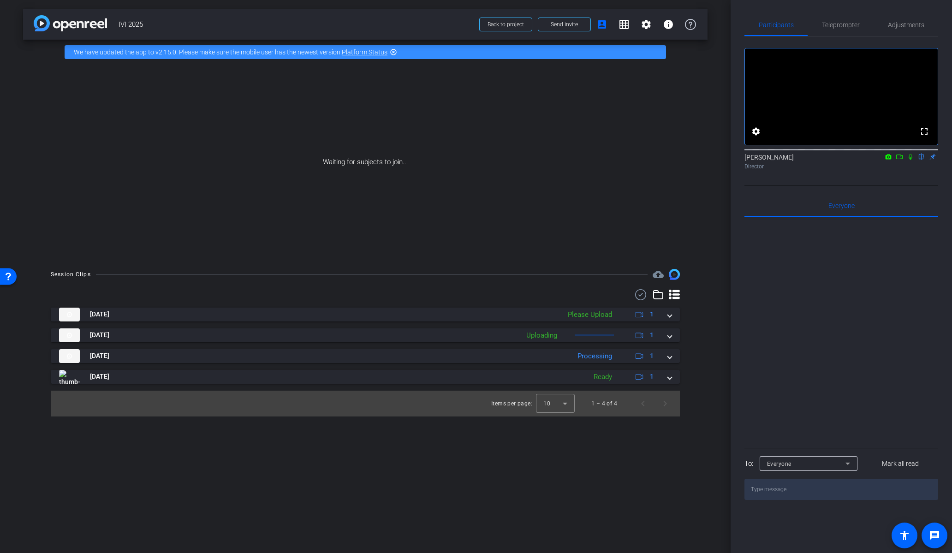
scroll to position [0, 0]
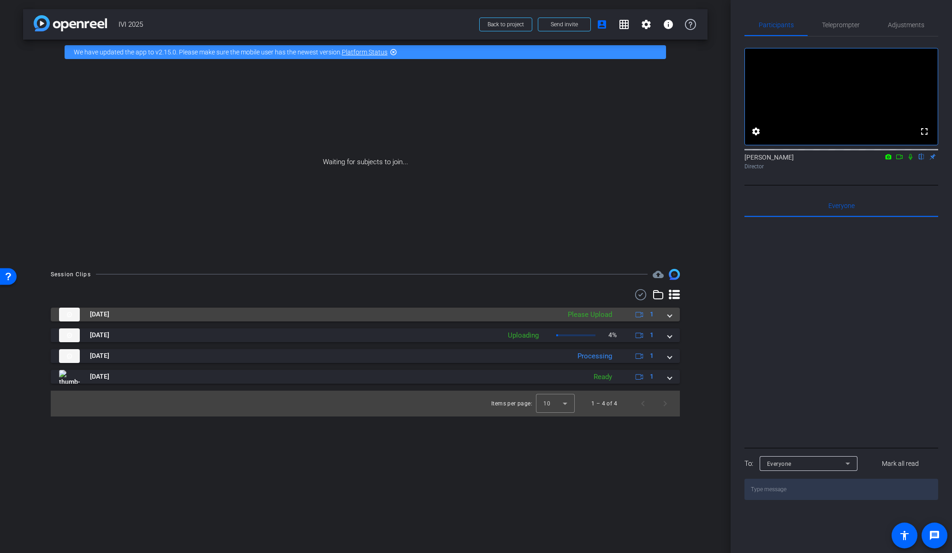
click at [661, 317] on div "Oct 14, 2025 Please Upload 1" at bounding box center [363, 315] width 609 height 14
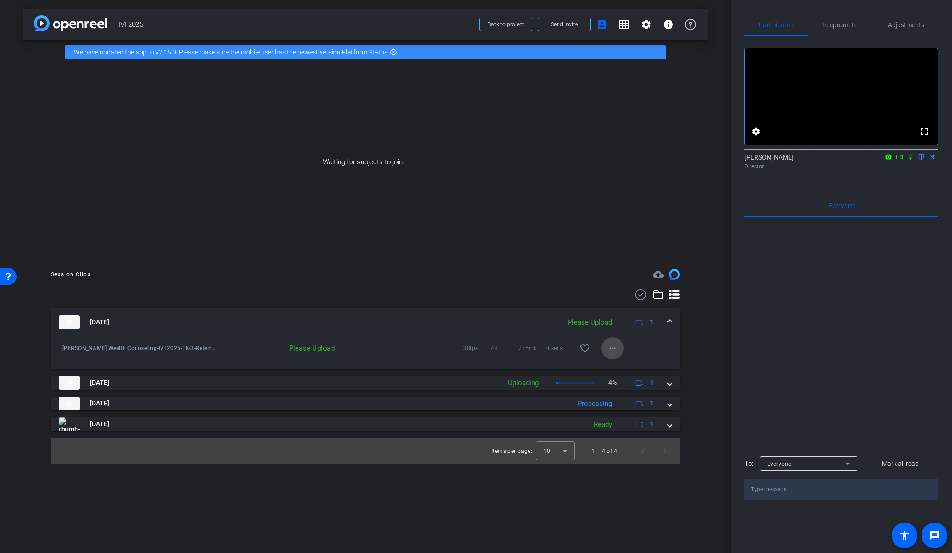
click at [609, 349] on mat-icon "more_horiz" at bounding box center [612, 348] width 11 height 11
click at [696, 339] on div at bounding box center [476, 276] width 952 height 553
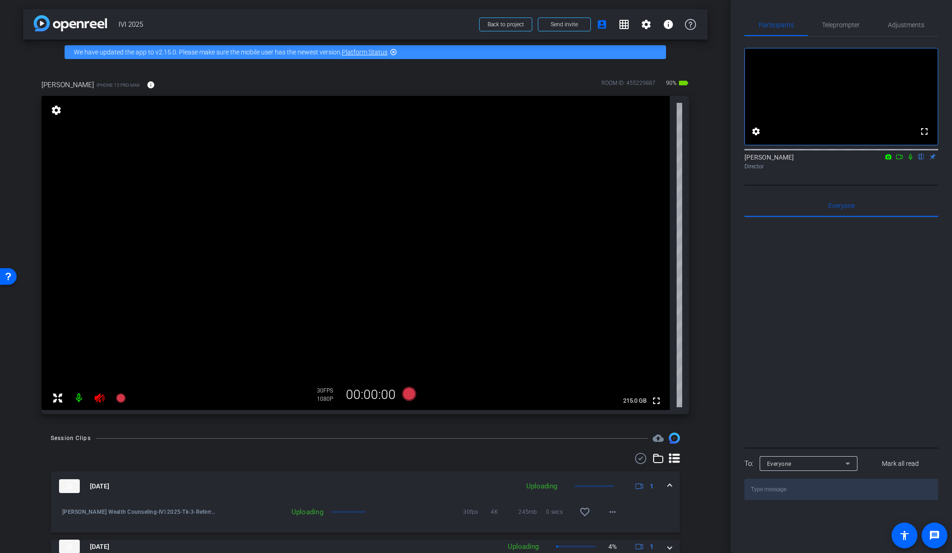
click at [95, 404] on mat-icon at bounding box center [99, 398] width 18 height 18
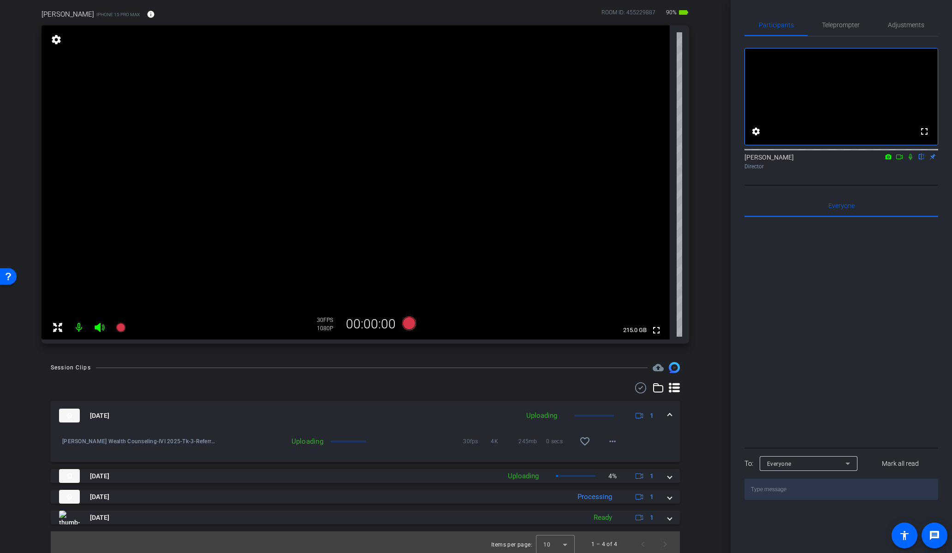
scroll to position [75, 0]
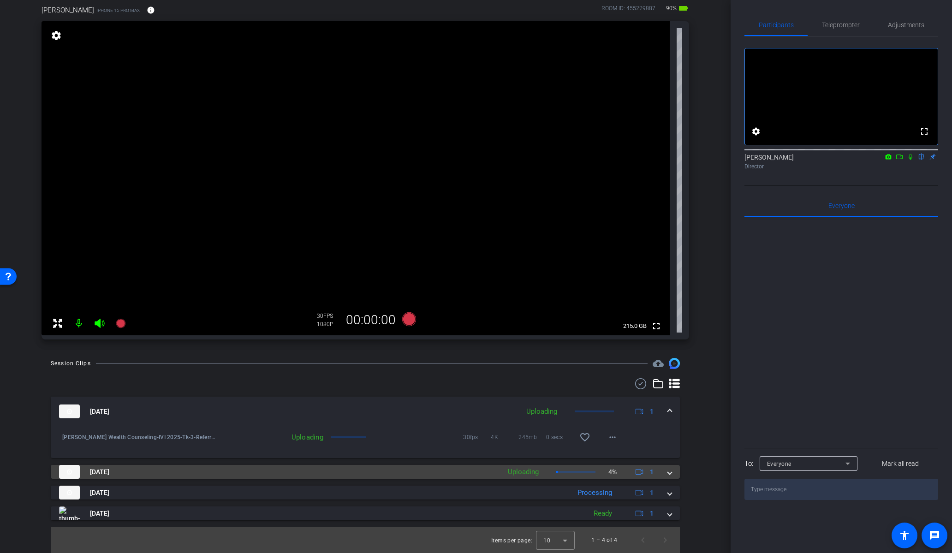
click at [661, 472] on div "Oct 14, 2025 Uploading 4% 1" at bounding box center [363, 472] width 609 height 14
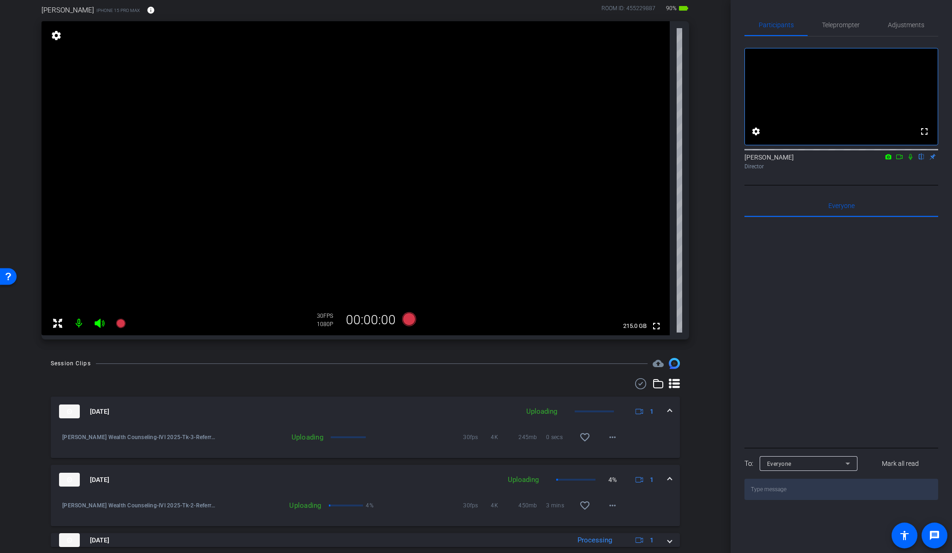
click at [661, 474] on div "Oct 14, 2025 Uploading 4% 1" at bounding box center [363, 480] width 609 height 14
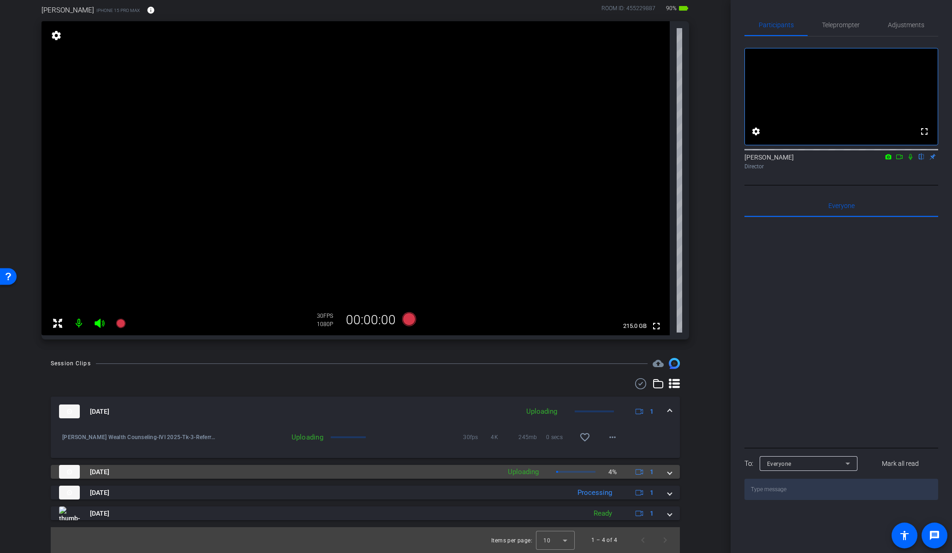
click at [662, 475] on div "Oct 14, 2025 Uploading 4% 1" at bounding box center [363, 472] width 609 height 14
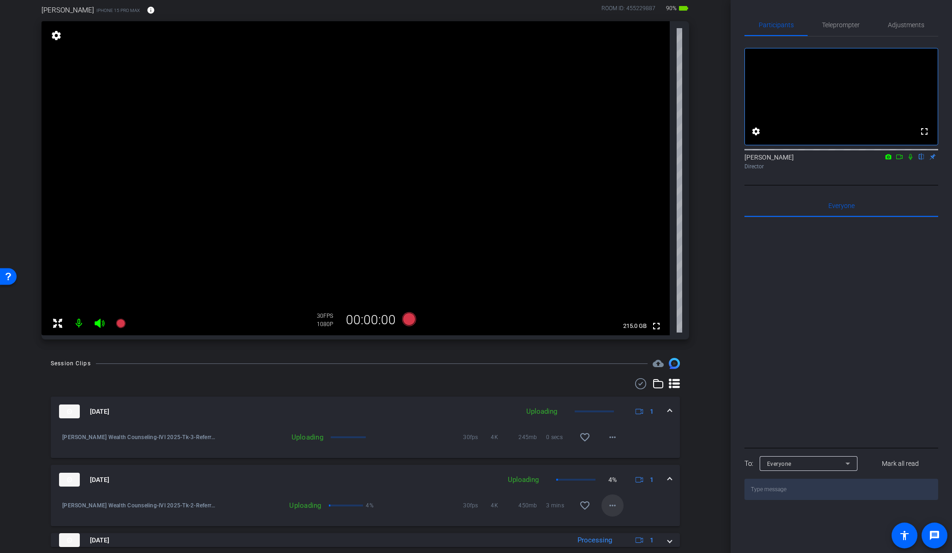
click at [611, 506] on mat-icon "more_horiz" at bounding box center [612, 505] width 11 height 11
click at [664, 481] on div at bounding box center [476, 276] width 952 height 553
click at [839, 27] on span "Teleprompter" at bounding box center [841, 25] width 38 height 6
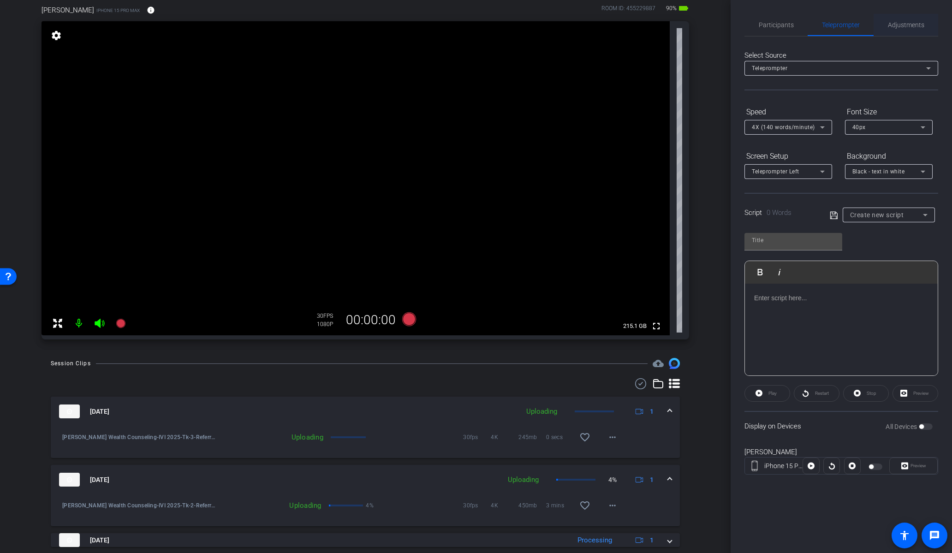
click at [898, 25] on span "Adjustments" at bounding box center [906, 25] width 36 height 6
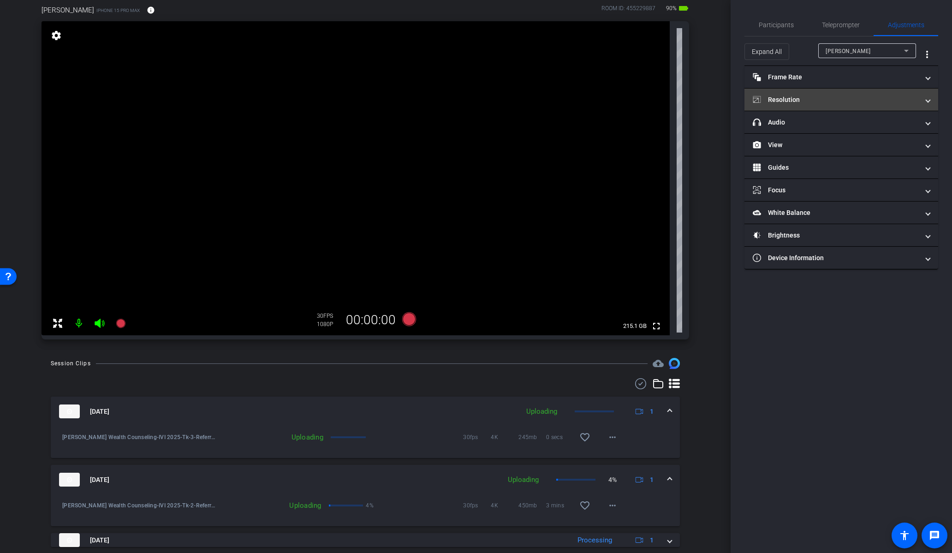
click at [852, 100] on mat-panel-title "Resolution" at bounding box center [836, 100] width 166 height 10
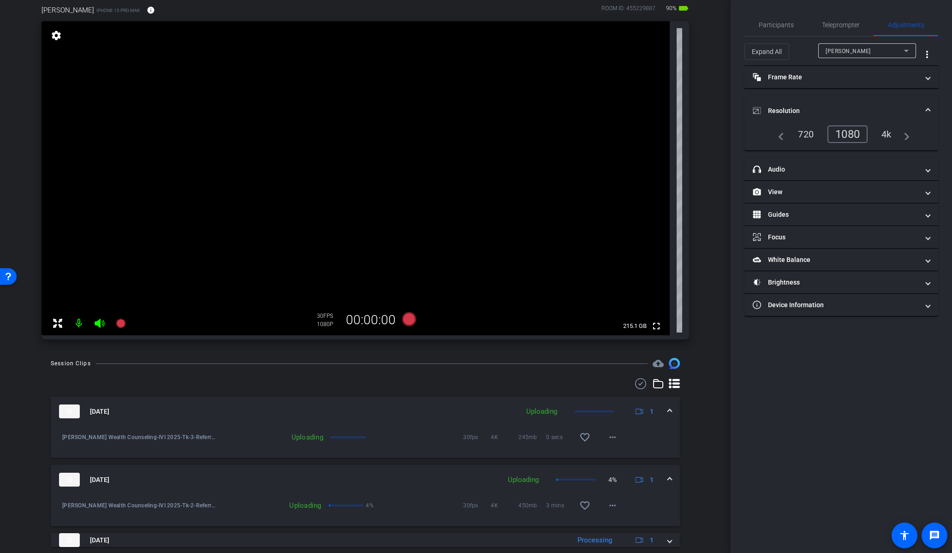
click at [886, 136] on div "4k" at bounding box center [886, 134] width 24 height 16
click at [925, 110] on span "Resolution" at bounding box center [839, 111] width 173 height 10
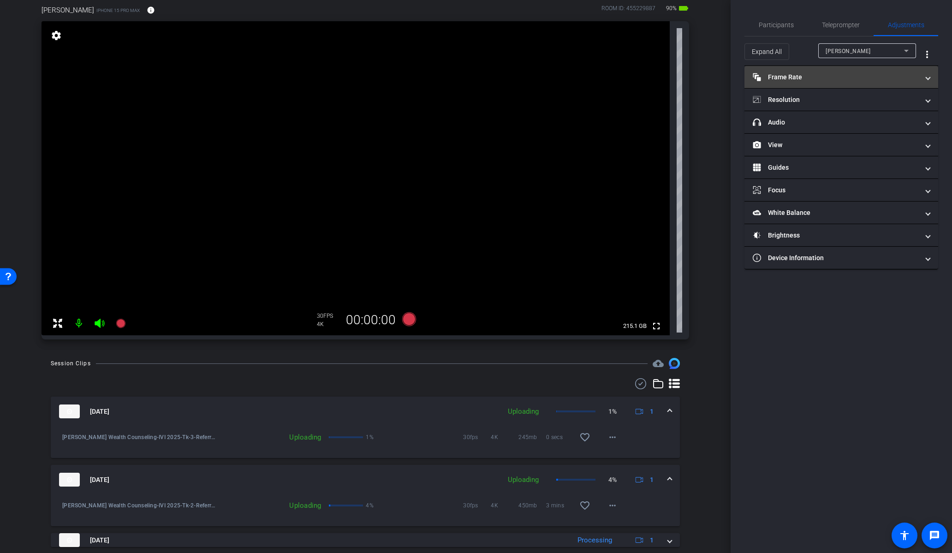
click at [923, 79] on span "Frame Rate Frame Rate" at bounding box center [839, 77] width 173 height 10
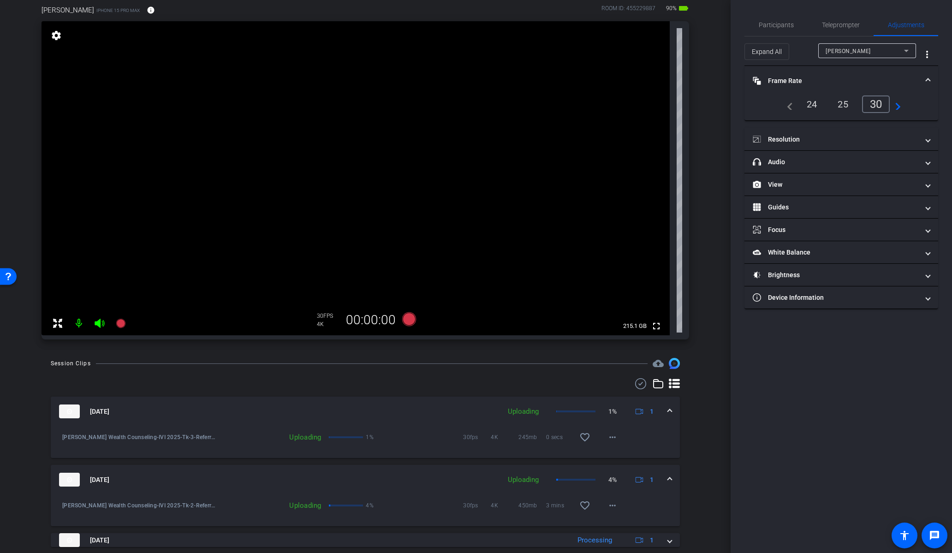
click at [925, 79] on span "Frame Rate Frame Rate" at bounding box center [839, 81] width 173 height 10
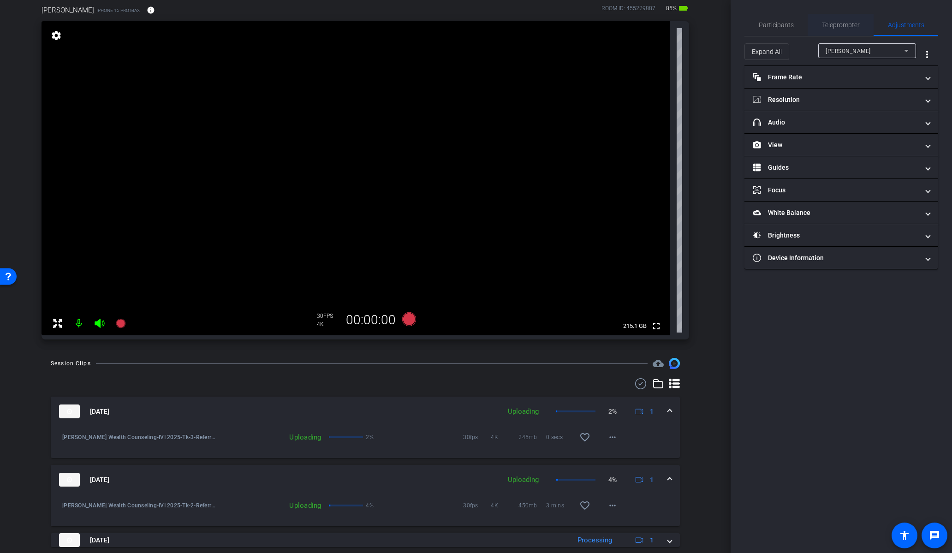
click at [848, 25] on span "Teleprompter" at bounding box center [841, 25] width 38 height 6
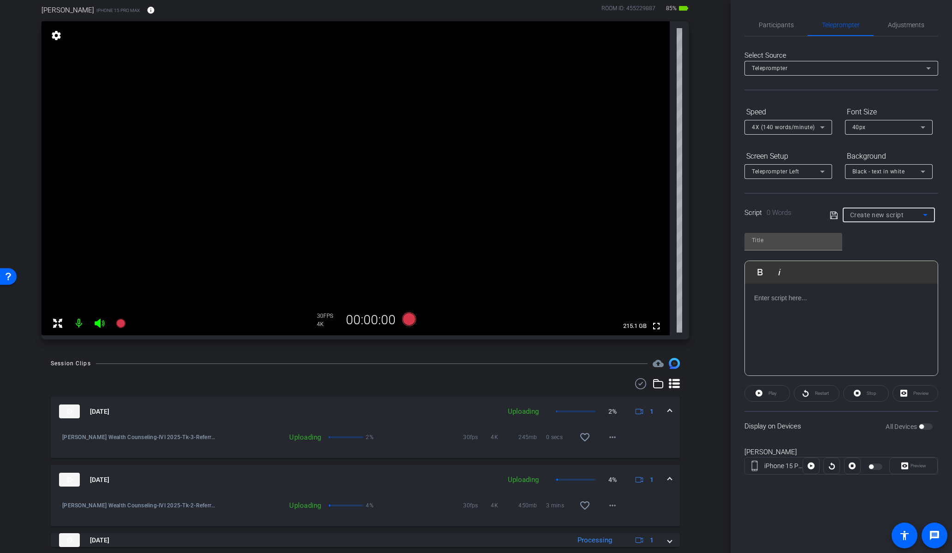
click at [893, 219] on div "Create new script" at bounding box center [886, 214] width 73 height 11
click at [887, 250] on span "Get More Referrals" at bounding box center [876, 248] width 53 height 11
type input "Get More Referrals"
click at [912, 468] on div "Preview" at bounding box center [913, 466] width 48 height 17
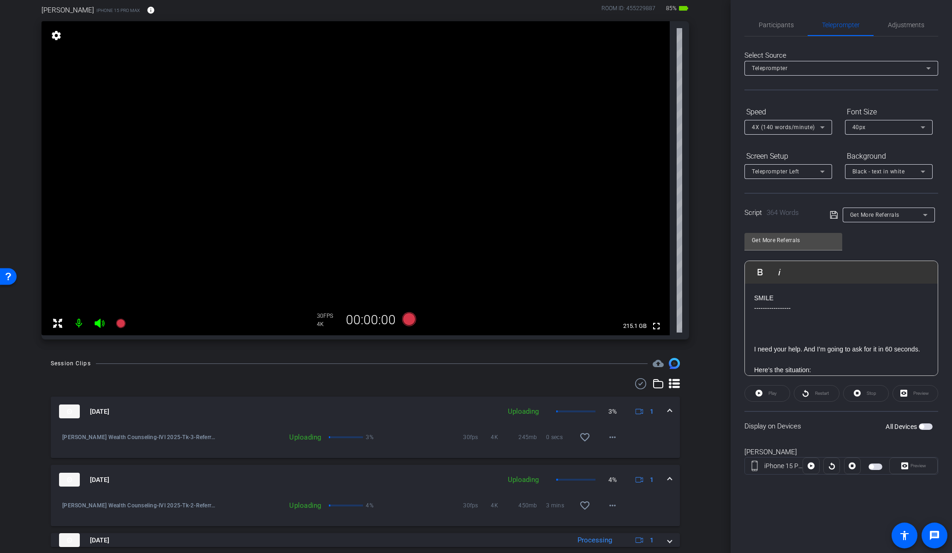
click at [919, 427] on span "button" at bounding box center [926, 426] width 14 height 6
click at [915, 467] on span "Preview" at bounding box center [918, 465] width 16 height 5
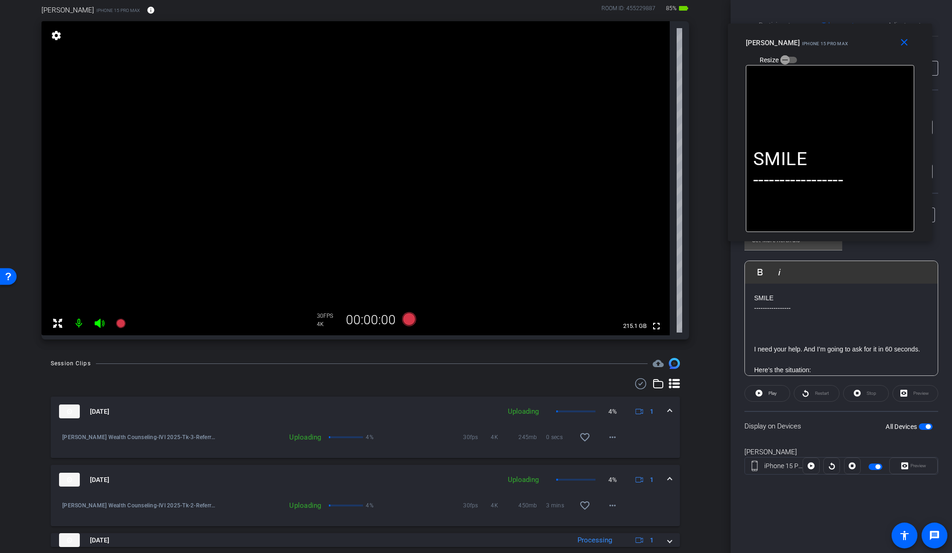
drag, startPoint x: 430, startPoint y: 186, endPoint x: 784, endPoint y: 42, distance: 382.1
click at [802, 42] on span "iPhone 15 Pro Max" at bounding box center [825, 43] width 46 height 5
click at [410, 320] on icon at bounding box center [409, 319] width 14 height 14
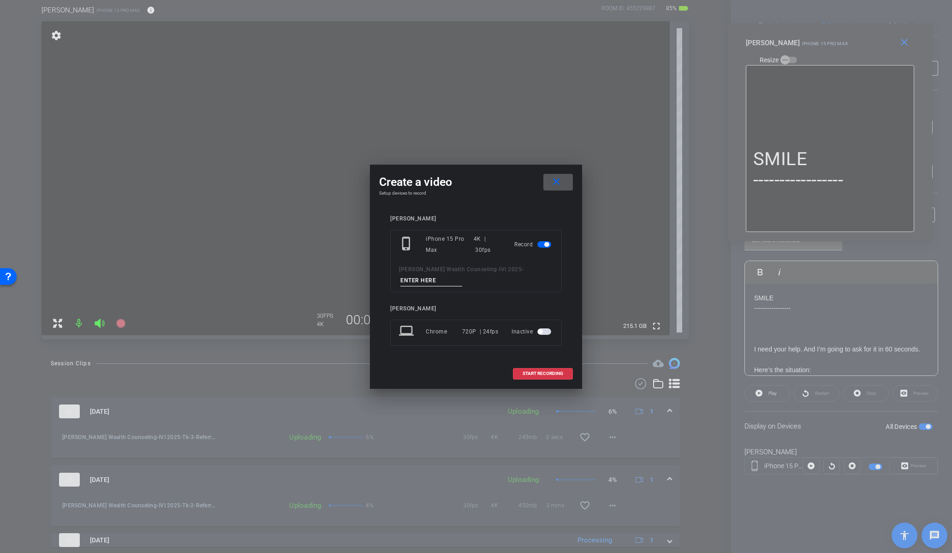
click at [443, 281] on input at bounding box center [431, 281] width 62 height 12
paste input "Tk_1_Referrals"
click at [412, 279] on input "Tk_1_Referrals" at bounding box center [431, 281] width 62 height 12
type input "Tk_4_Referrals"
click at [556, 376] on span at bounding box center [542, 374] width 59 height 22
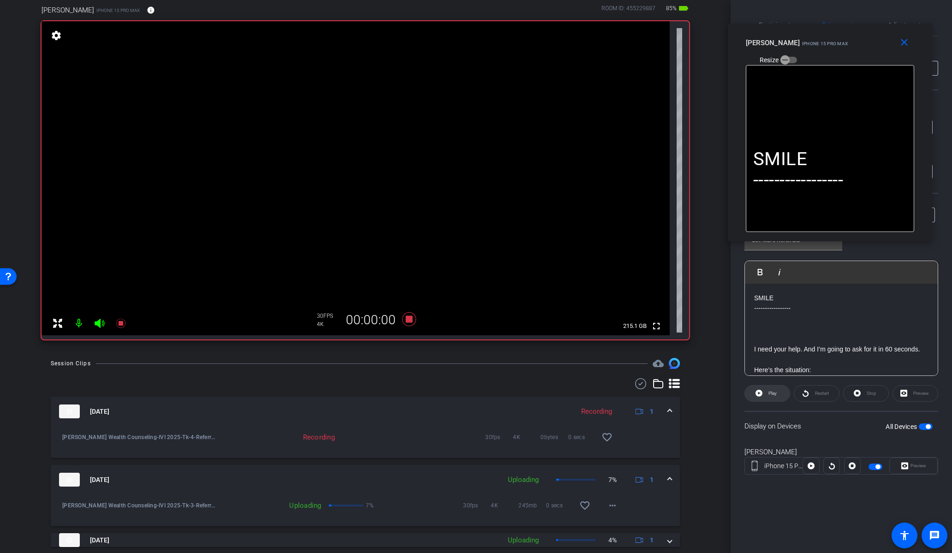
click at [770, 393] on span "Play" at bounding box center [772, 393] width 8 height 5
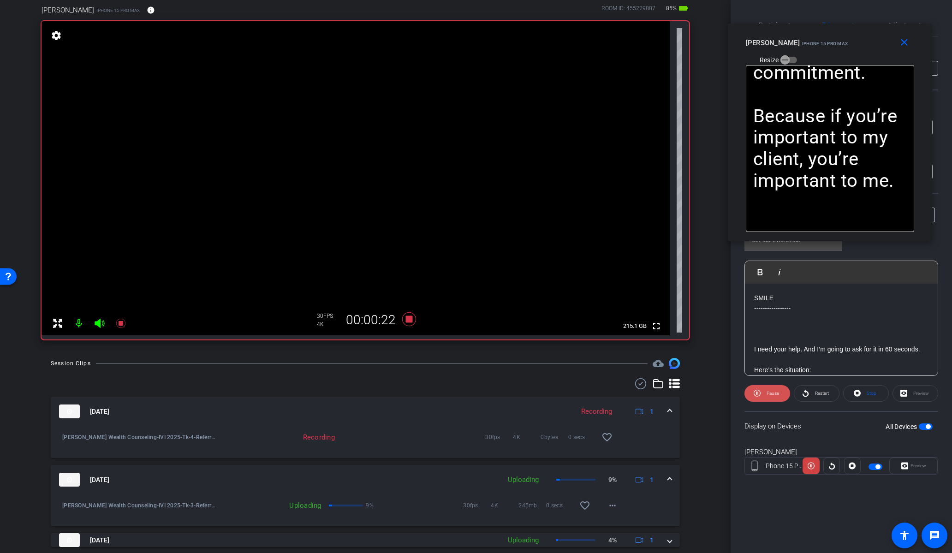
click at [767, 393] on span "Pause" at bounding box center [773, 393] width 12 height 5
click at [408, 315] on icon at bounding box center [409, 319] width 22 height 17
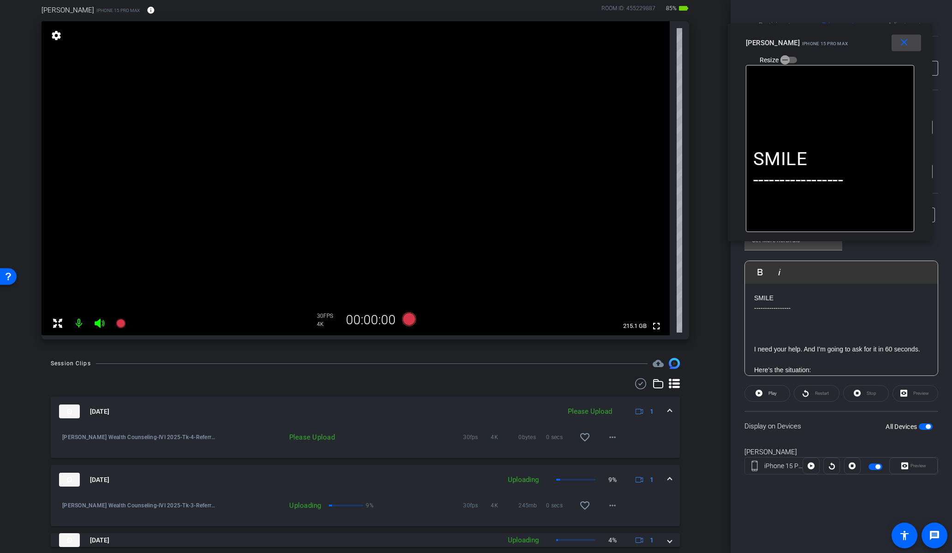
click at [908, 42] on mat-icon "close" at bounding box center [904, 43] width 12 height 12
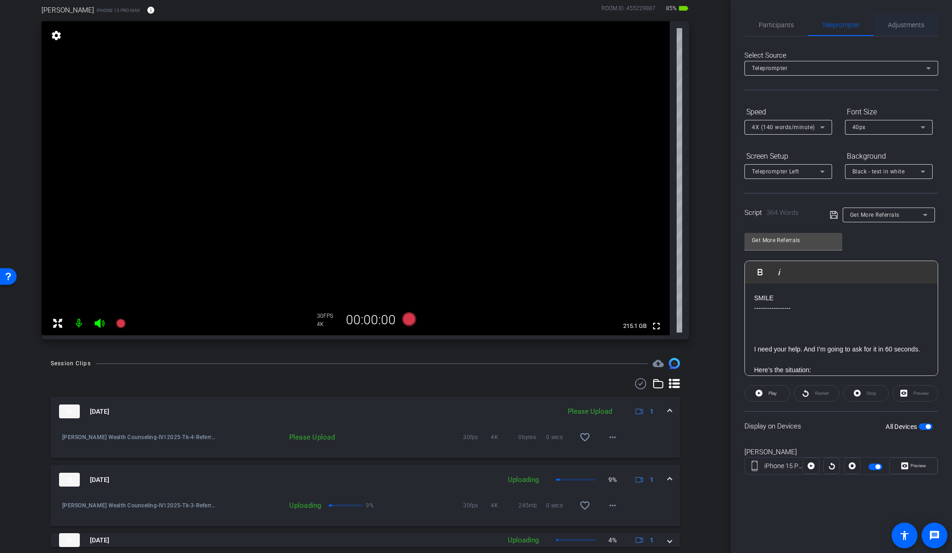
click at [895, 23] on span "Adjustments" at bounding box center [906, 25] width 36 height 6
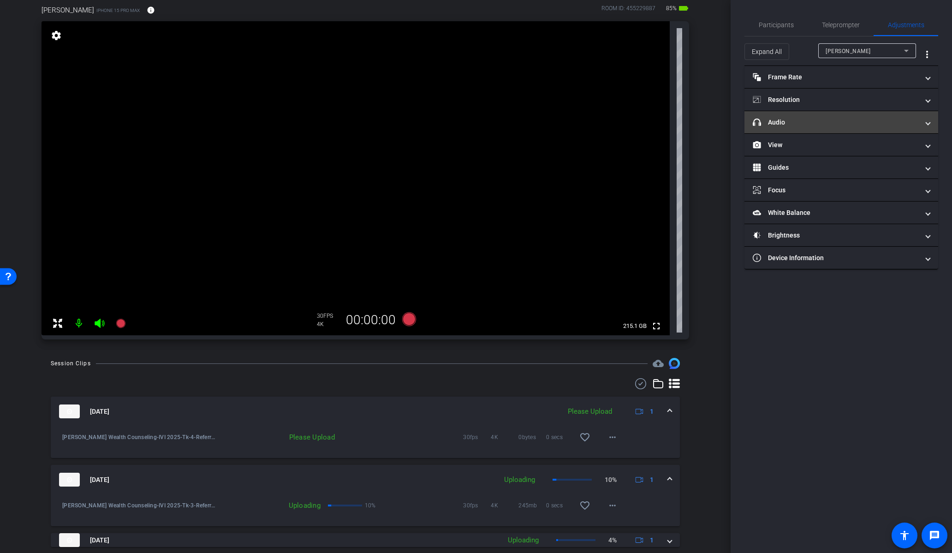
click at [821, 129] on mat-expansion-panel-header "headphone icon Audio" at bounding box center [841, 122] width 194 height 22
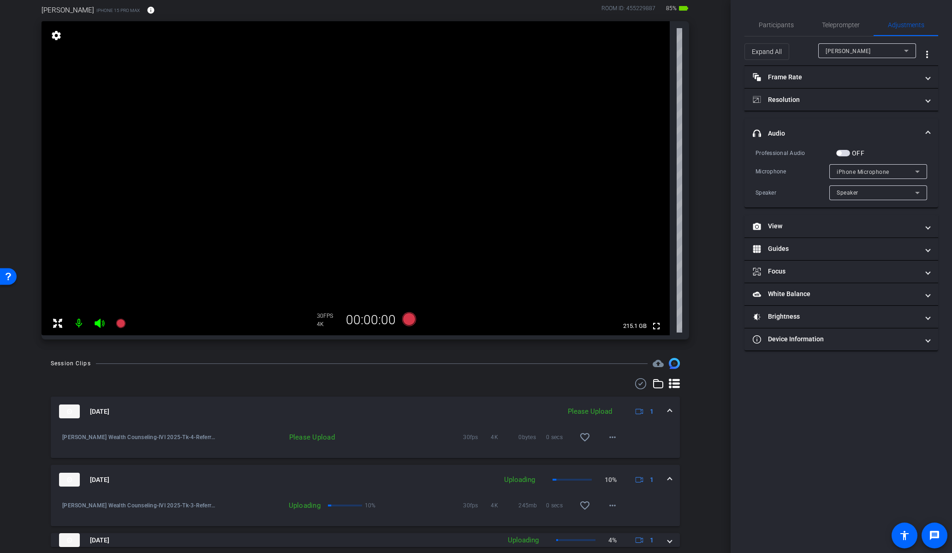
click at [860, 170] on span "iPhone Microphone" at bounding box center [863, 172] width 53 height 6
click at [839, 154] on div at bounding box center [476, 276] width 952 height 553
click at [839, 154] on span "button" at bounding box center [839, 153] width 5 height 5
click at [853, 169] on span "iPhone Microphone" at bounding box center [863, 172] width 53 height 6
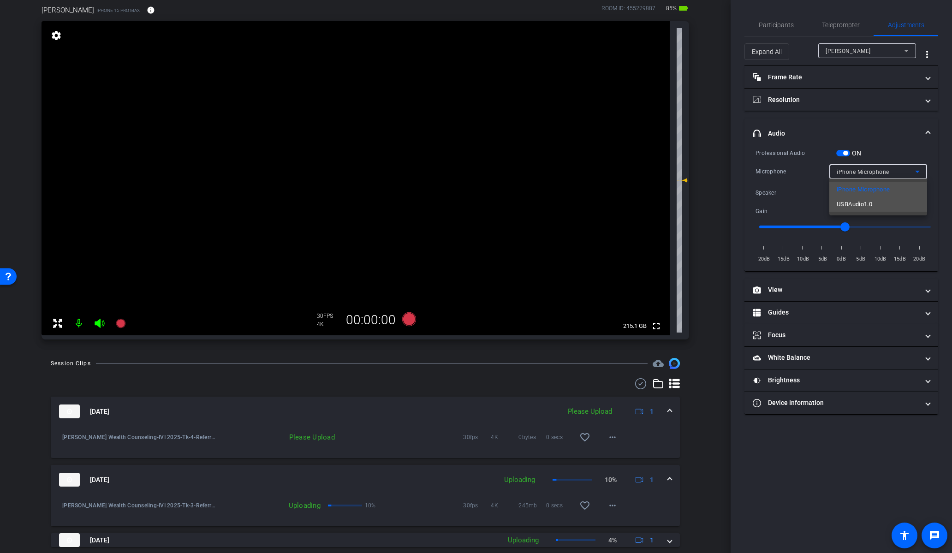
click at [858, 205] on span "USBAudio1.0" at bounding box center [855, 204] width 36 height 11
click at [837, 20] on span "Teleprompter" at bounding box center [841, 25] width 38 height 22
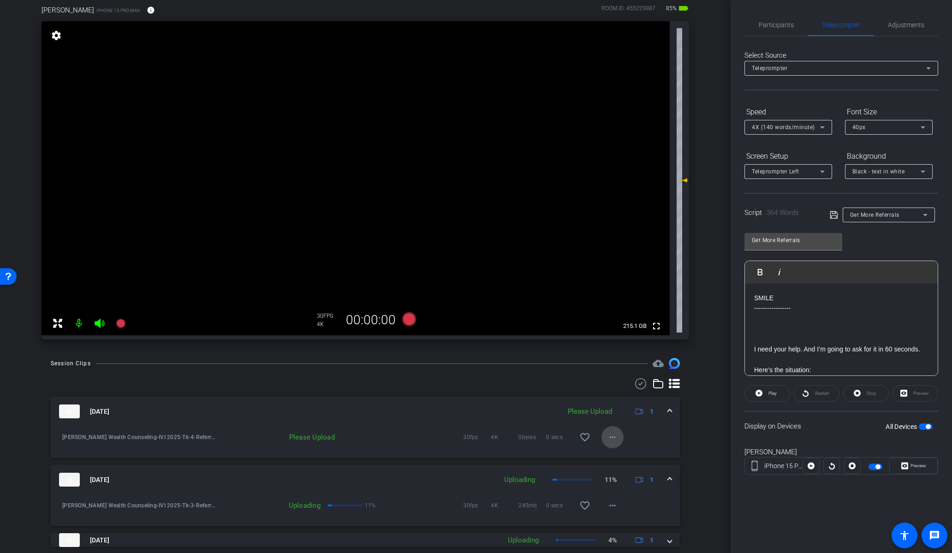
click at [604, 428] on span at bounding box center [612, 437] width 22 height 22
click at [623, 483] on span "Delete clip" at bounding box center [623, 479] width 37 height 11
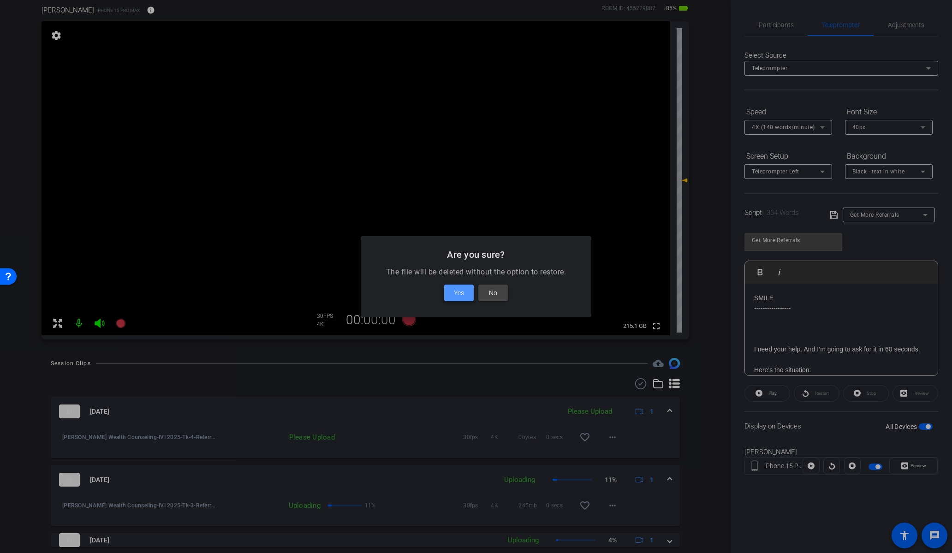
click at [458, 293] on span "Yes" at bounding box center [459, 292] width 10 height 11
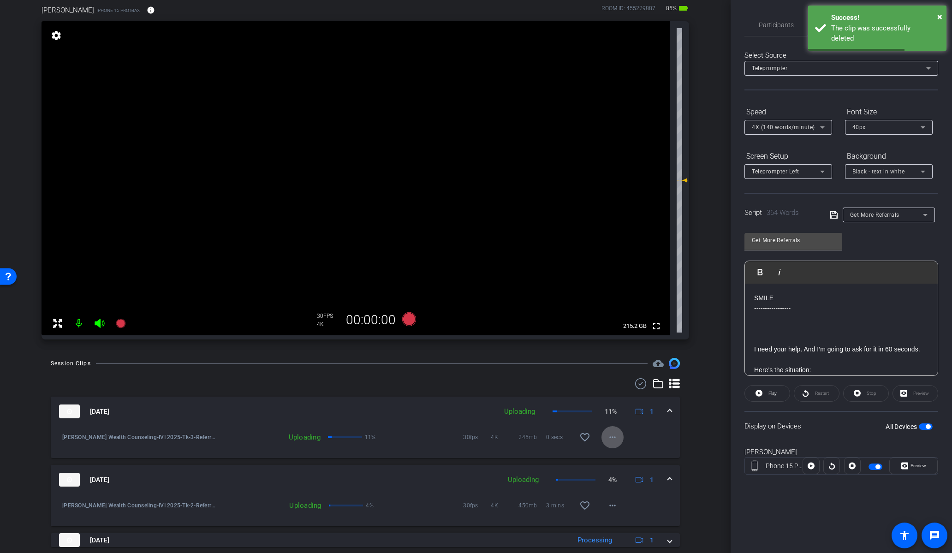
click at [668, 413] on span at bounding box center [670, 412] width 4 height 10
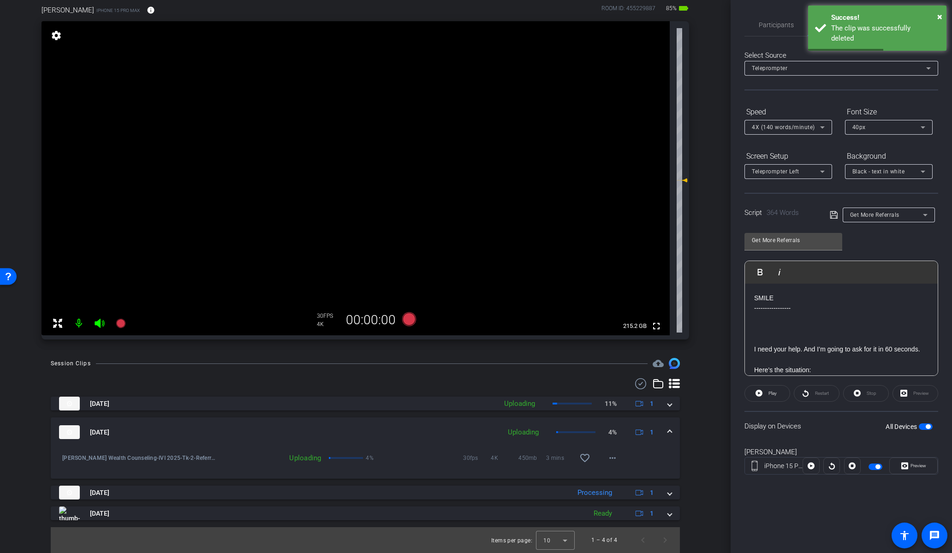
click at [668, 432] on span at bounding box center [670, 433] width 4 height 10
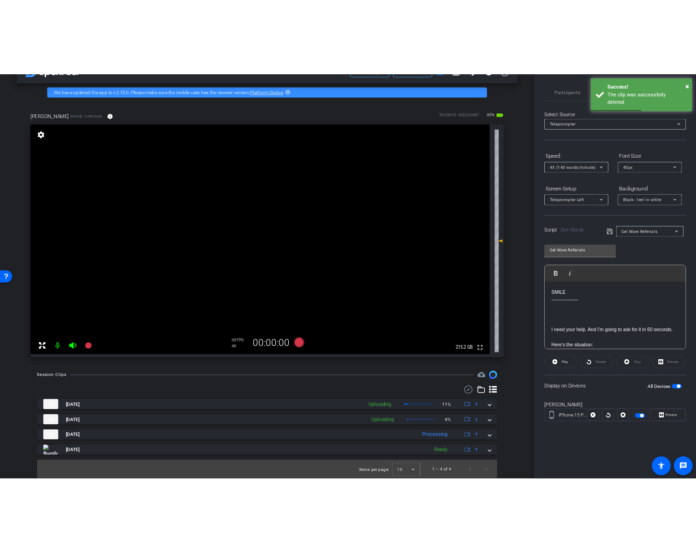
scroll to position [27, 0]
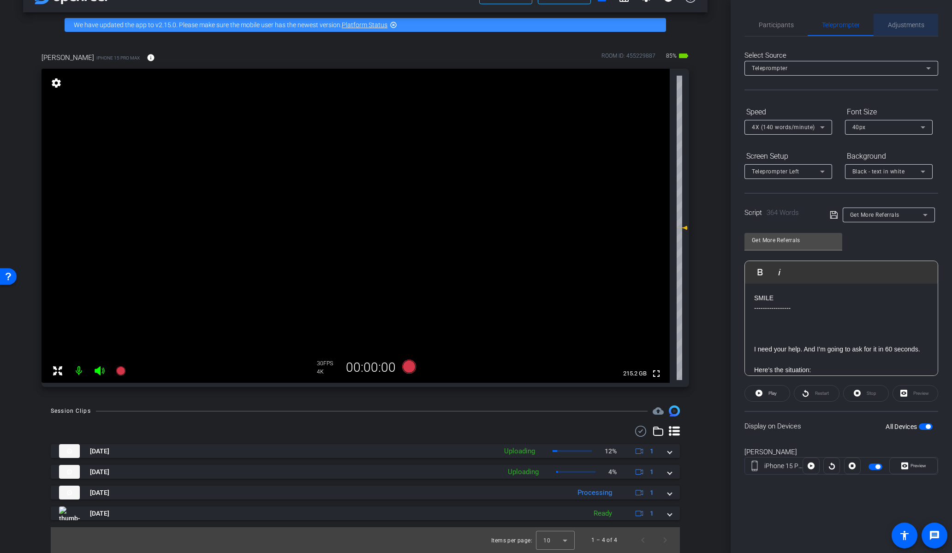
click at [912, 28] on span "Adjustments" at bounding box center [906, 25] width 36 height 6
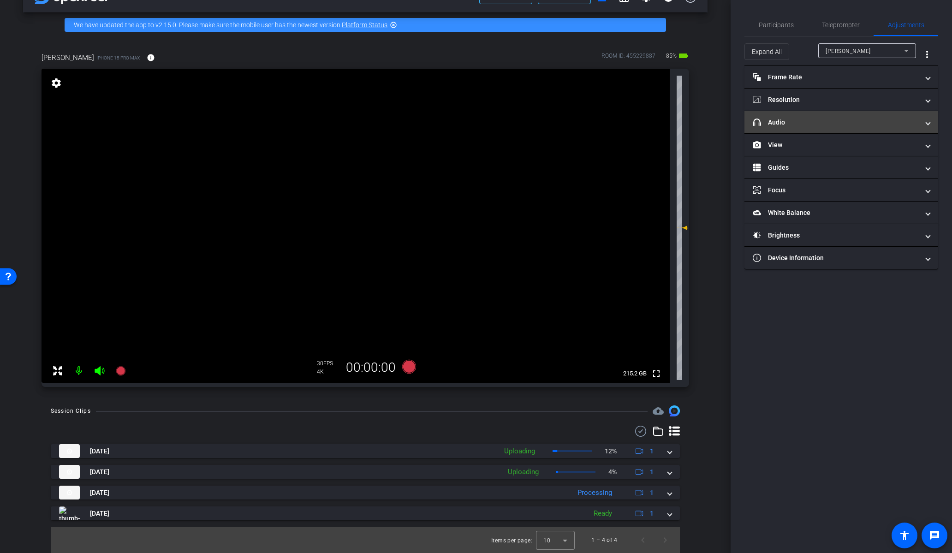
click at [817, 119] on mat-panel-title "headphone icon Audio" at bounding box center [836, 123] width 166 height 10
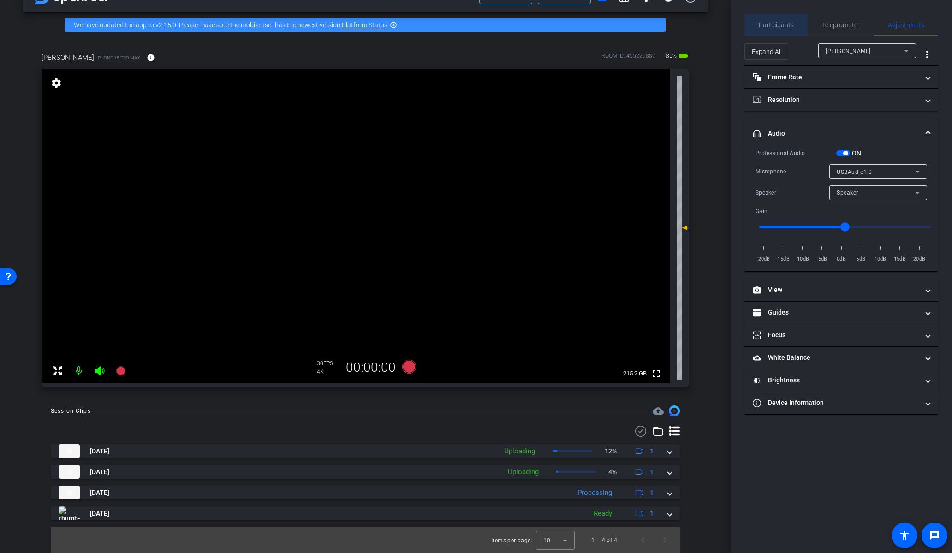
click at [777, 32] on span "Participants" at bounding box center [776, 25] width 35 height 22
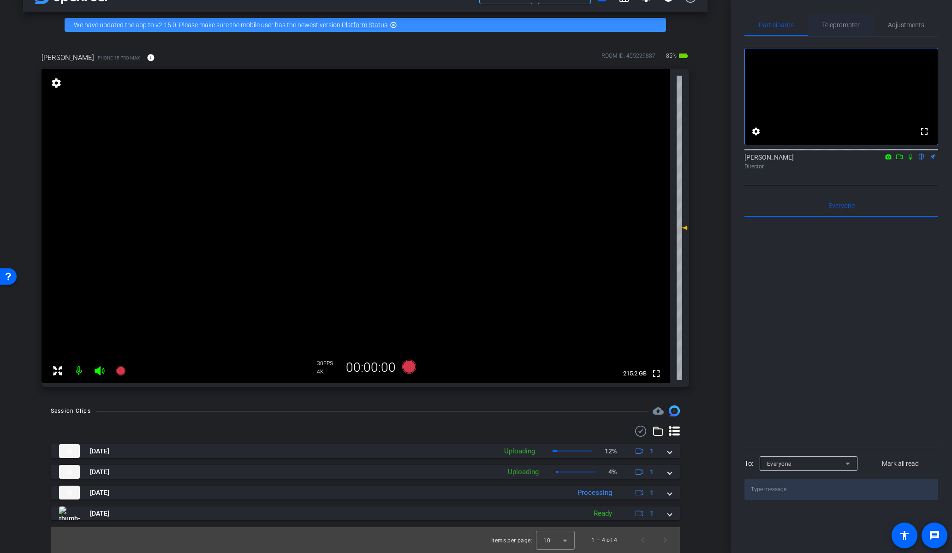
click at [843, 27] on span "Teleprompter" at bounding box center [841, 25] width 38 height 6
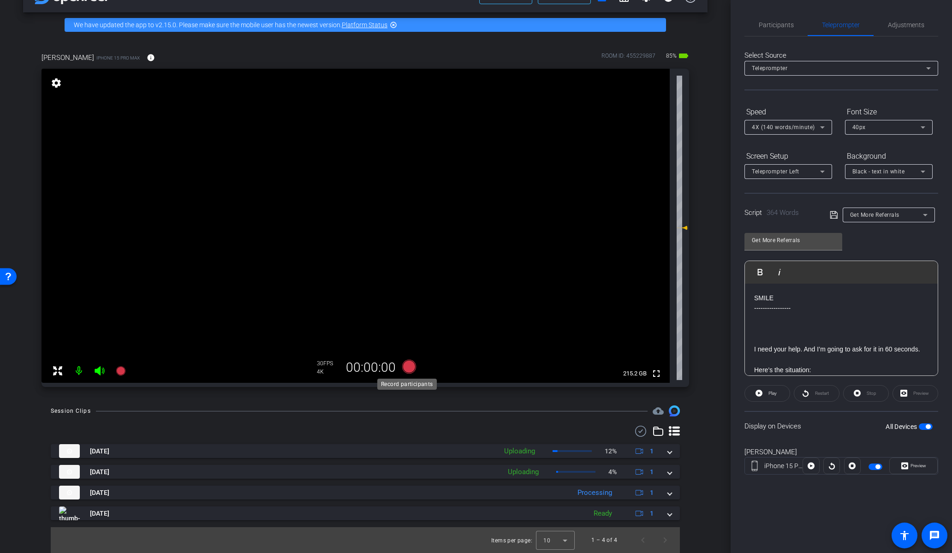
click at [407, 374] on icon at bounding box center [409, 367] width 14 height 14
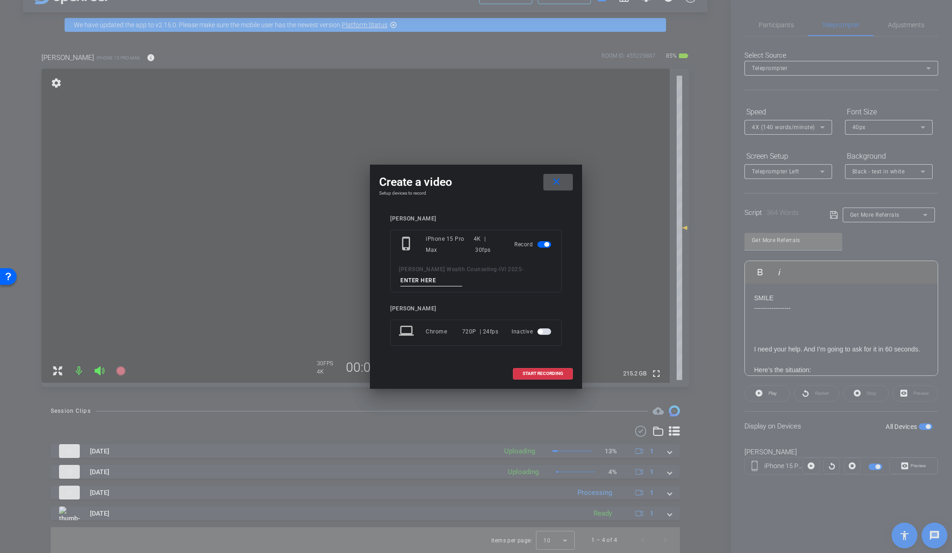
click at [442, 281] on input at bounding box center [431, 281] width 62 height 12
paste input "Tk_1_Referrals"
click at [413, 279] on input "Tk_1_Referrals" at bounding box center [431, 281] width 62 height 12
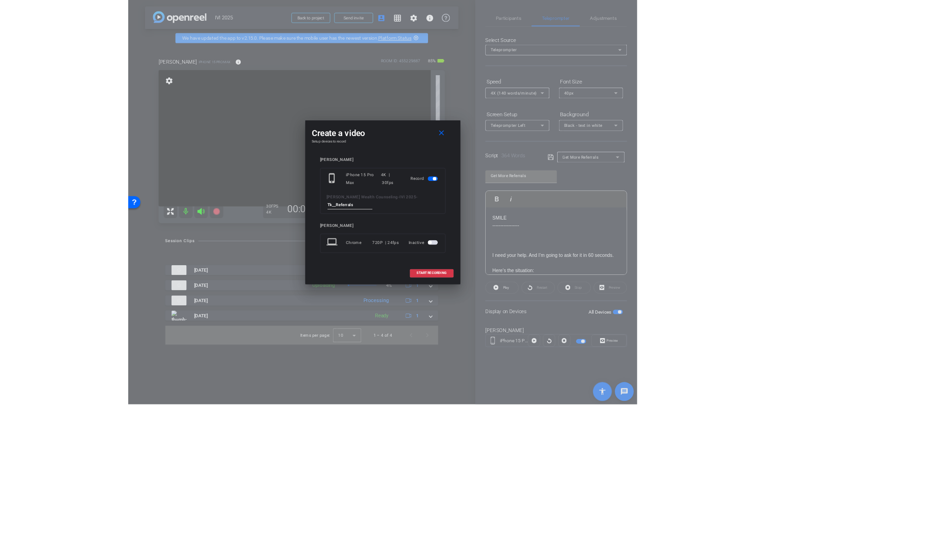
scroll to position [0, 0]
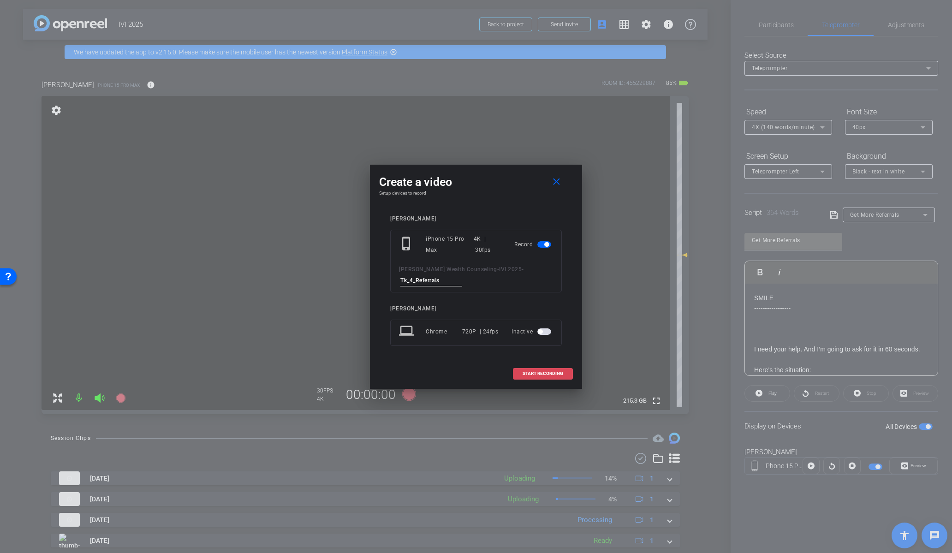
type input "Tk_4_Referrals"
click at [550, 374] on span "START RECORDING" at bounding box center [543, 373] width 41 height 5
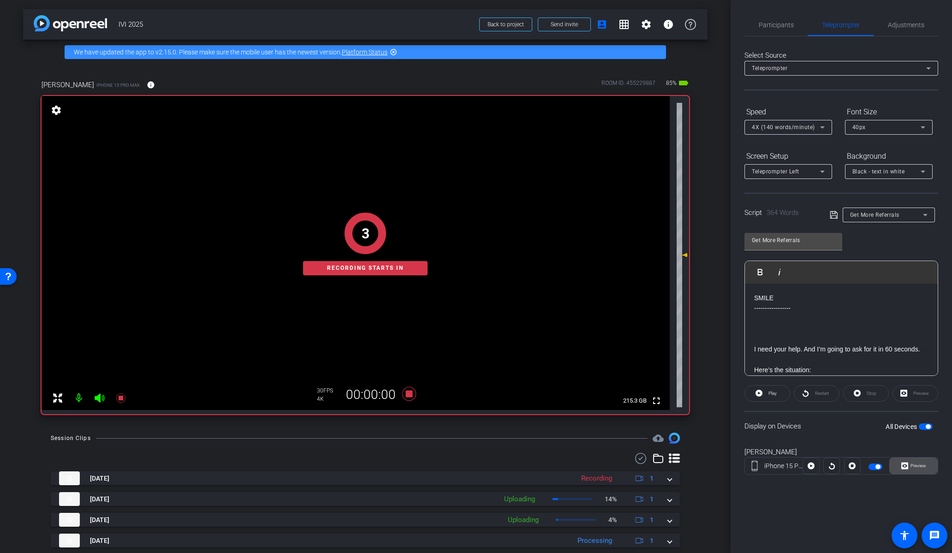
click at [900, 465] on span at bounding box center [914, 466] width 48 height 22
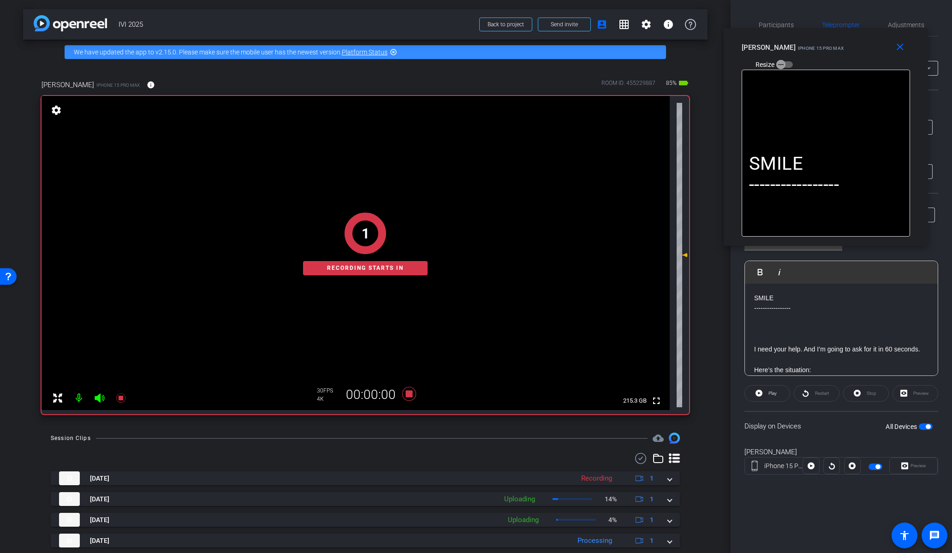
drag, startPoint x: 434, startPoint y: 190, endPoint x: 787, endPoint y: 64, distance: 374.2
click at [798, 51] on span "iPhone 15 Pro Max" at bounding box center [821, 48] width 46 height 5
click at [767, 390] on span "Play" at bounding box center [771, 393] width 11 height 13
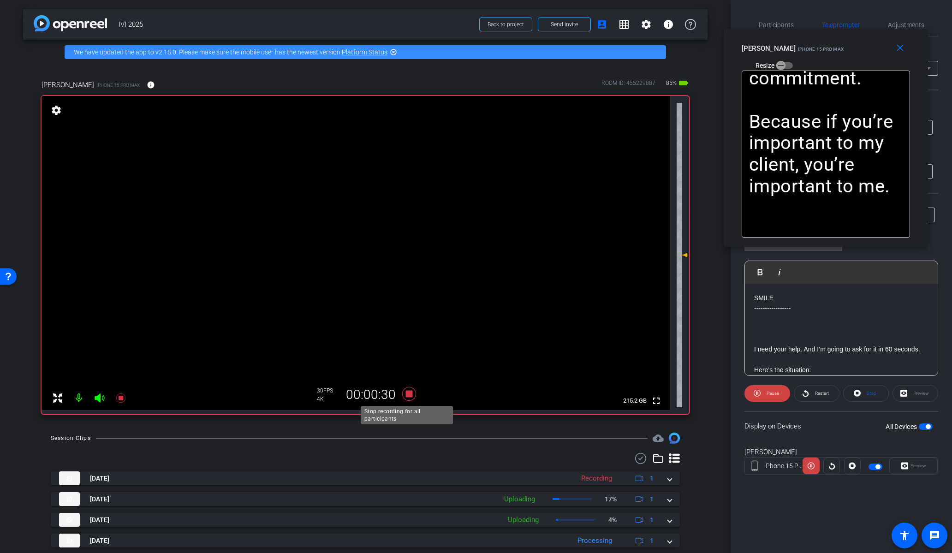
click at [404, 394] on icon at bounding box center [409, 394] width 14 height 14
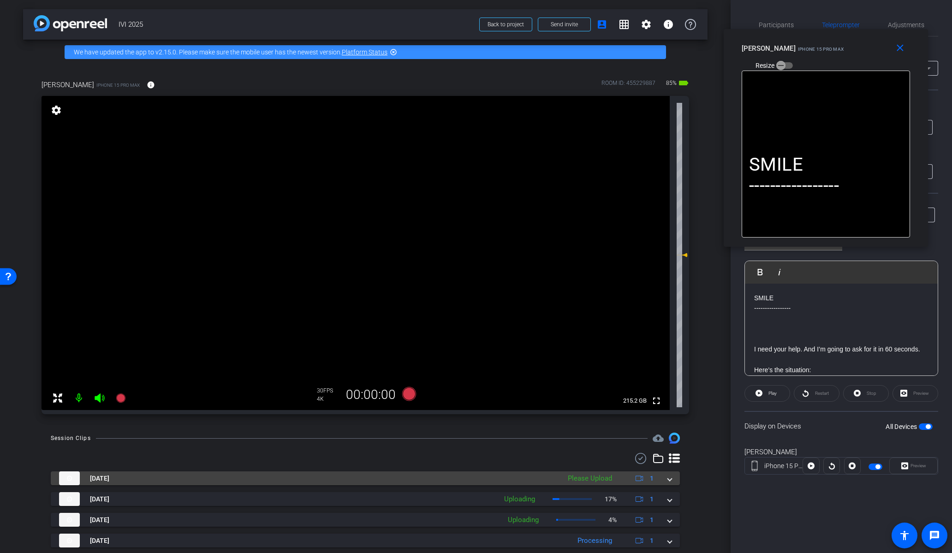
click at [668, 480] on span at bounding box center [670, 479] width 4 height 10
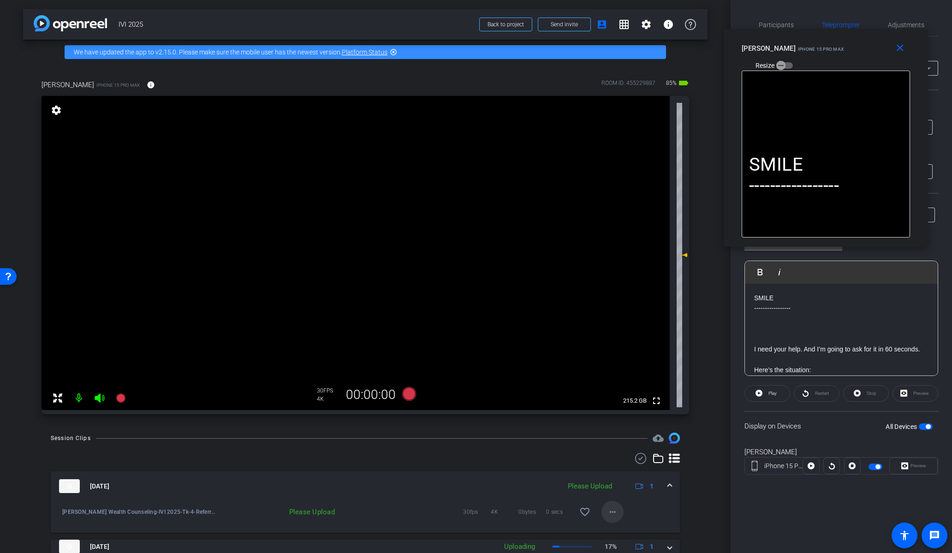
click at [611, 513] on mat-icon "more_horiz" at bounding box center [612, 511] width 11 height 11
click at [628, 470] on span "Upload" at bounding box center [623, 469] width 37 height 11
click at [662, 482] on div "[DATE] Uploading 1" at bounding box center [363, 486] width 609 height 14
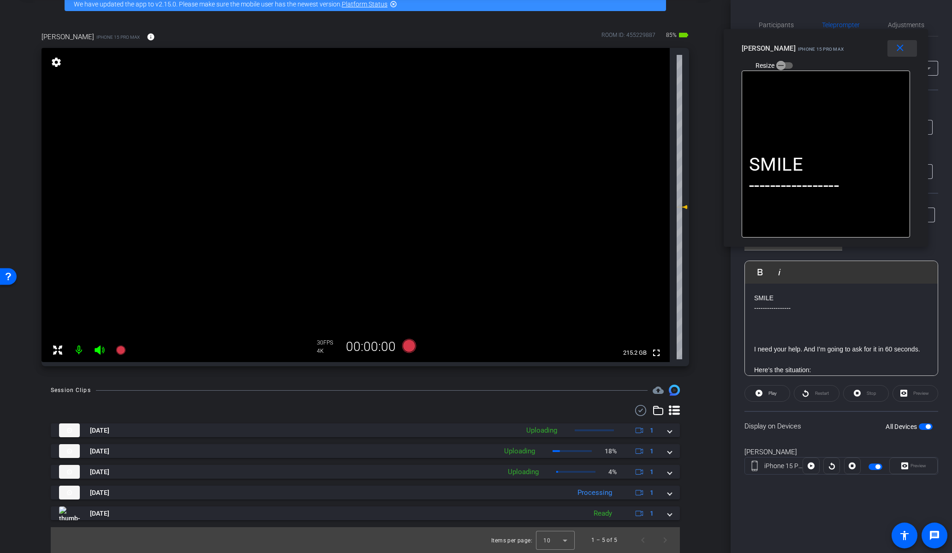
click at [901, 54] on button "close" at bounding box center [902, 48] width 30 height 17
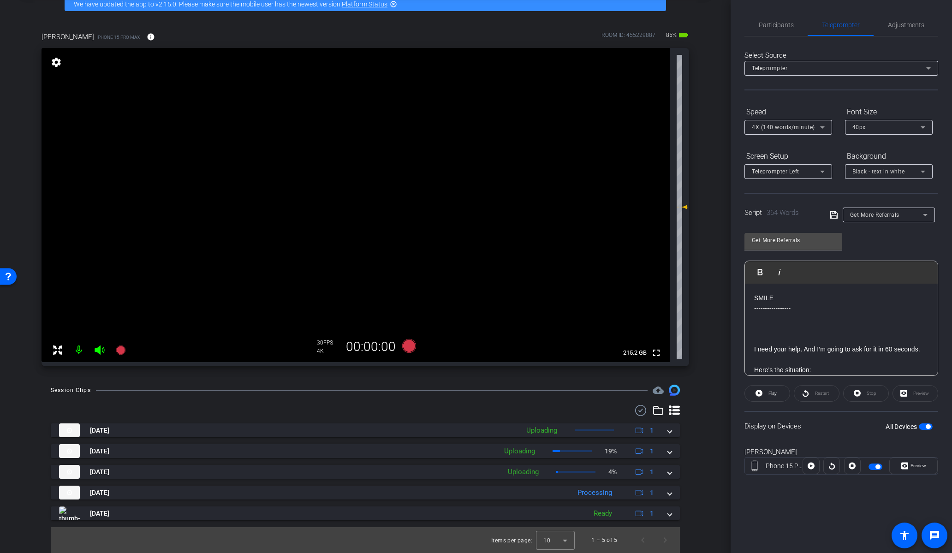
click at [884, 217] on span "Get More Referrals" at bounding box center [874, 215] width 49 height 6
click at [870, 268] on span "Recency Effect" at bounding box center [871, 262] width 42 height 11
type input "Recency Effect"
click at [399, 343] on icon at bounding box center [409, 346] width 22 height 17
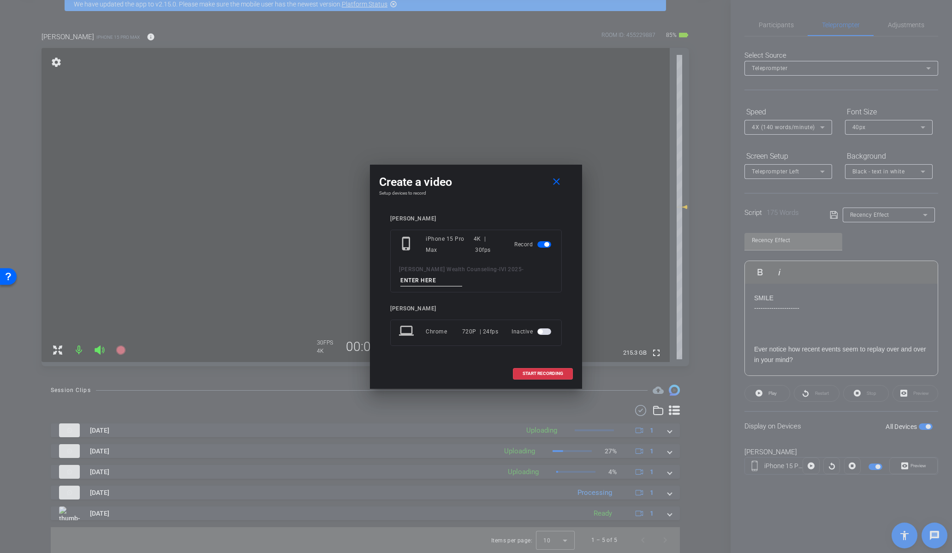
click at [437, 281] on input at bounding box center [431, 281] width 62 height 12
paste input "Tk_1_Referrals"
click at [423, 280] on input "Tk_1_Recency" at bounding box center [431, 281] width 62 height 12
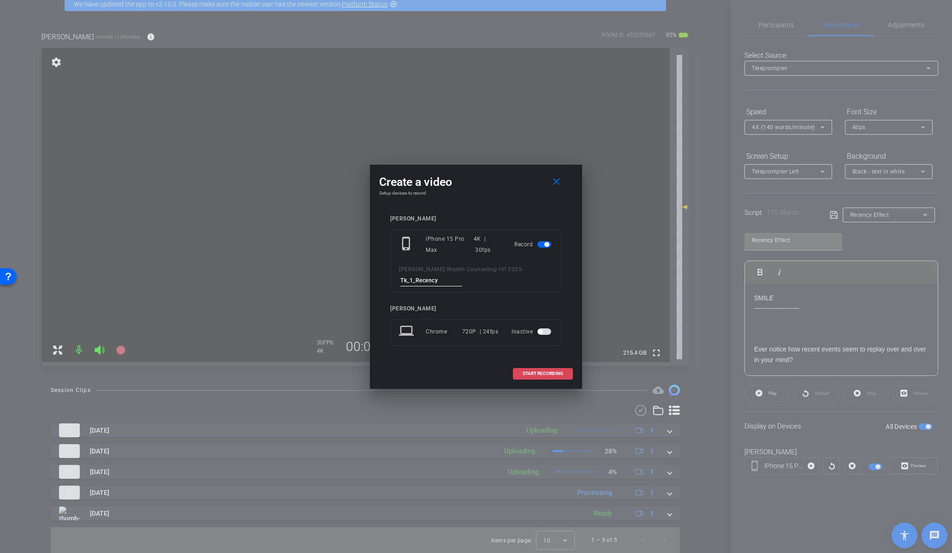
type input "Tk_1_Recency"
click at [537, 370] on span at bounding box center [542, 374] width 59 height 22
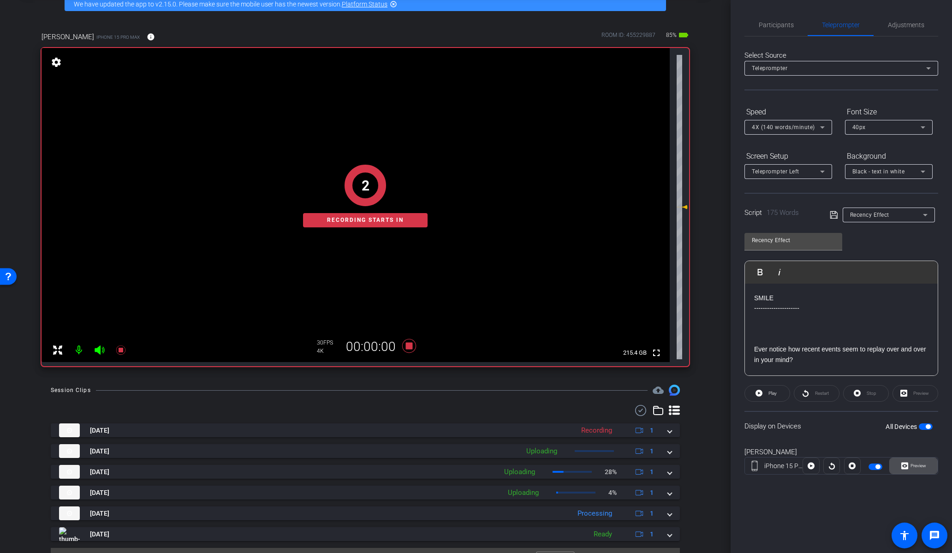
click at [913, 467] on span "Preview" at bounding box center [918, 465] width 16 height 5
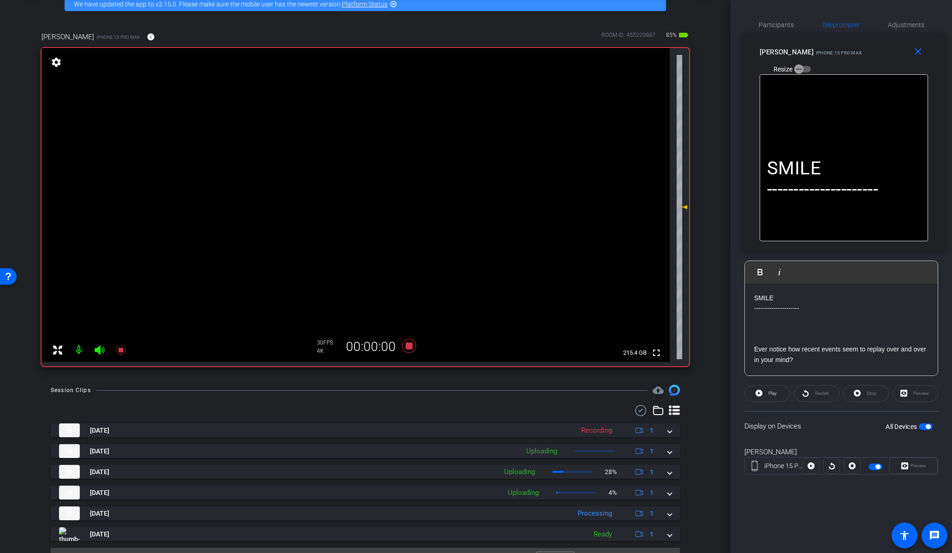
drag, startPoint x: 470, startPoint y: 182, endPoint x: 792, endPoint y: 157, distance: 323.4
click at [835, 49] on div "Jessen iPhone 15 Pro Max Resize" at bounding box center [847, 60] width 175 height 33
click at [758, 397] on icon at bounding box center [758, 393] width 7 height 12
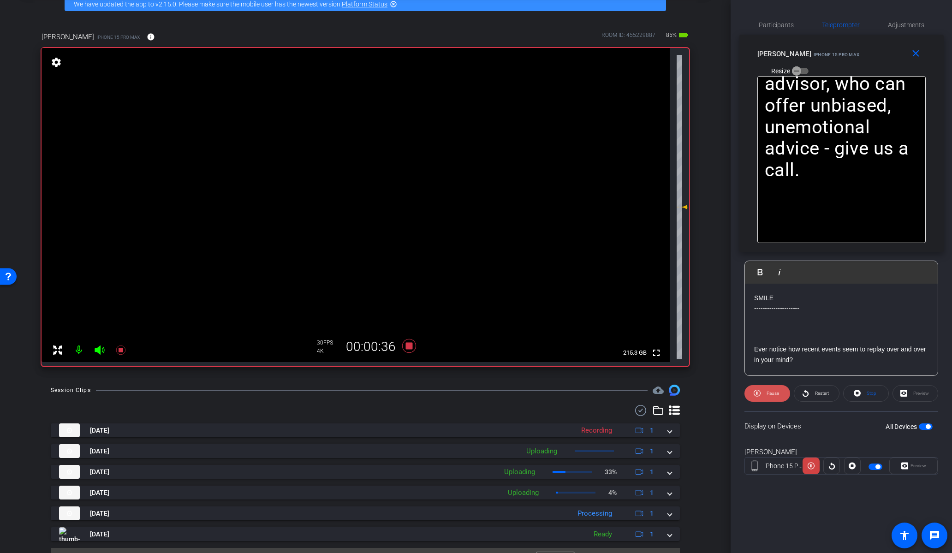
click at [763, 390] on span at bounding box center [767, 393] width 46 height 22
click at [763, 393] on span at bounding box center [767, 393] width 45 height 22
click at [763, 393] on span at bounding box center [767, 393] width 46 height 22
click at [810, 398] on span at bounding box center [816, 393] width 45 height 22
click at [774, 392] on span "Pause" at bounding box center [773, 393] width 12 height 5
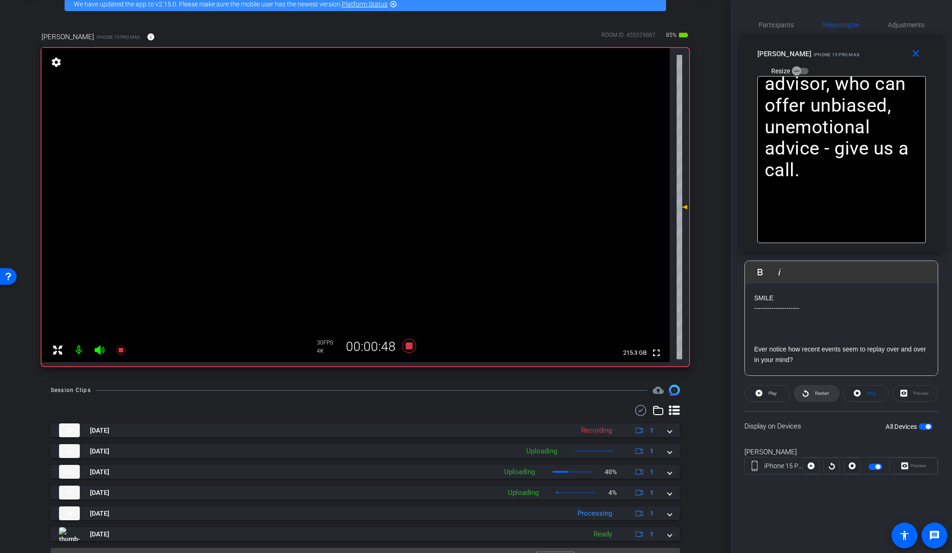
click at [819, 393] on span "Restart" at bounding box center [822, 393] width 14 height 5
click at [759, 398] on icon at bounding box center [757, 393] width 7 height 12
click at [760, 398] on icon at bounding box center [758, 393] width 7 height 12
click at [760, 398] on icon at bounding box center [757, 393] width 7 height 12
click at [404, 347] on icon at bounding box center [409, 346] width 14 height 14
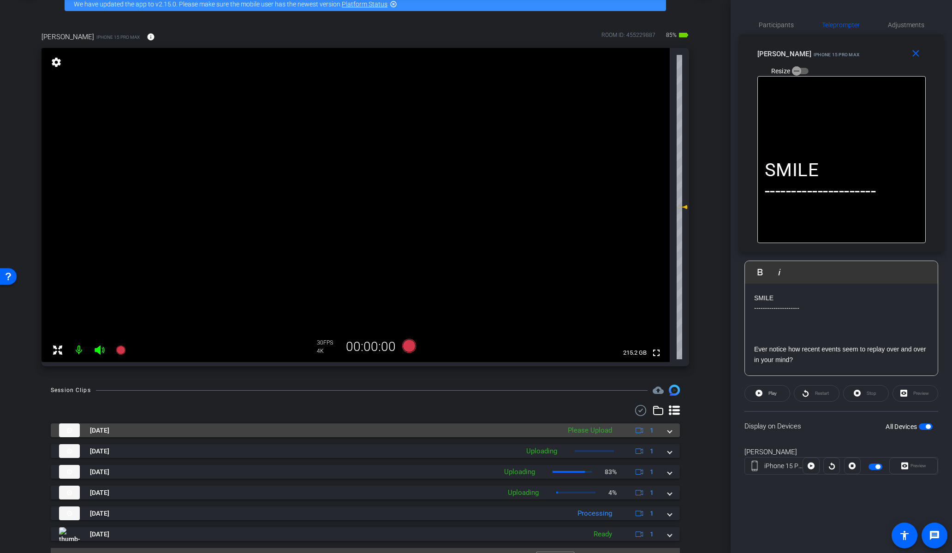
click at [668, 430] on span at bounding box center [670, 431] width 4 height 10
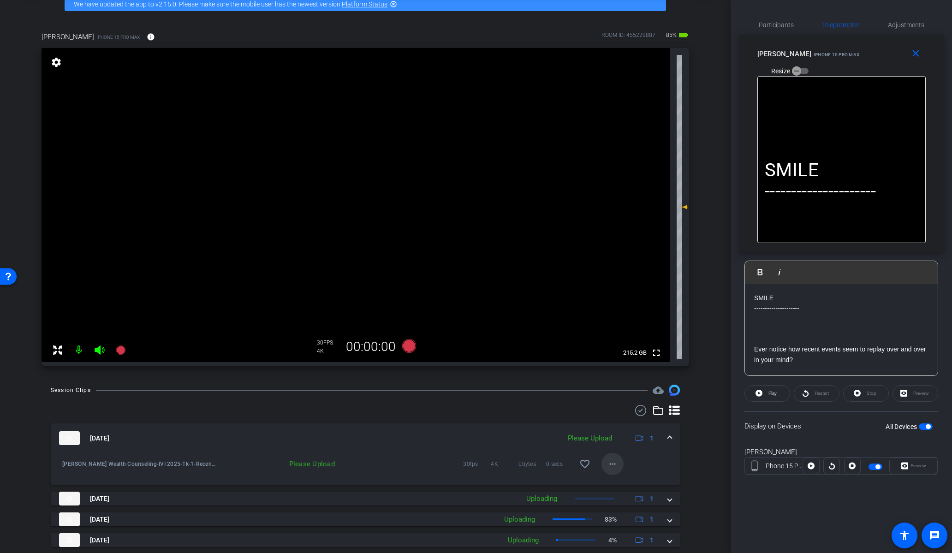
click at [606, 472] on span at bounding box center [612, 464] width 22 height 22
click at [614, 482] on span "Upload" at bounding box center [623, 483] width 37 height 11
click at [668, 437] on span at bounding box center [670, 439] width 4 height 10
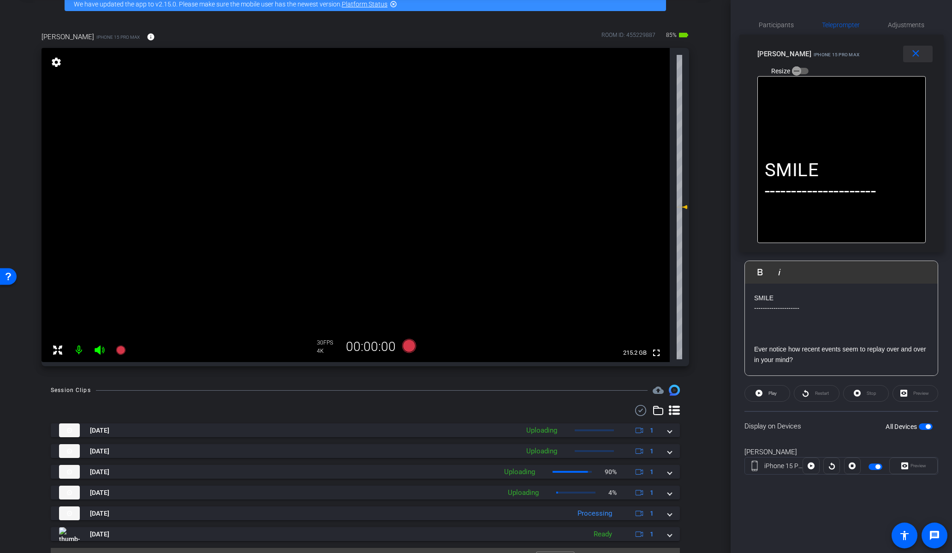
click at [916, 54] on mat-icon "close" at bounding box center [916, 54] width 12 height 12
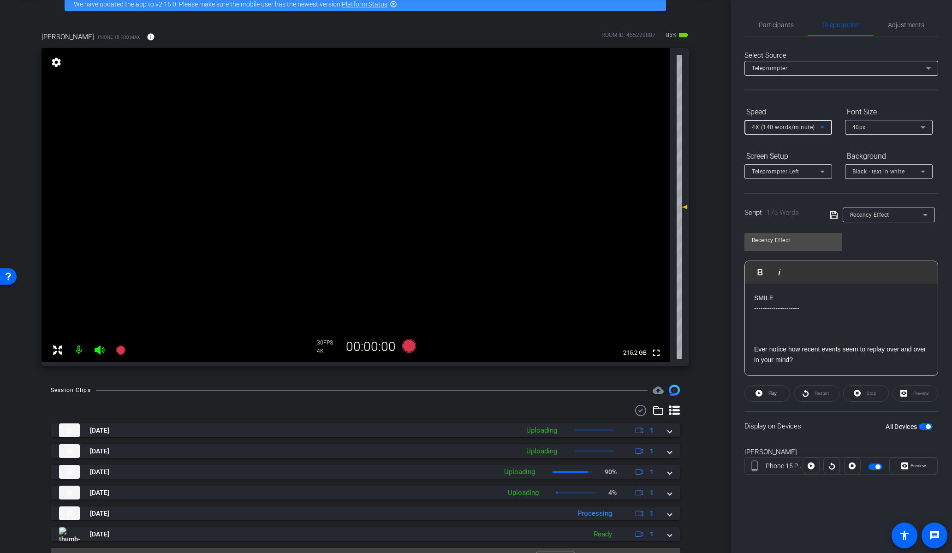
click at [806, 126] on span "4X (140 words/minute)" at bounding box center [783, 127] width 63 height 6
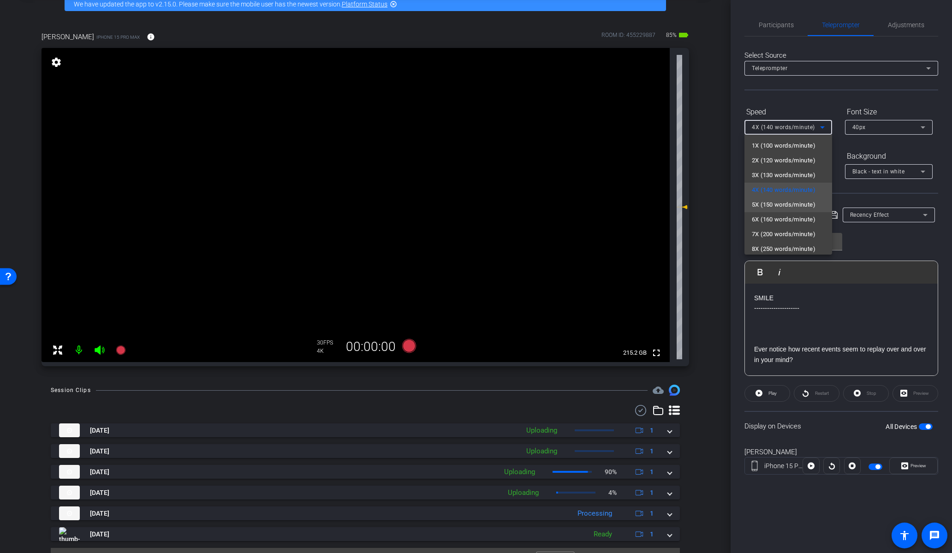
click at [791, 201] on span "5X (150 words/minute)" at bounding box center [784, 204] width 64 height 11
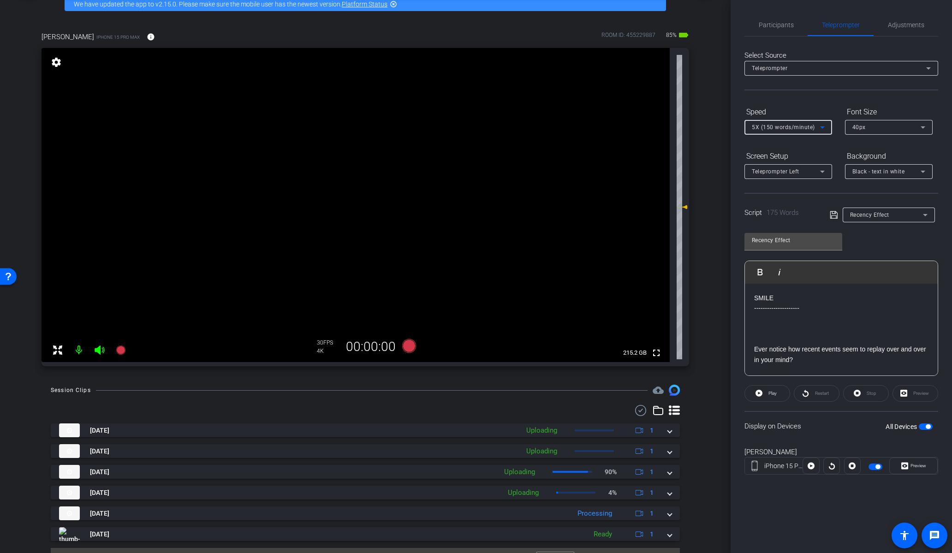
click at [928, 430] on div "All Devices" at bounding box center [909, 426] width 47 height 9
click at [928, 425] on span "button" at bounding box center [928, 426] width 5 height 5
click at [927, 428] on span "button" at bounding box center [926, 426] width 14 height 6
click at [919, 467] on span "Preview" at bounding box center [918, 465] width 16 height 5
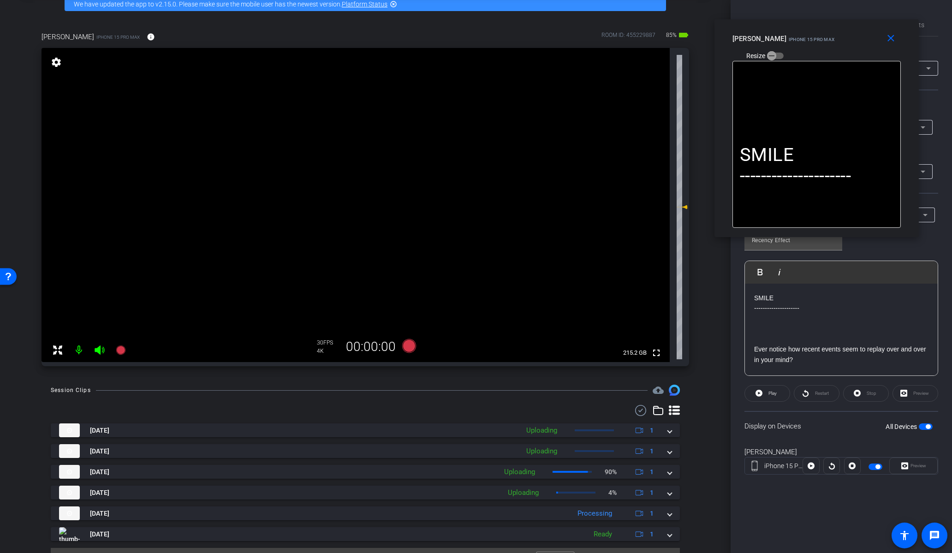
drag, startPoint x: 460, startPoint y: 189, endPoint x: 821, endPoint y: 73, distance: 379.1
click at [802, 41] on span "iPhone 15 Pro Max" at bounding box center [812, 39] width 46 height 5
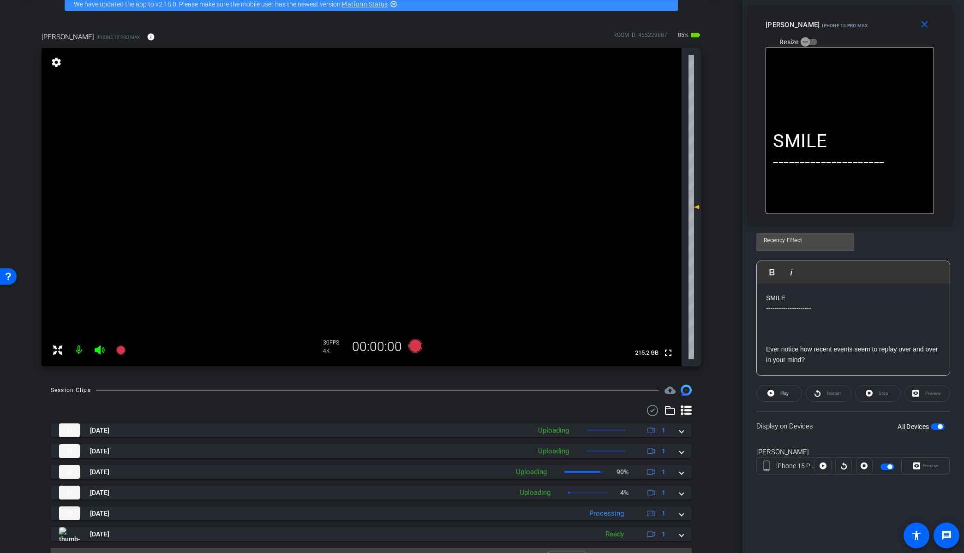
drag, startPoint x: 794, startPoint y: 38, endPoint x: 820, endPoint y: 24, distance: 29.5
click at [821, 24] on span "iPhone 15 Pro Max" at bounding box center [844, 25] width 46 height 5
click at [841, 23] on div "Jessen iPhone 15 Pro Max Resize" at bounding box center [854, 35] width 175 height 33
click at [412, 346] on icon at bounding box center [415, 346] width 14 height 14
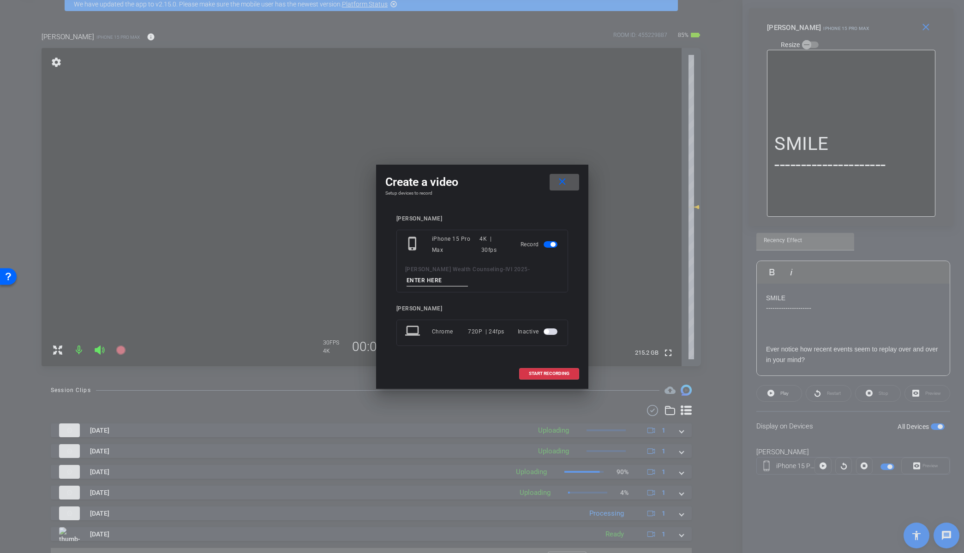
click at [438, 287] on div "phone_iphone iPhone 15 Pro Max 4K | 30fps Record Jessen Wealth Counseling - IVI…" at bounding box center [482, 261] width 172 height 63
click at [440, 278] on input at bounding box center [437, 281] width 62 height 12
paste input "Tk_1_Recency"
click at [418, 280] on input "Tk_1_Recency" at bounding box center [437, 281] width 62 height 12
type input "Tk_2_Recency"
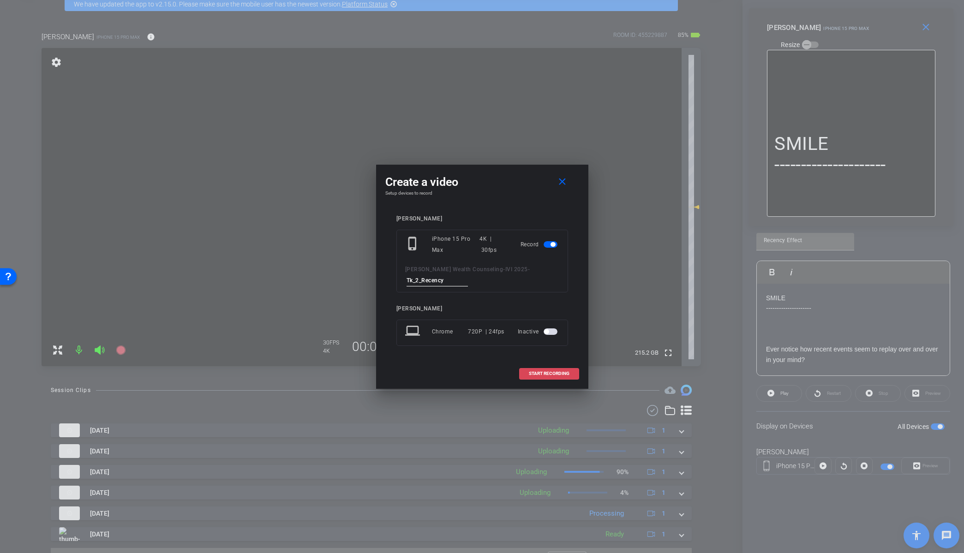
click at [547, 373] on span "START RECORDING" at bounding box center [549, 373] width 41 height 5
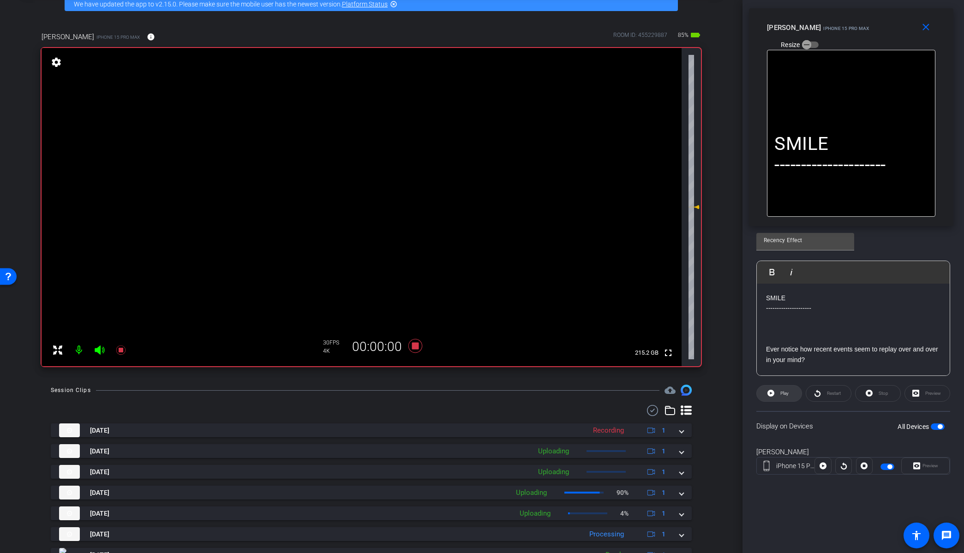
click at [773, 398] on icon at bounding box center [770, 393] width 7 height 12
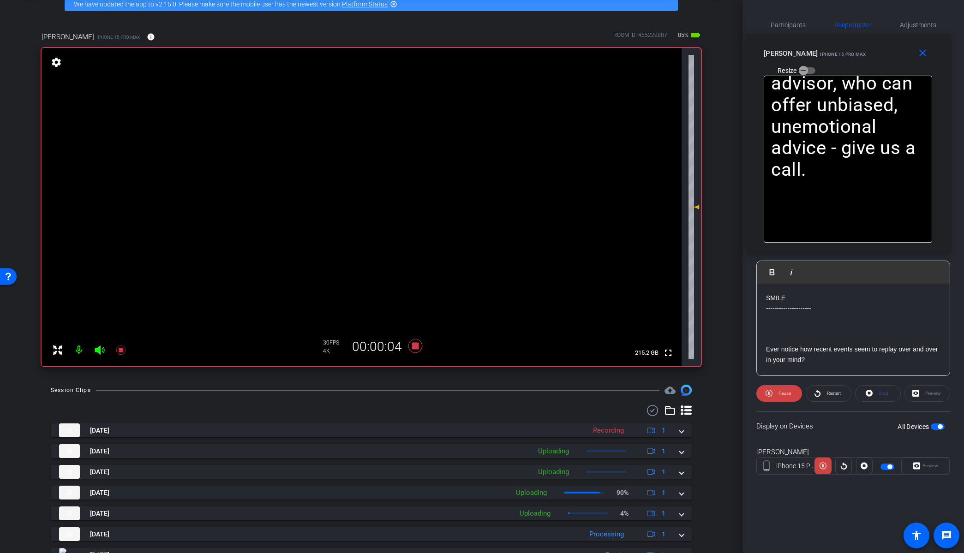
drag, startPoint x: 805, startPoint y: 28, endPoint x: 802, endPoint y: 54, distance: 26.0
click at [820, 54] on span "iPhone 15 Pro Max" at bounding box center [843, 54] width 46 height 5
click at [783, 393] on span "Pause" at bounding box center [784, 393] width 12 height 5
click at [783, 393] on span "Play" at bounding box center [784, 393] width 8 height 5
click at [415, 345] on icon at bounding box center [415, 346] width 14 height 14
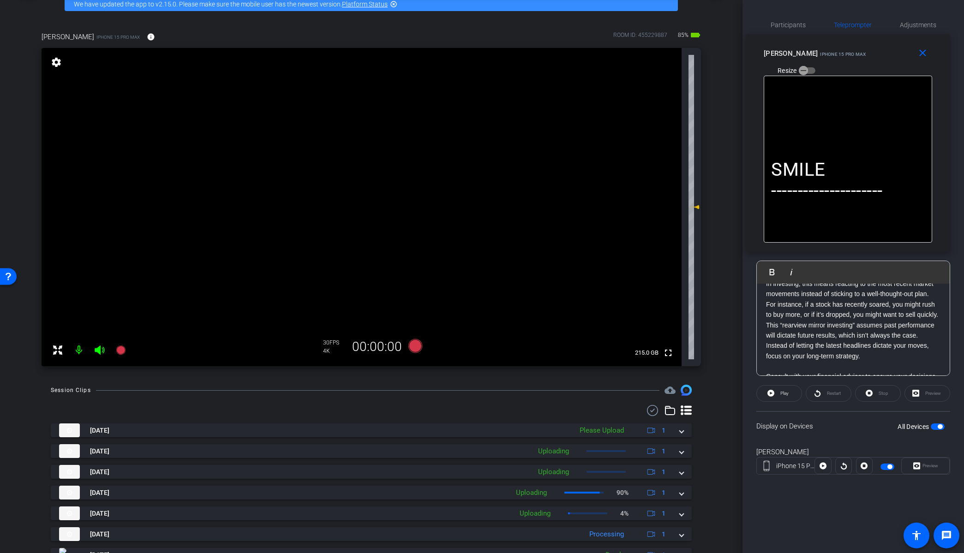
scroll to position [179, 0]
click at [787, 303] on p "For instance, if a stock has recently soared, you might rush to buy more, or if…" at bounding box center [853, 300] width 174 height 42
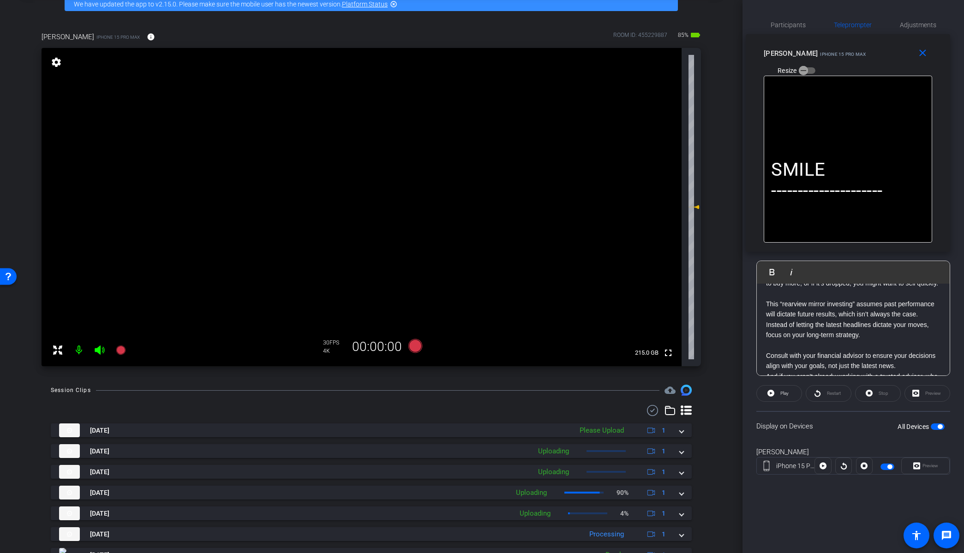
click at [851, 313] on p "This “rearview mirror investing” assumes past performance will dictate future r…" at bounding box center [853, 309] width 174 height 21
click at [779, 316] on p "This “rearview mirror investing” assumes past performance will dictate future r…" at bounding box center [853, 309] width 174 height 21
click at [858, 303] on p "This is “rearview mirror investing” assumes past performance will dictate futur…" at bounding box center [853, 304] width 174 height 31
click at [864, 302] on p "This is “rearview mirror investing.” assumes past performance will dictate futu…" at bounding box center [853, 304] width 174 height 31
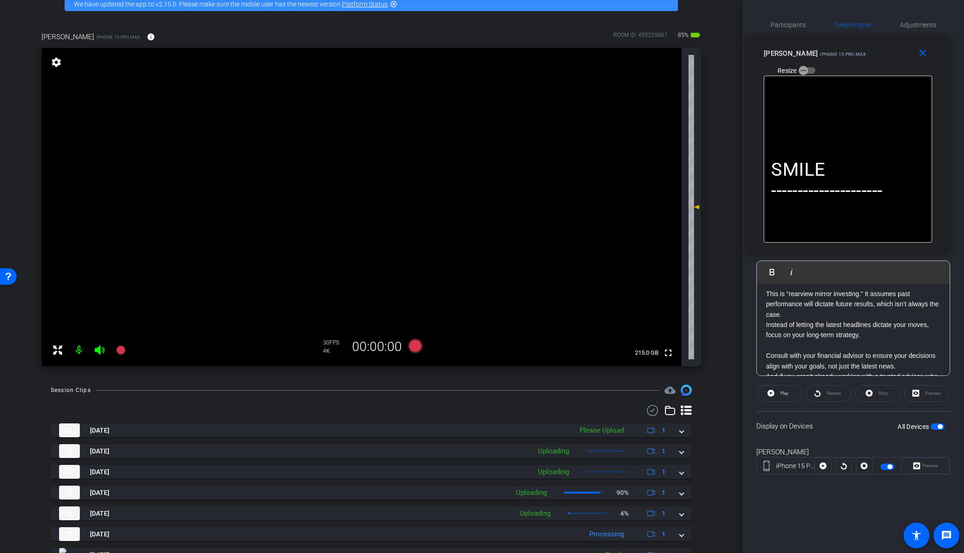
scroll to position [0, 0]
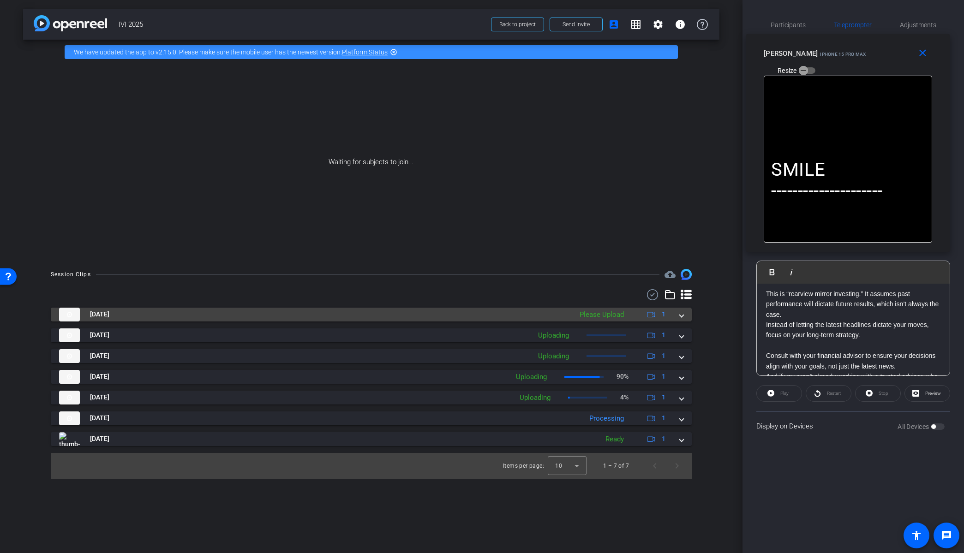
click at [680, 317] on span at bounding box center [681, 314] width 4 height 10
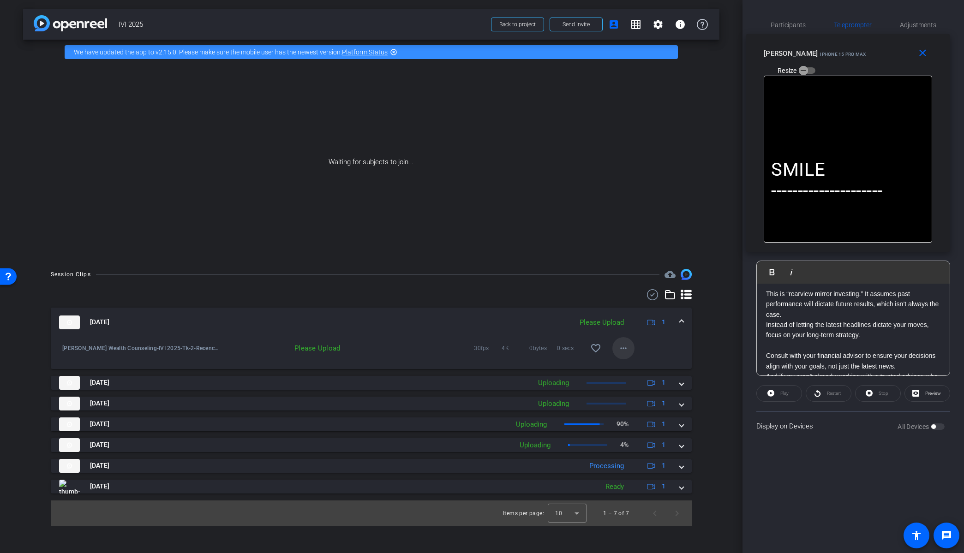
click at [624, 349] on mat-icon "more_horiz" at bounding box center [623, 348] width 11 height 11
click at [636, 369] on span "Upload" at bounding box center [637, 367] width 37 height 11
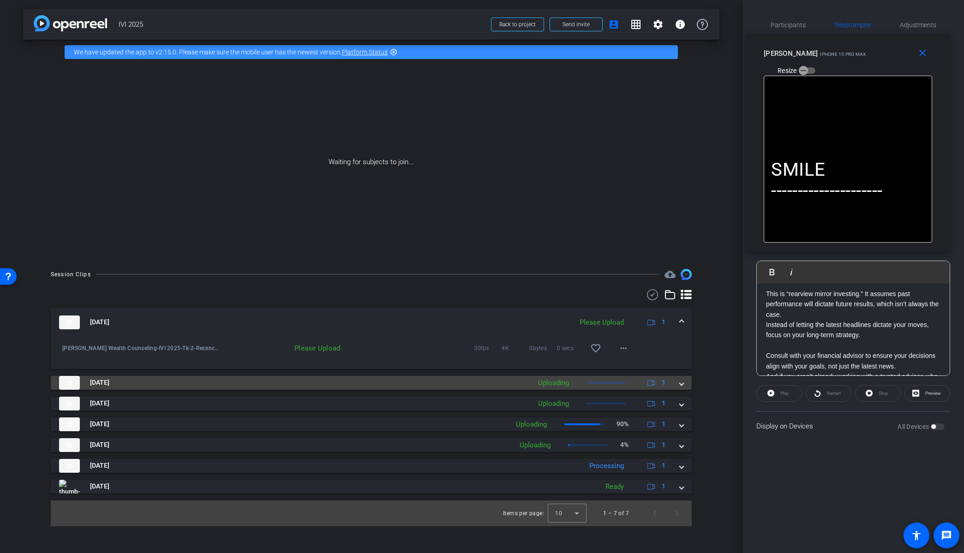
click at [683, 384] on span at bounding box center [681, 383] width 4 height 10
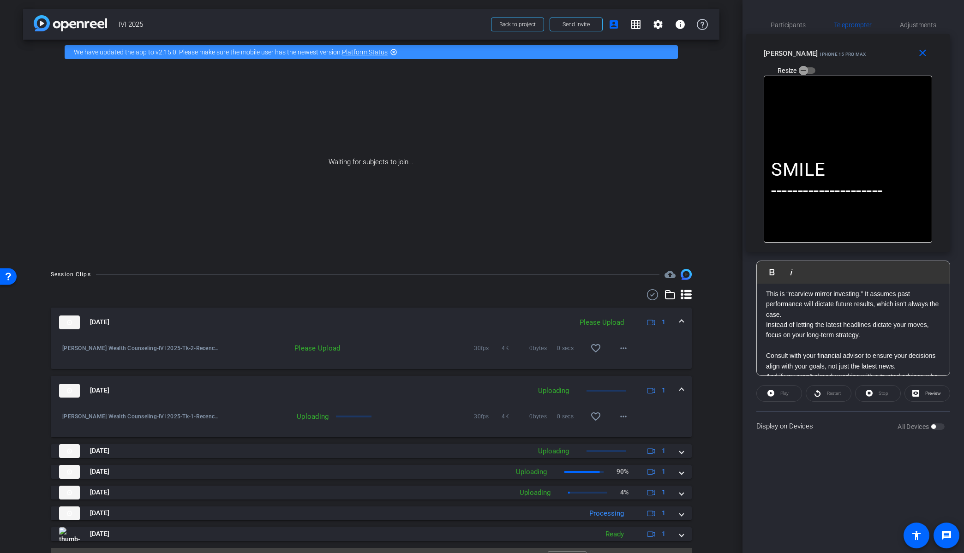
click at [683, 384] on mat-expansion-panel-header "[DATE] Uploading 1" at bounding box center [371, 391] width 641 height 30
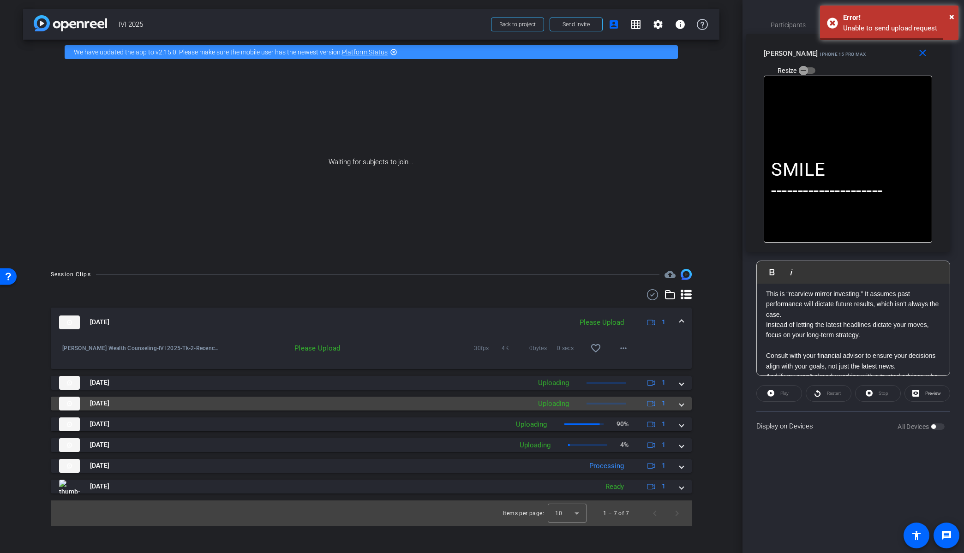
click at [682, 406] on span at bounding box center [681, 403] width 4 height 10
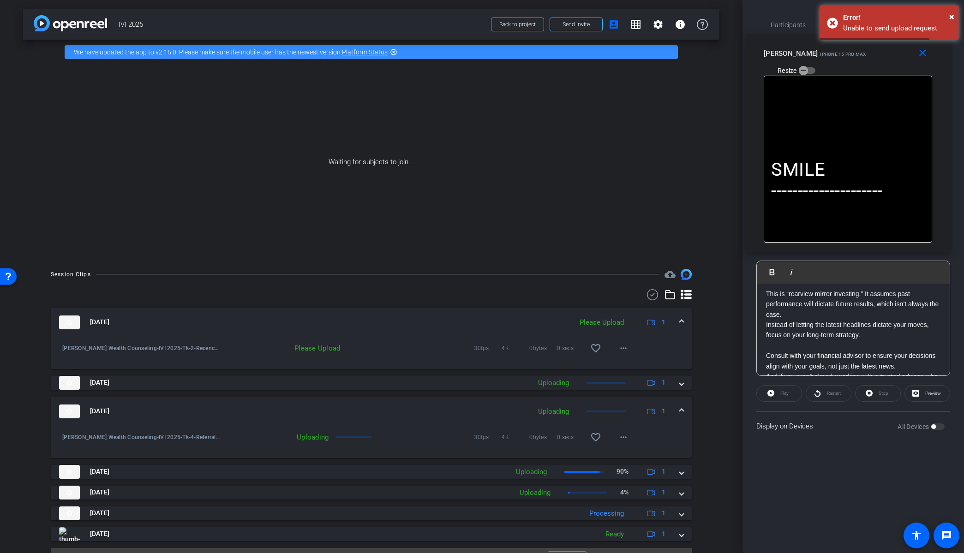
click at [682, 406] on mat-expansion-panel-header "[DATE] Uploading 1" at bounding box center [371, 412] width 641 height 30
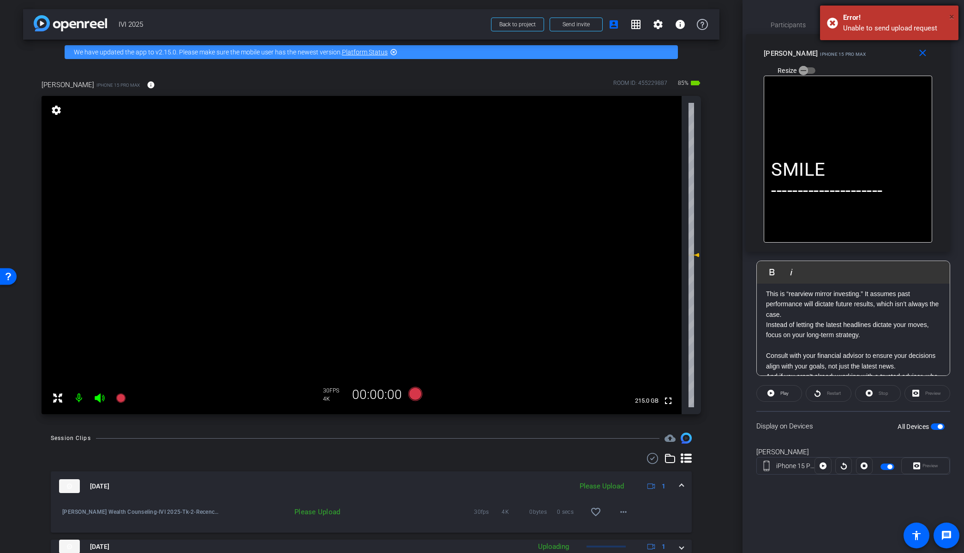
click at [950, 17] on span "×" at bounding box center [951, 16] width 5 height 11
click at [618, 513] on mat-icon "more_horiz" at bounding box center [623, 511] width 11 height 11
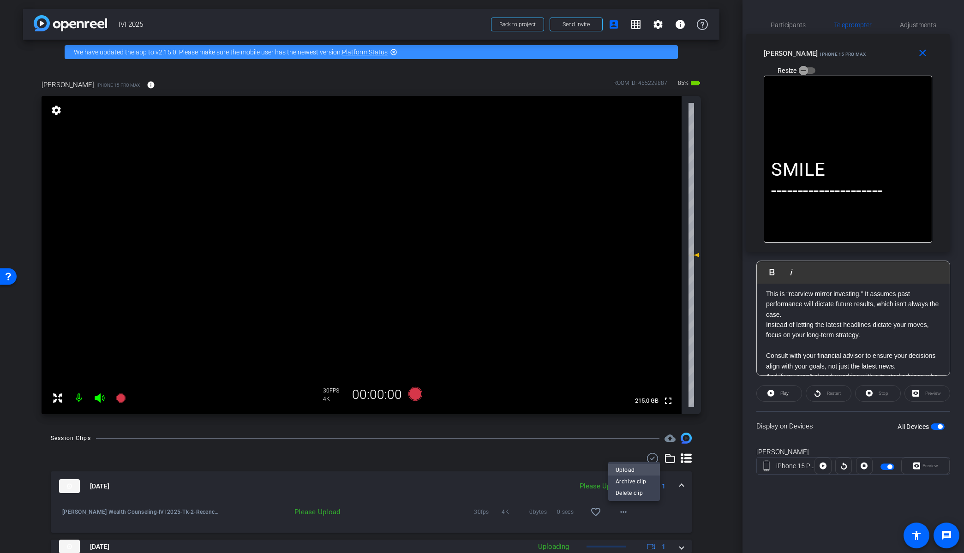
click at [642, 468] on span "Upload" at bounding box center [633, 469] width 37 height 11
click at [679, 485] on span at bounding box center [681, 487] width 4 height 10
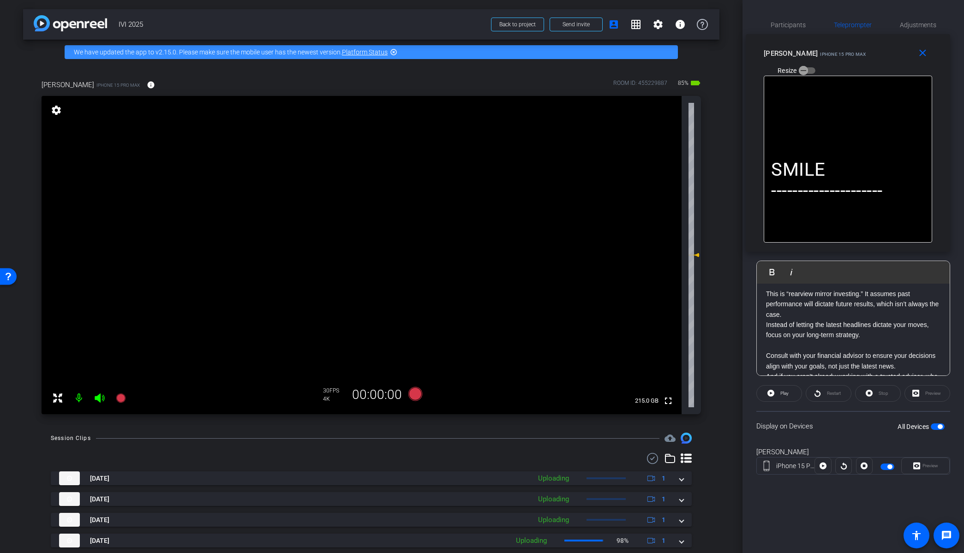
scroll to position [246, 0]
click at [940, 426] on span "button" at bounding box center [939, 426] width 5 height 5
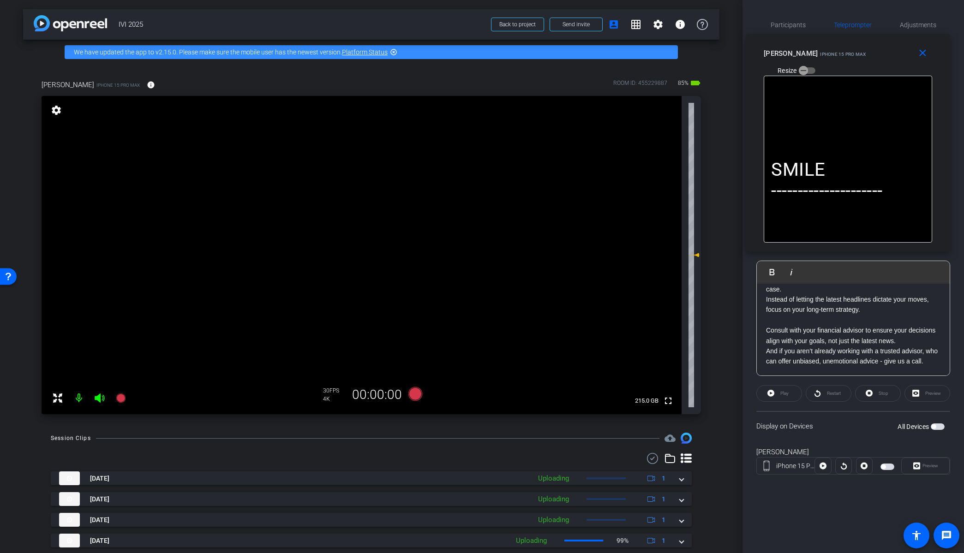
click at [940, 425] on span "button" at bounding box center [937, 426] width 14 height 6
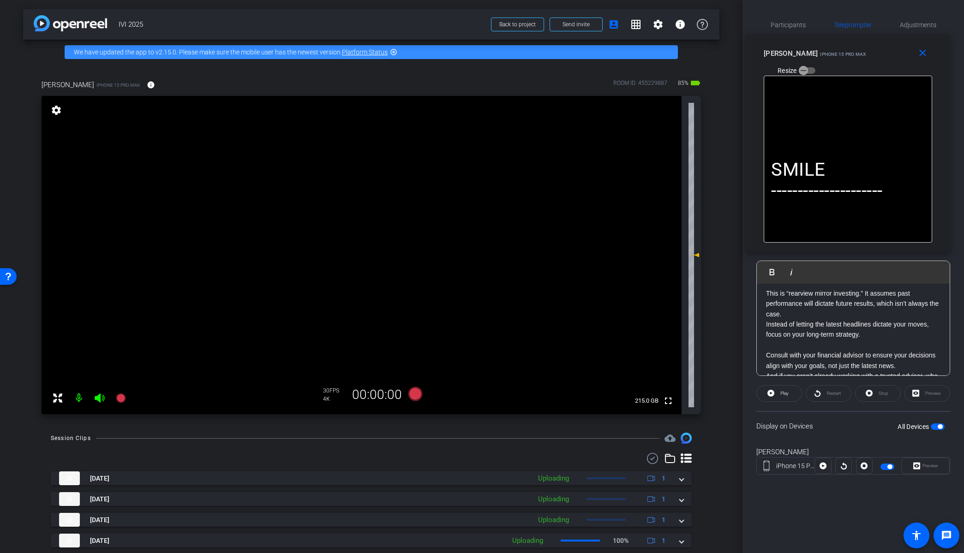
scroll to position [200, 0]
click at [416, 393] on icon at bounding box center [415, 394] width 14 height 14
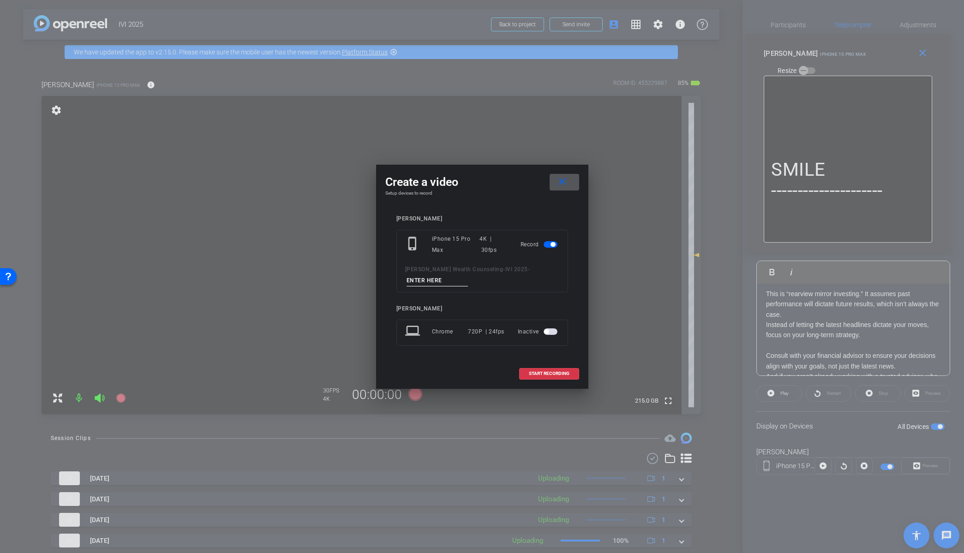
click at [430, 280] on input at bounding box center [437, 281] width 62 height 12
paste input "Tk_1_Recency"
click at [417, 280] on input "Tk_1_Recency" at bounding box center [437, 281] width 62 height 12
click at [448, 281] on input "Tk_4_Recency" at bounding box center [437, 281] width 62 height 12
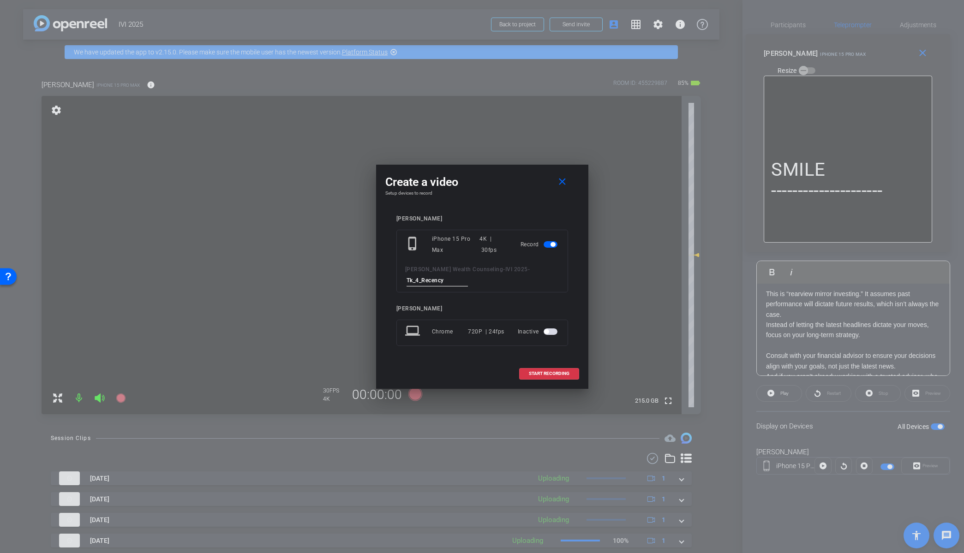
click at [448, 281] on input "Tk_4_Recency" at bounding box center [437, 281] width 62 height 12
type input "Tk_4_Recency"
click at [571, 183] on span at bounding box center [564, 182] width 30 height 22
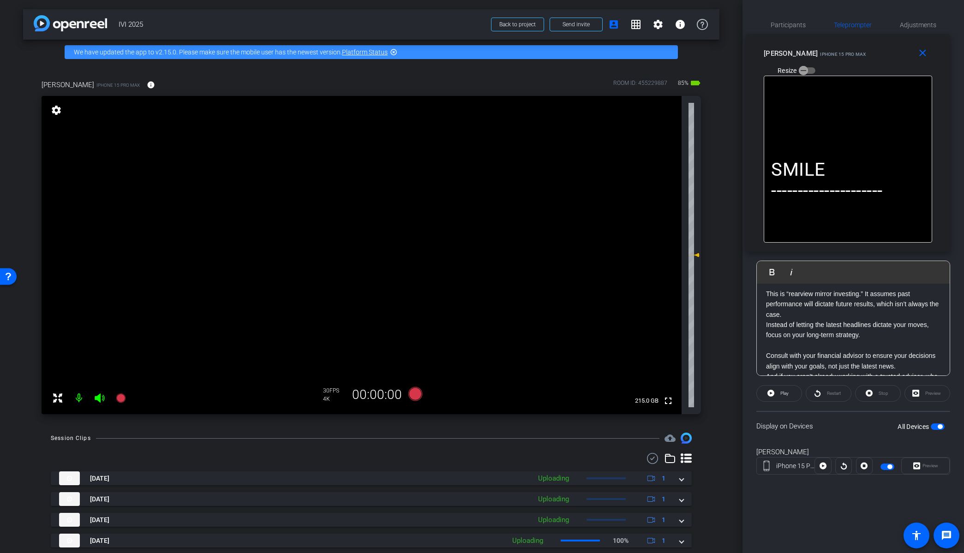
click at [805, 340] on p "Instead of letting the latest headlines dictate your moves, focus on your long-…" at bounding box center [853, 330] width 174 height 21
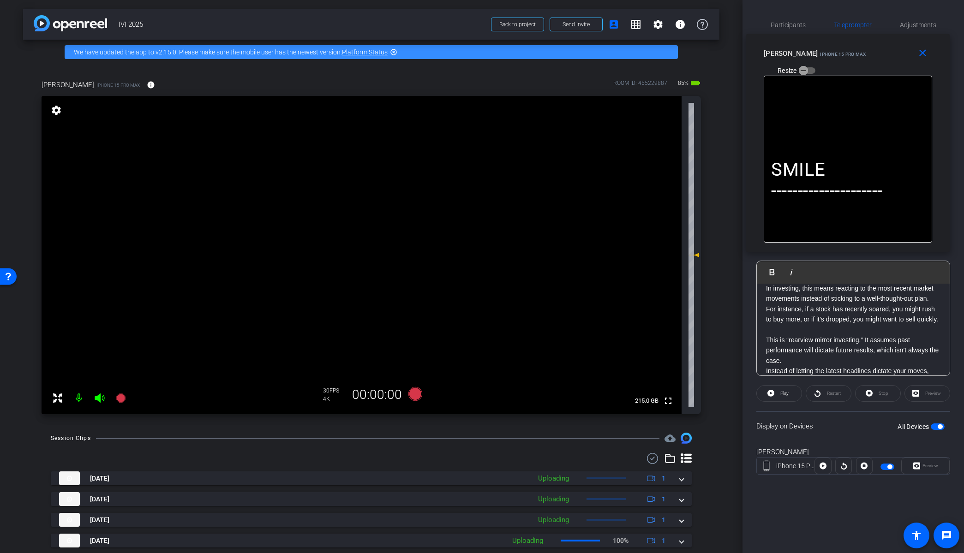
click at [764, 309] on div "SMILE --------------------- Ever notice how recent events seem to replay over a…" at bounding box center [852, 289] width 193 height 318
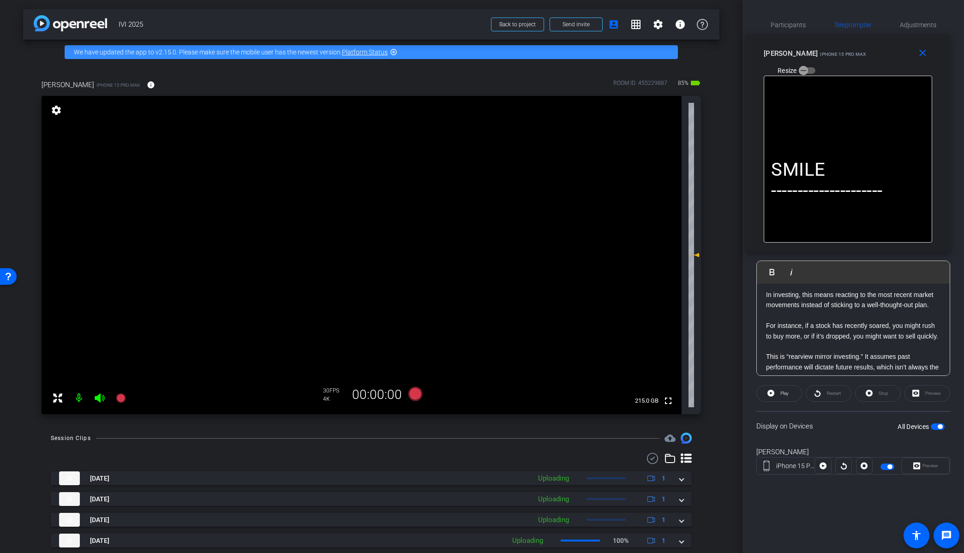
scroll to position [164, 0]
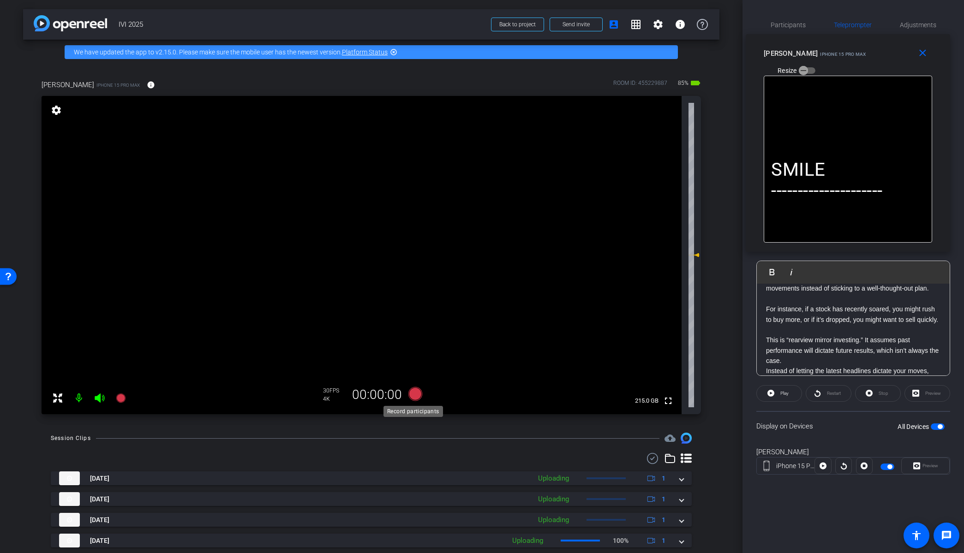
click at [412, 394] on icon at bounding box center [415, 394] width 14 height 14
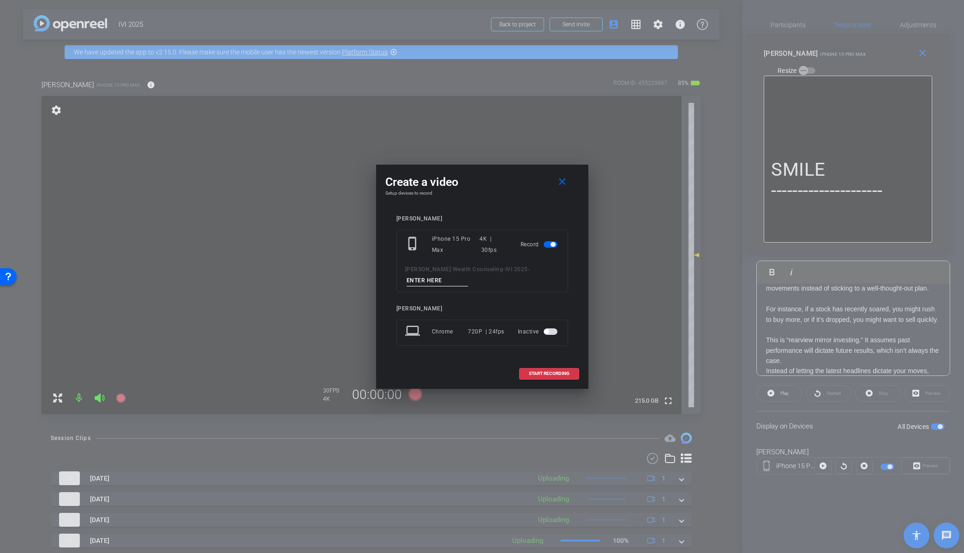
click at [423, 276] on input at bounding box center [437, 281] width 62 height 12
paste input "Tk_4_Recency"
type input "Tk_4_Recency"
click at [551, 375] on span "START RECORDING" at bounding box center [549, 373] width 41 height 5
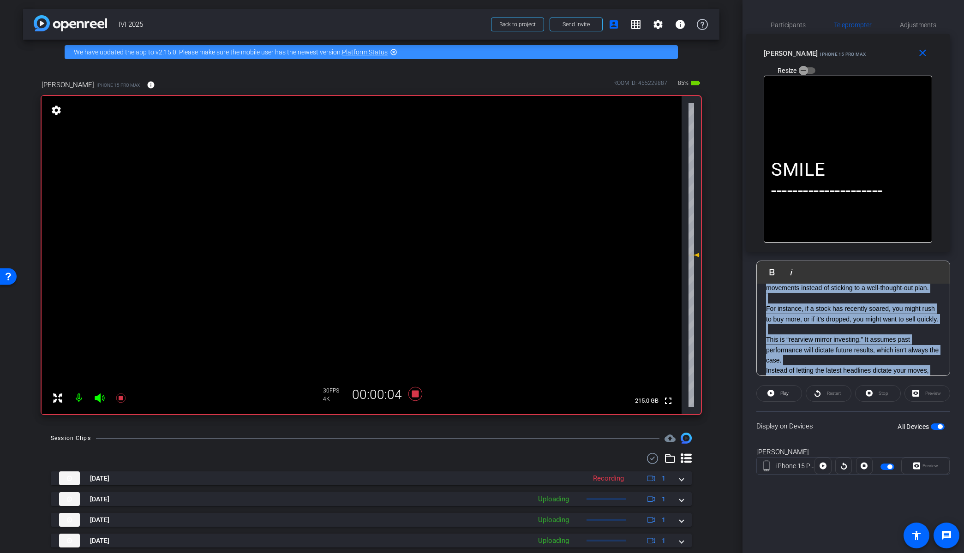
scroll to position [132, 0]
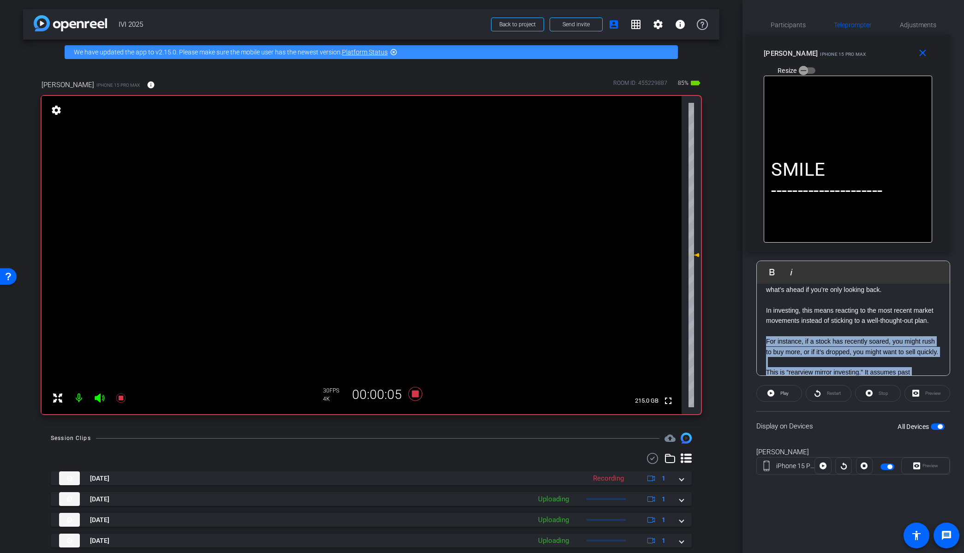
drag, startPoint x: 785, startPoint y: 363, endPoint x: 763, endPoint y: 340, distance: 31.7
click at [763, 340] on div "SMILE --------------------- Ever notice how recent events seem to replay over a…" at bounding box center [852, 316] width 193 height 328
click at [774, 394] on span at bounding box center [778, 393] width 45 height 22
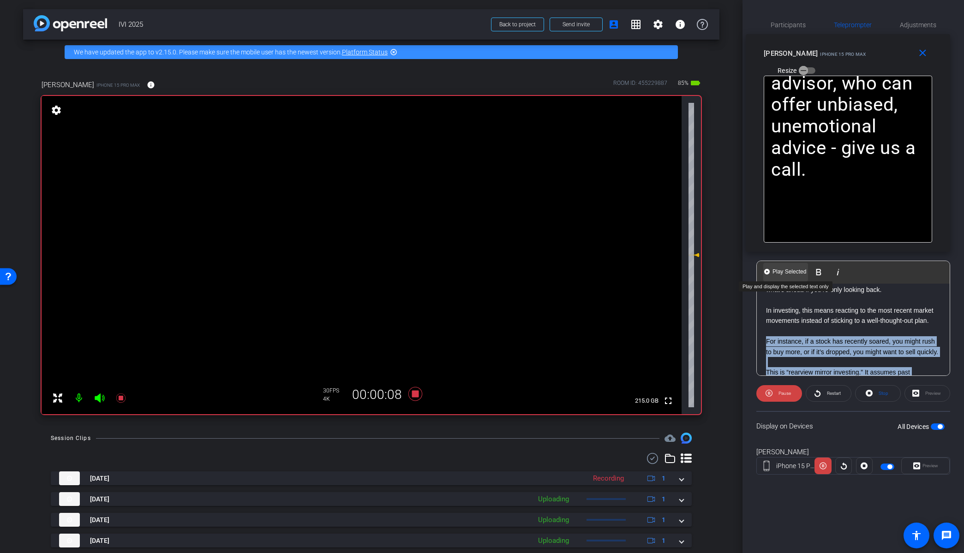
click at [782, 269] on span "Play Selected" at bounding box center [788, 272] width 37 height 8
click at [808, 275] on span "Play Selected" at bounding box center [812, 272] width 37 height 8
click at [786, 395] on span "Pause" at bounding box center [784, 393] width 12 height 5
click at [784, 389] on span "Play" at bounding box center [783, 393] width 11 height 13
click at [412, 390] on icon at bounding box center [415, 394] width 22 height 17
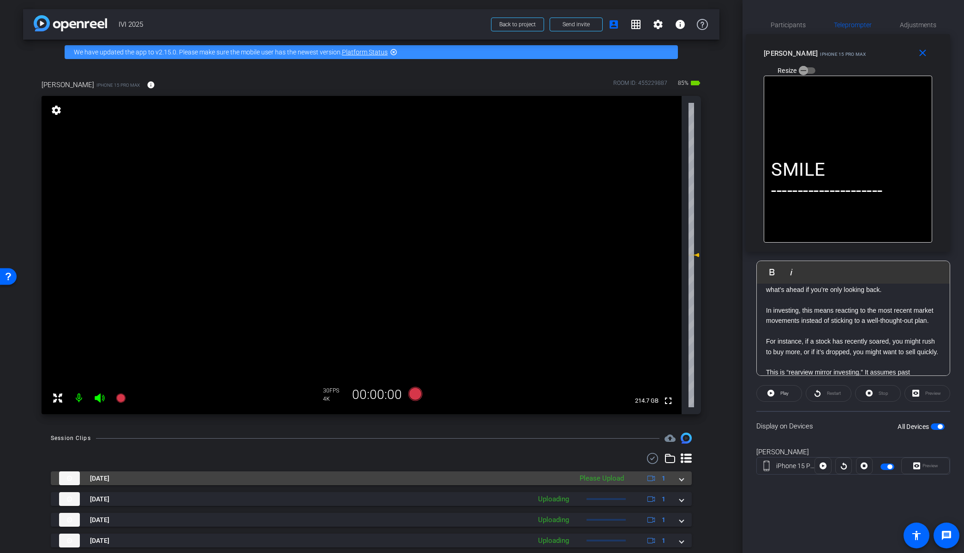
click at [679, 479] on span at bounding box center [681, 479] width 4 height 10
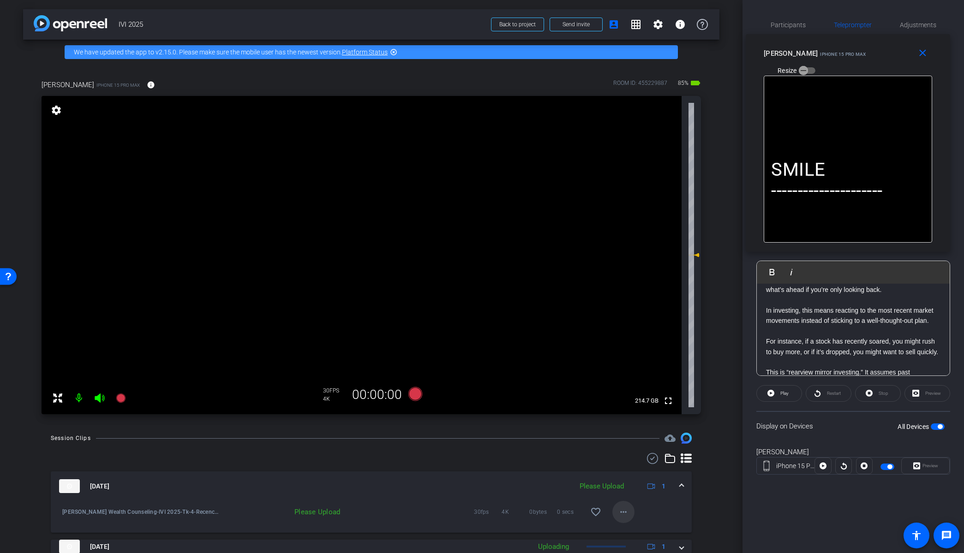
click at [620, 513] on mat-icon "more_horiz" at bounding box center [623, 511] width 11 height 11
click at [623, 472] on span "Upload" at bounding box center [633, 469] width 37 height 11
click at [674, 484] on div "[DATE] Uploading 1" at bounding box center [369, 486] width 620 height 14
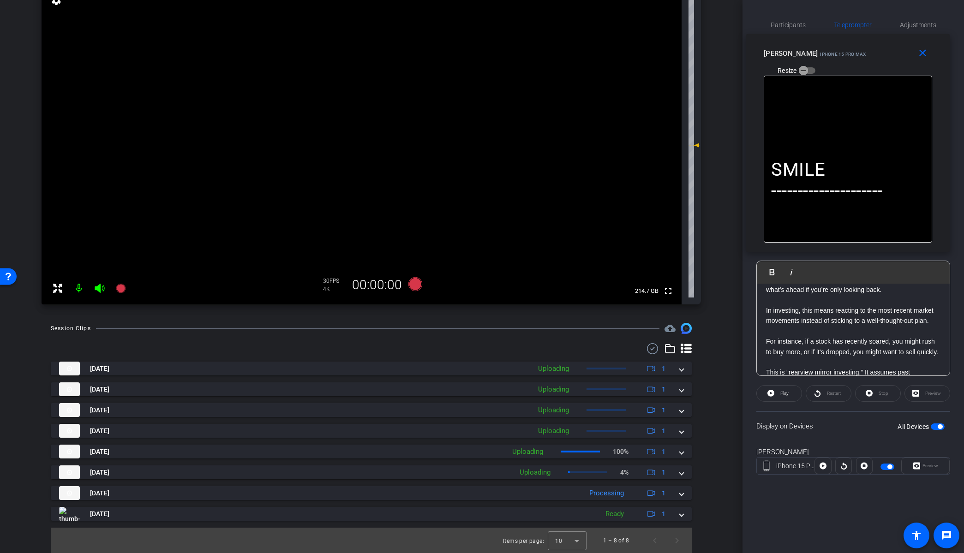
scroll to position [110, 0]
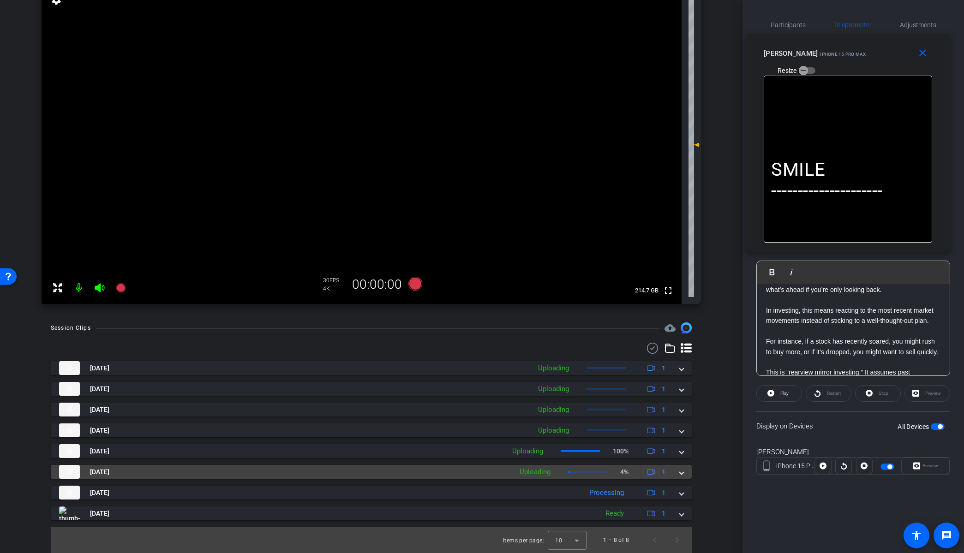
click at [674, 475] on div "Oct 14, 2025 Uploading 4% 1" at bounding box center [369, 472] width 620 height 14
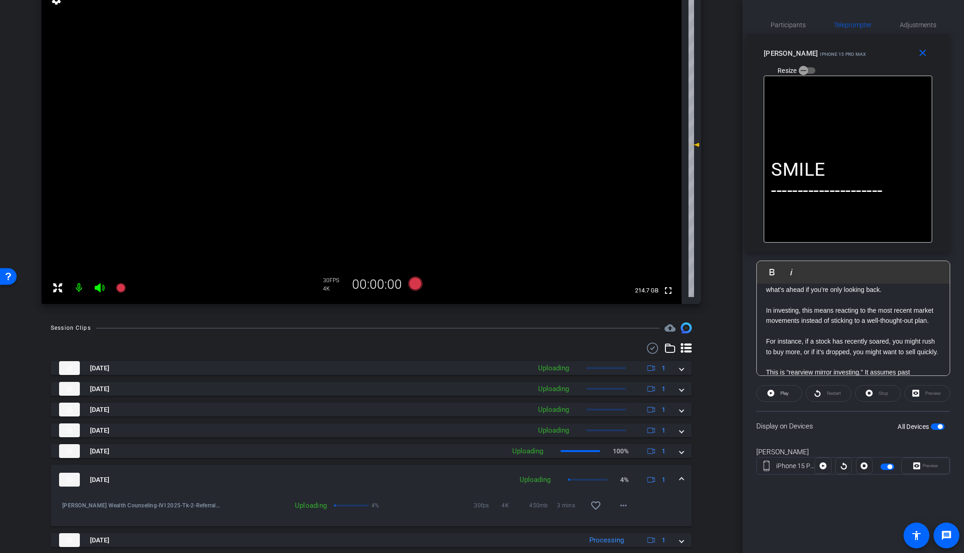
click at [679, 480] on span at bounding box center [681, 480] width 4 height 10
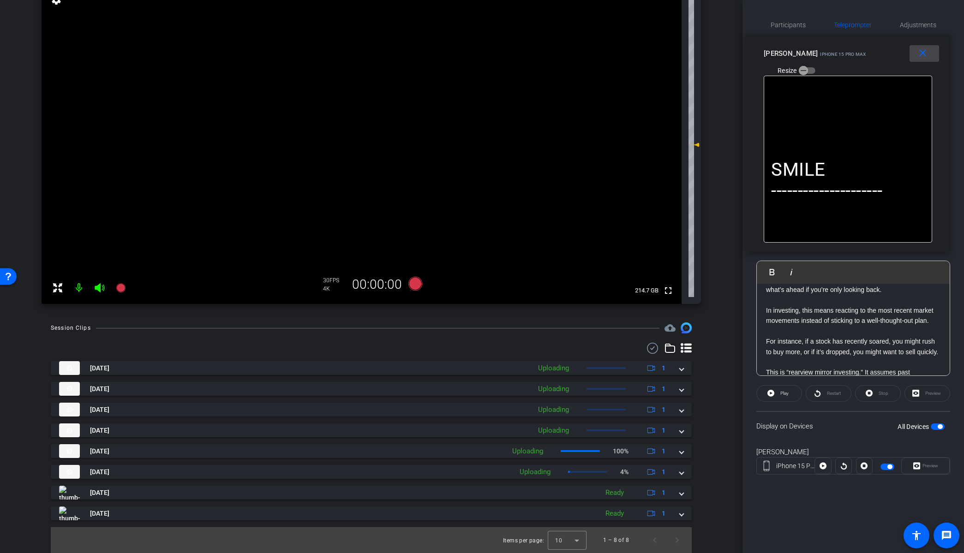
click at [919, 58] on mat-icon "close" at bounding box center [922, 54] width 12 height 12
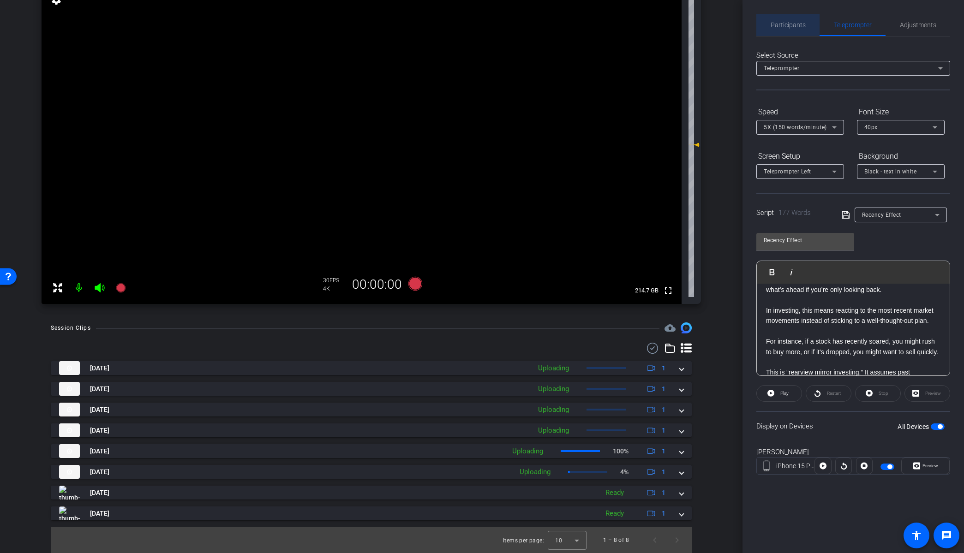
click at [797, 22] on span "Participants" at bounding box center [787, 25] width 35 height 6
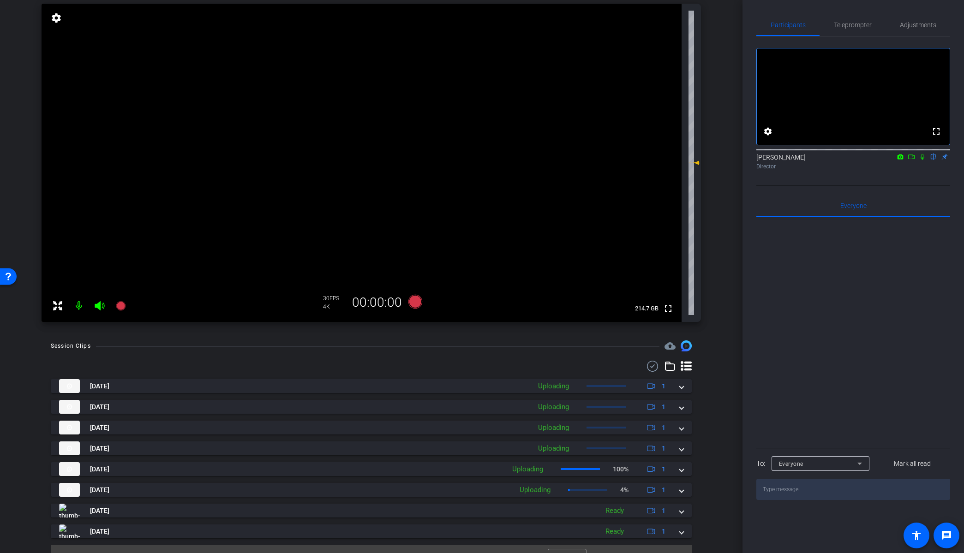
scroll to position [0, 0]
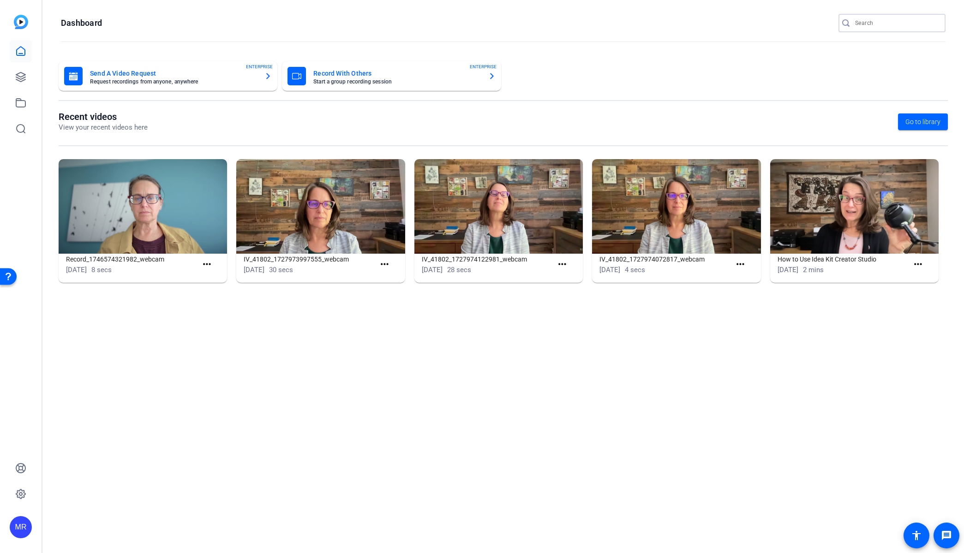
click at [884, 20] on input "Search" at bounding box center [896, 23] width 83 height 11
click at [881, 27] on input "Search" at bounding box center [896, 23] width 83 height 11
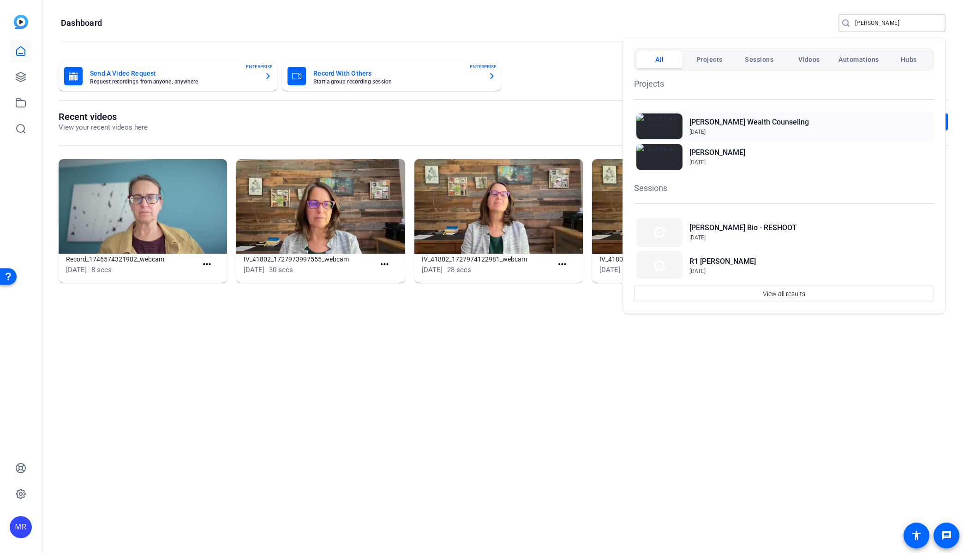
type input "[PERSON_NAME]"
click at [719, 121] on h2 "[PERSON_NAME] Wealth Counseling" at bounding box center [748, 122] width 119 height 11
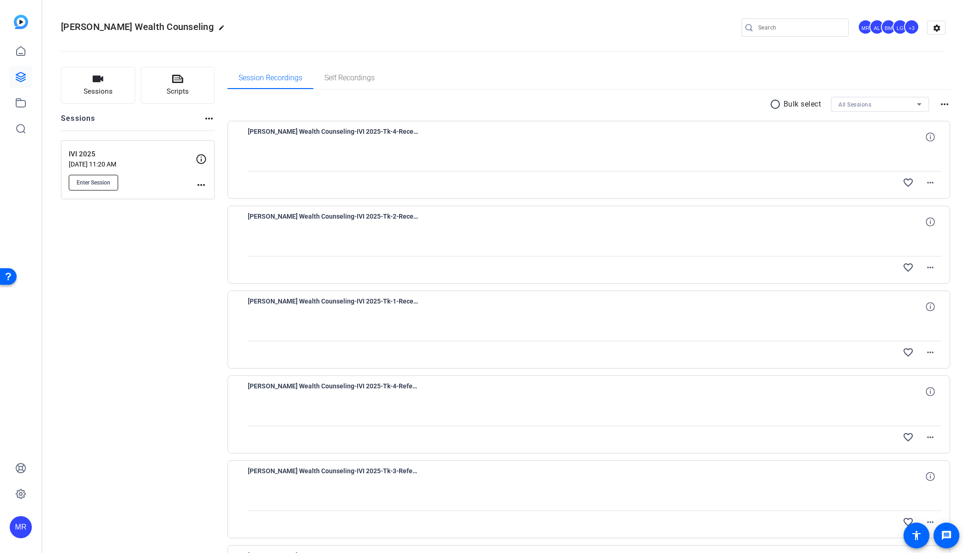
click at [108, 180] on span "Enter Session" at bounding box center [94, 182] width 34 height 7
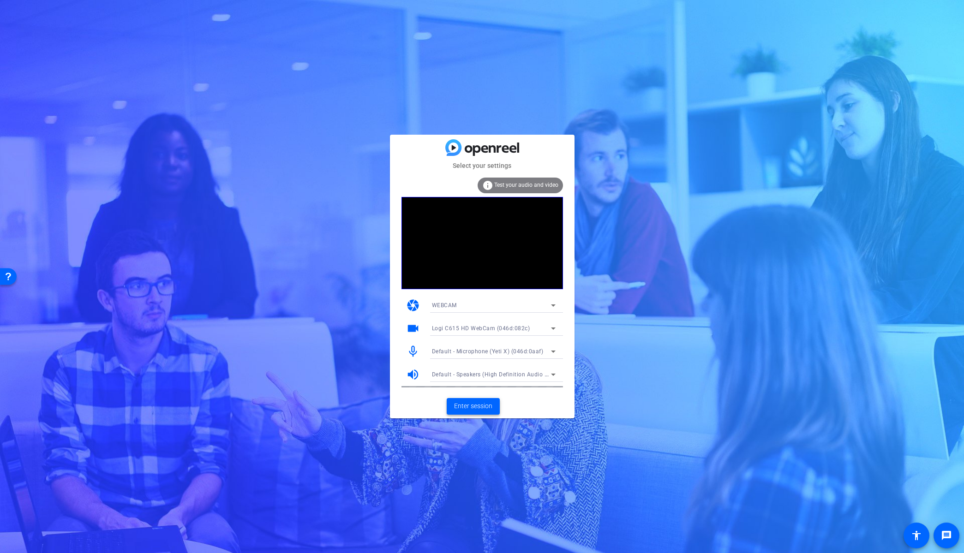
click at [460, 408] on span "Enter session" at bounding box center [473, 406] width 38 height 10
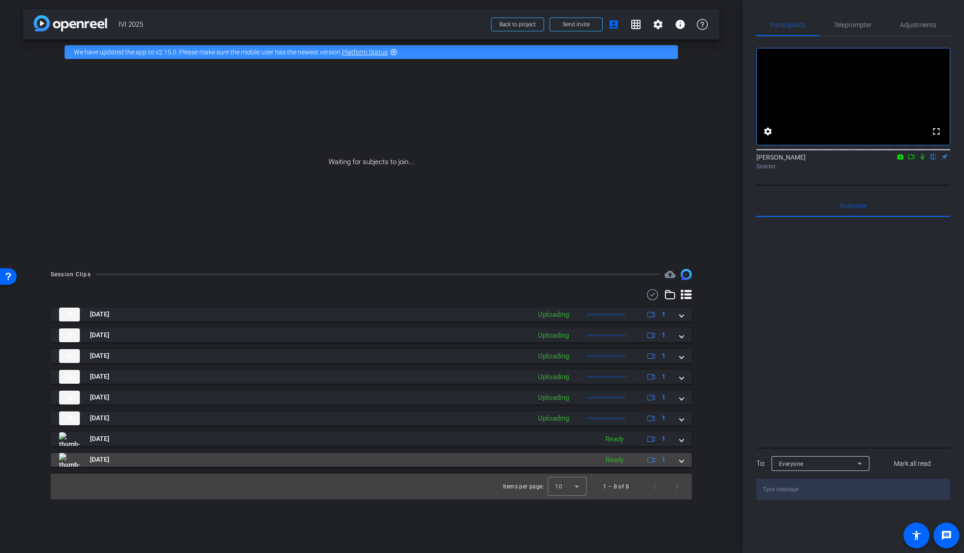
click at [678, 459] on div "[DATE] Ready 1" at bounding box center [369, 460] width 620 height 14
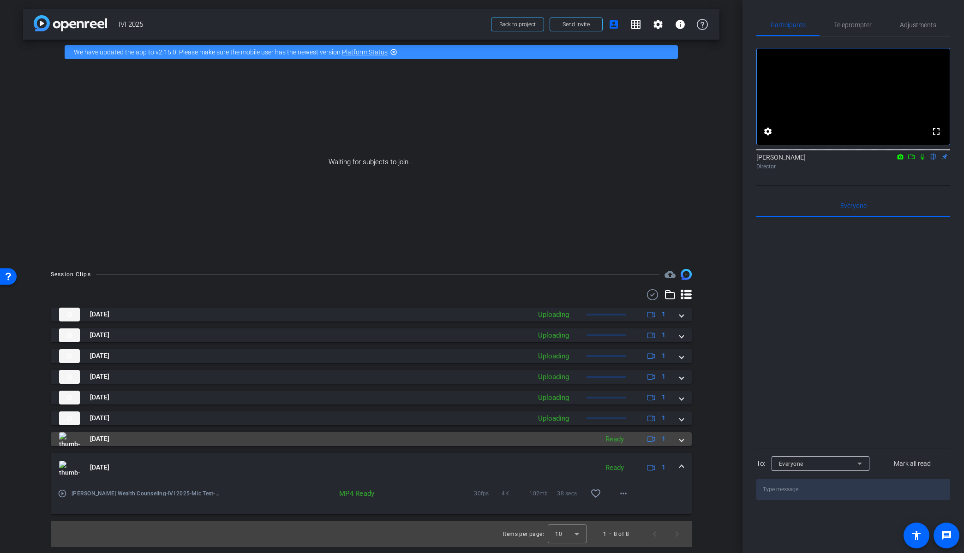
click at [683, 441] on span at bounding box center [681, 439] width 4 height 10
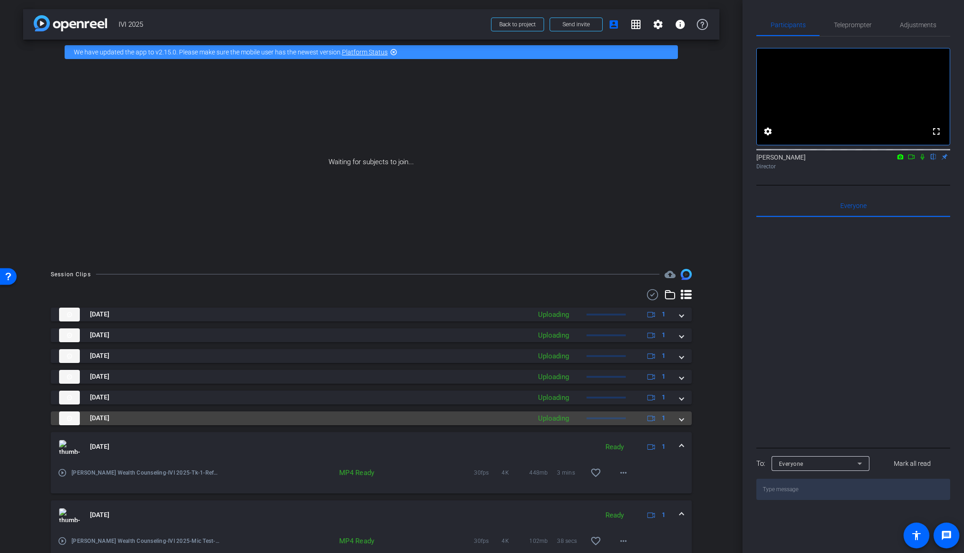
click at [679, 422] on span at bounding box center [681, 418] width 4 height 10
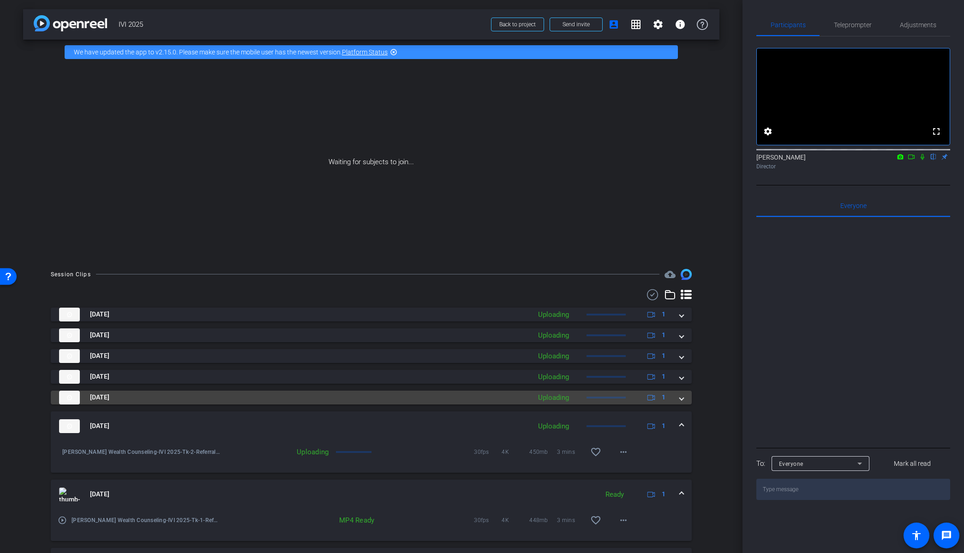
click at [680, 396] on mat-expansion-panel-header "[DATE] Uploading 1" at bounding box center [371, 398] width 641 height 14
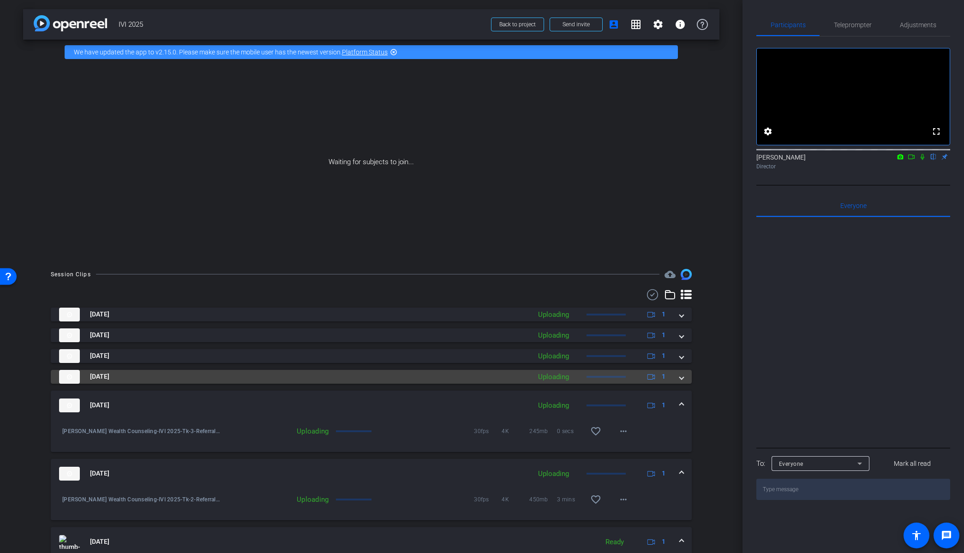
click at [681, 378] on mat-expansion-panel-header "[DATE] Uploading 1" at bounding box center [371, 377] width 641 height 14
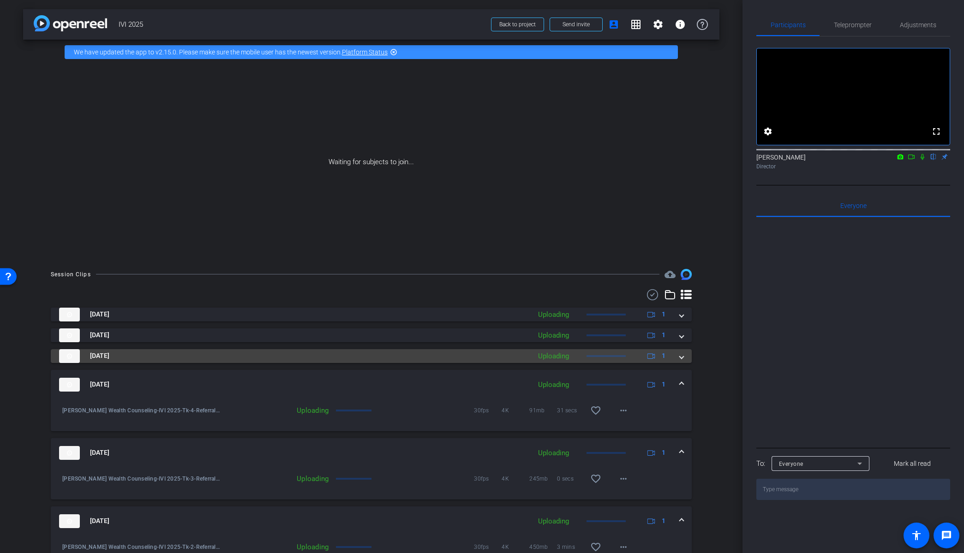
click at [679, 353] on span at bounding box center [681, 356] width 4 height 10
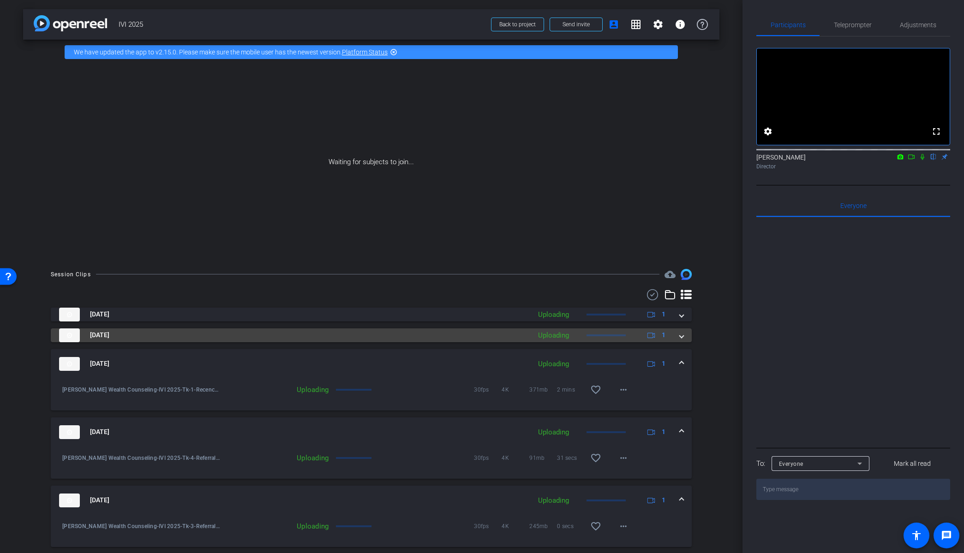
click at [679, 337] on span at bounding box center [681, 335] width 4 height 10
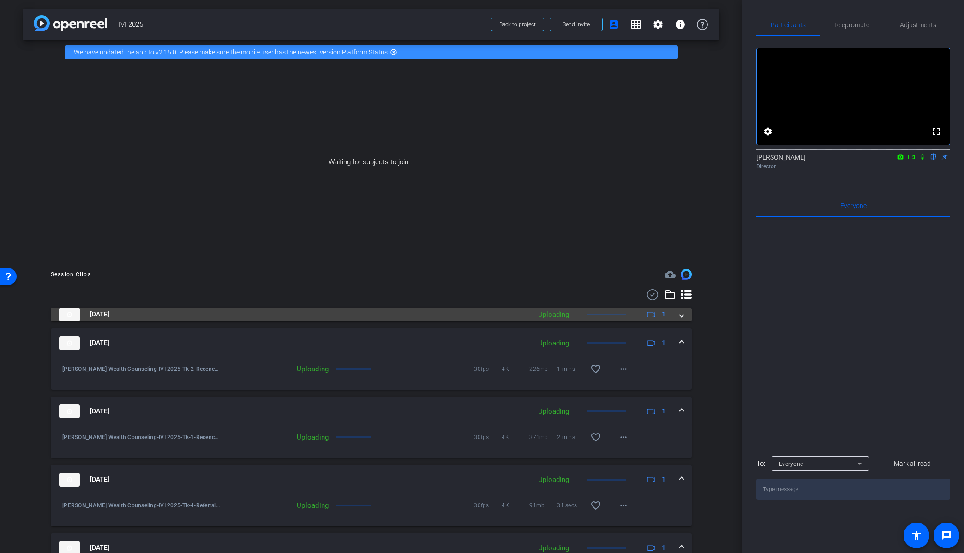
click at [679, 316] on span at bounding box center [681, 314] width 4 height 10
